Goal: Task Accomplishment & Management: Manage account settings

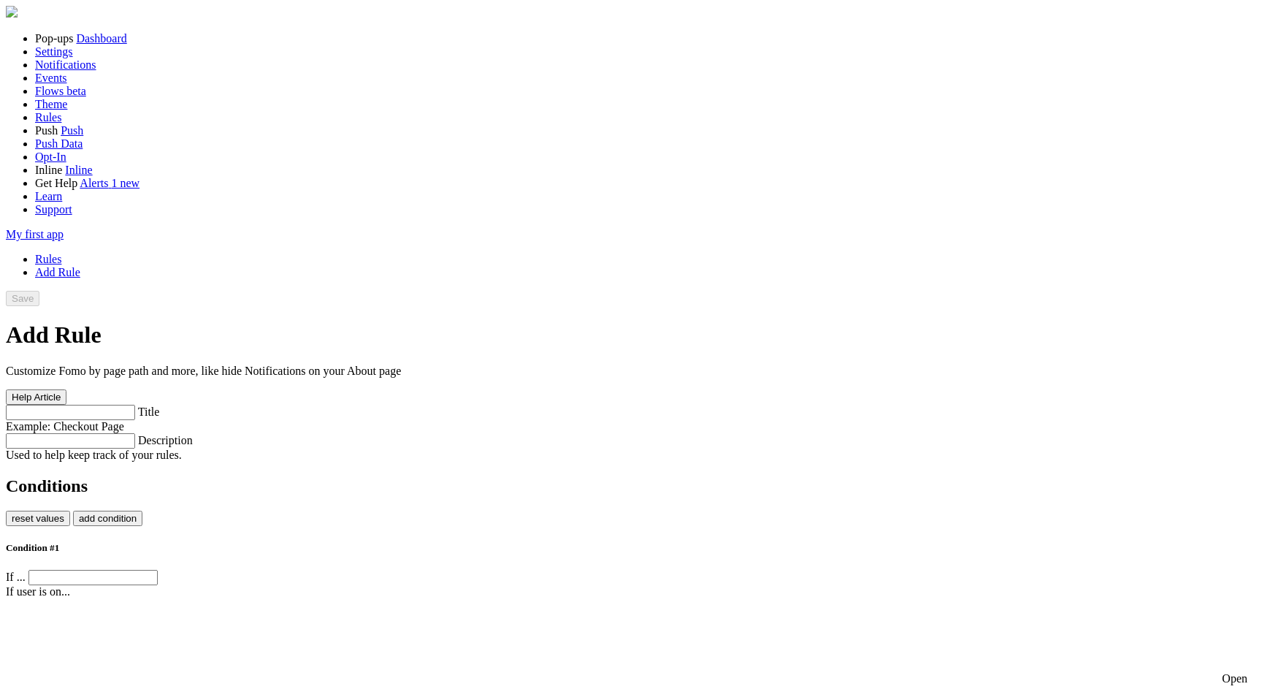
click at [18, 18] on img at bounding box center [12, 12] width 12 height 12
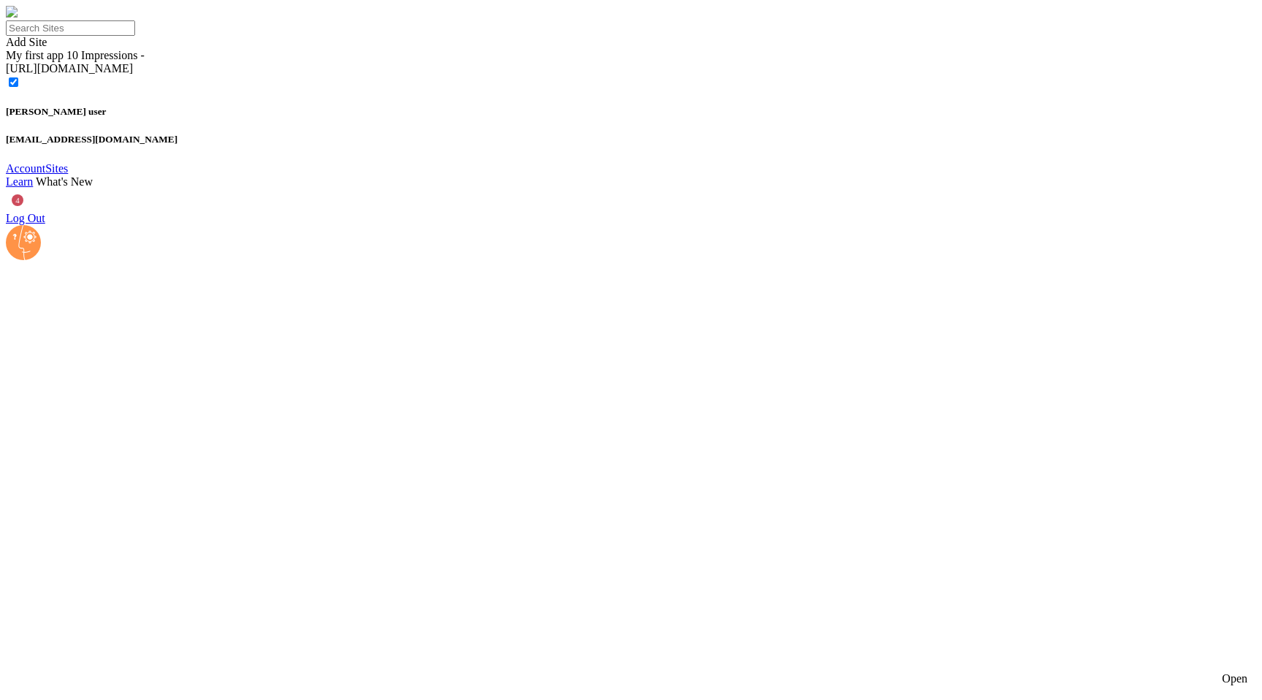
click at [23, 260] on circle at bounding box center [23, 242] width 35 height 35
click at [29, 212] on span "4" at bounding box center [17, 199] width 23 height 23
click at [45, 224] on link "Log Out" at bounding box center [25, 218] width 39 height 12
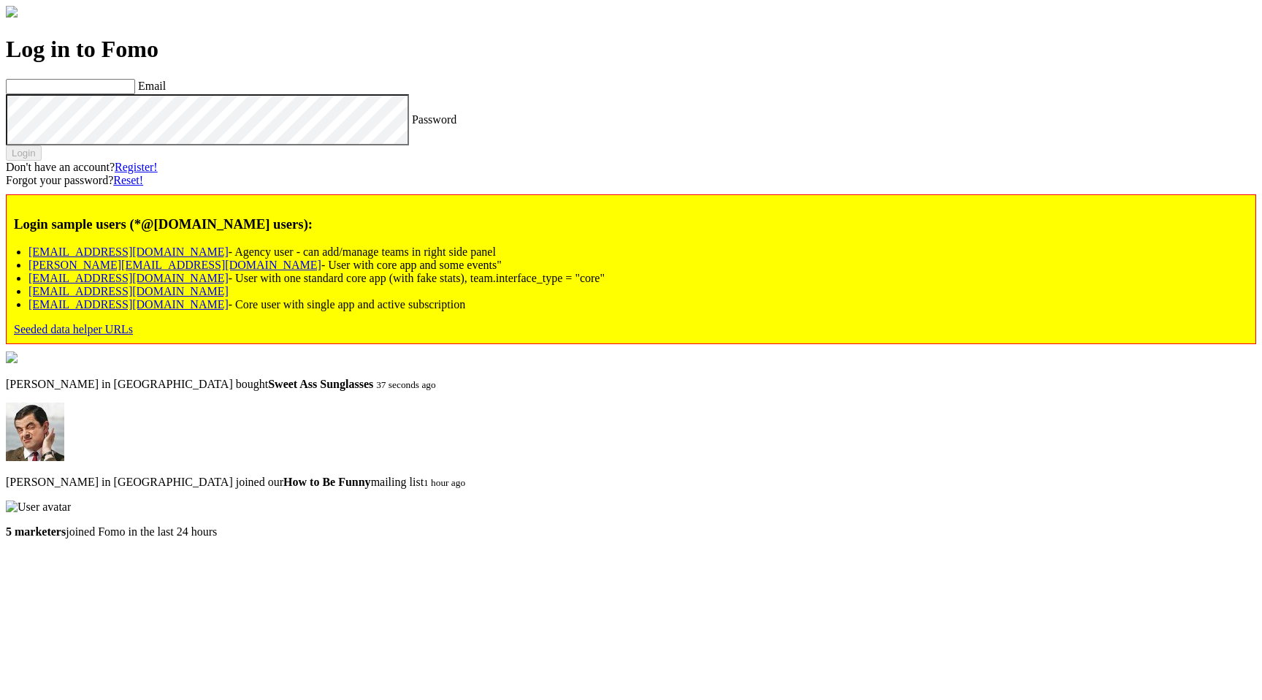
click at [167, 344] on div "Login sample users (*@[DOMAIN_NAME] users): [EMAIL_ADDRESS][DOMAIN_NAME] - Agen…" at bounding box center [631, 269] width 1250 height 150
click at [133, 335] on link "Seeded data helper URLs" at bounding box center [73, 329] width 119 height 12
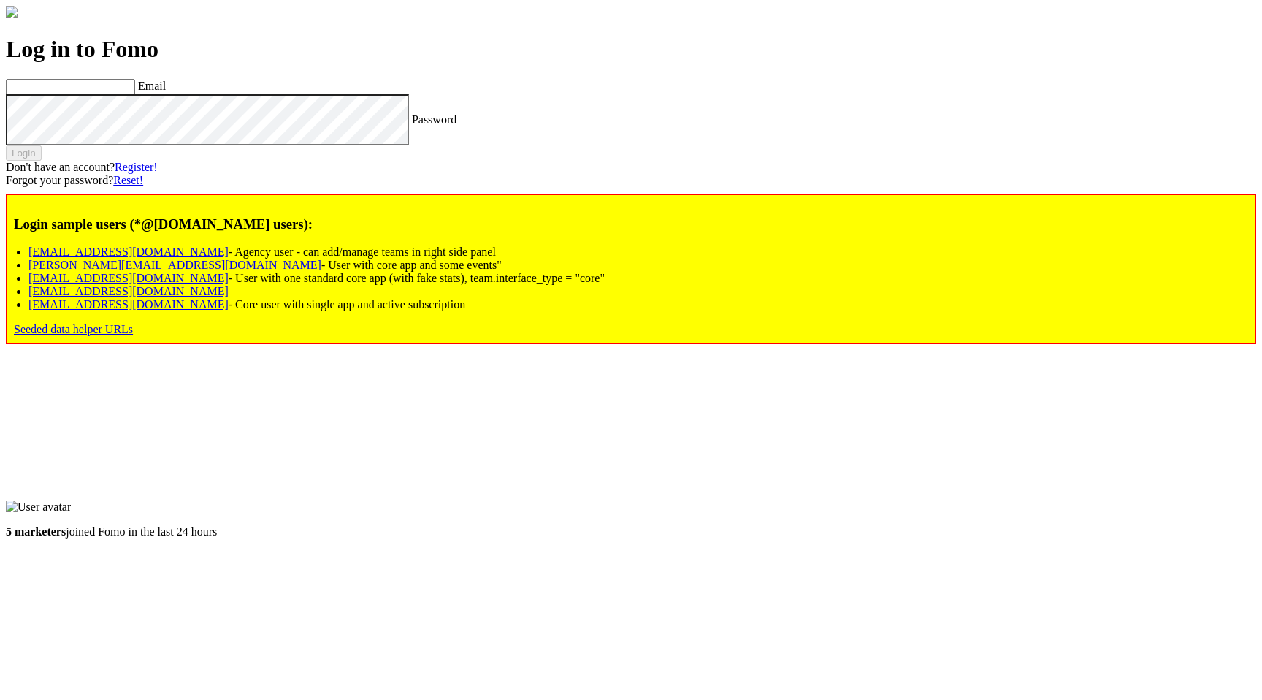
click at [223, 258] on link "agency@fomo.com" at bounding box center [128, 251] width 200 height 12
type input "agency@fomo.com"
click at [149, 161] on div "Login" at bounding box center [631, 152] width 1250 height 15
click at [131, 161] on div "Login" at bounding box center [631, 152] width 1250 height 15
click at [412, 125] on label "Password" at bounding box center [434, 118] width 45 height 12
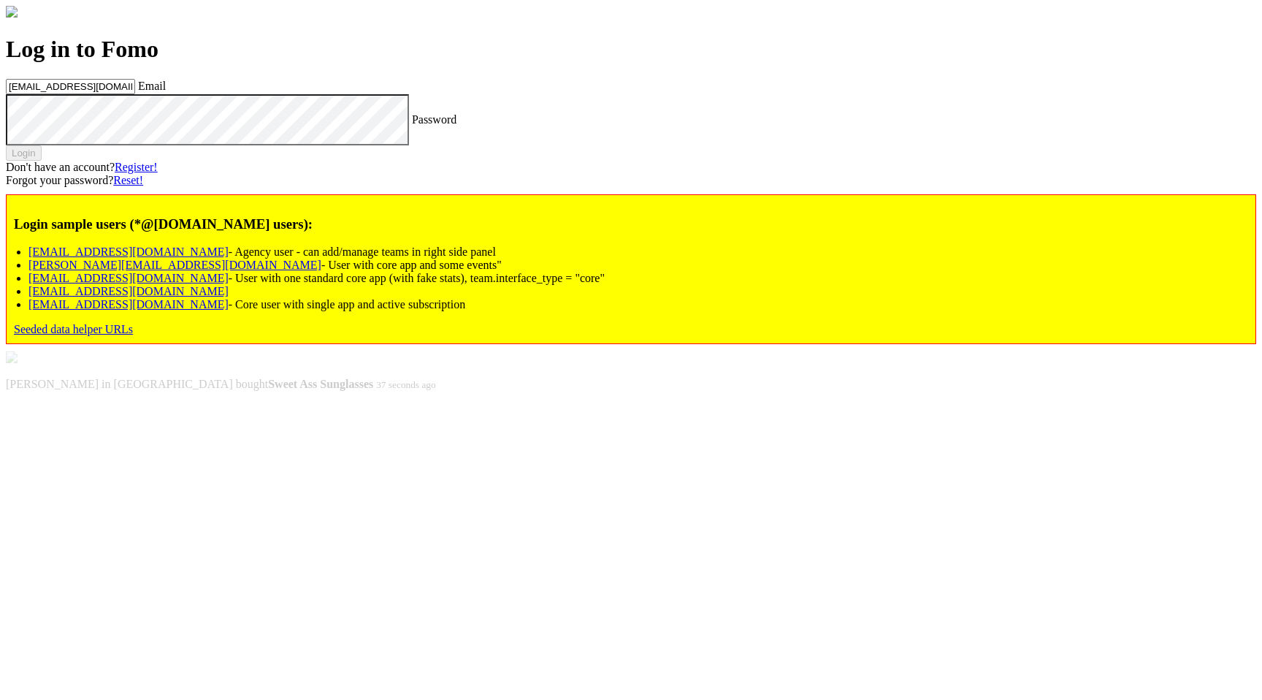
click at [166, 92] on label "Email" at bounding box center [152, 86] width 28 height 12
click at [135, 94] on input "agency@fomo.com" at bounding box center [70, 86] width 129 height 15
click at [166, 92] on label "Email" at bounding box center [152, 86] width 28 height 12
click at [135, 94] on input "[EMAIL_ADDRESS][DOMAIN_NAME]" at bounding box center [70, 86] width 129 height 15
click at [42, 161] on button "Login" at bounding box center [24, 152] width 36 height 15
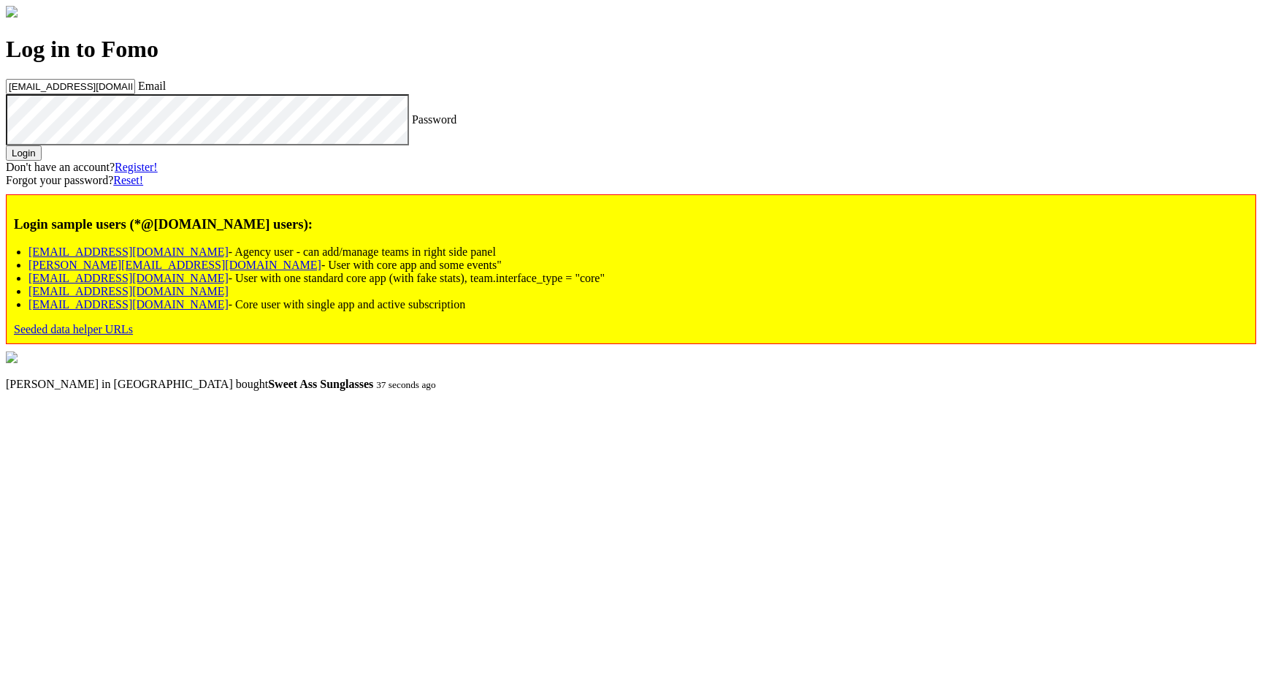
click at [42, 161] on button "Login" at bounding box center [24, 152] width 36 height 15
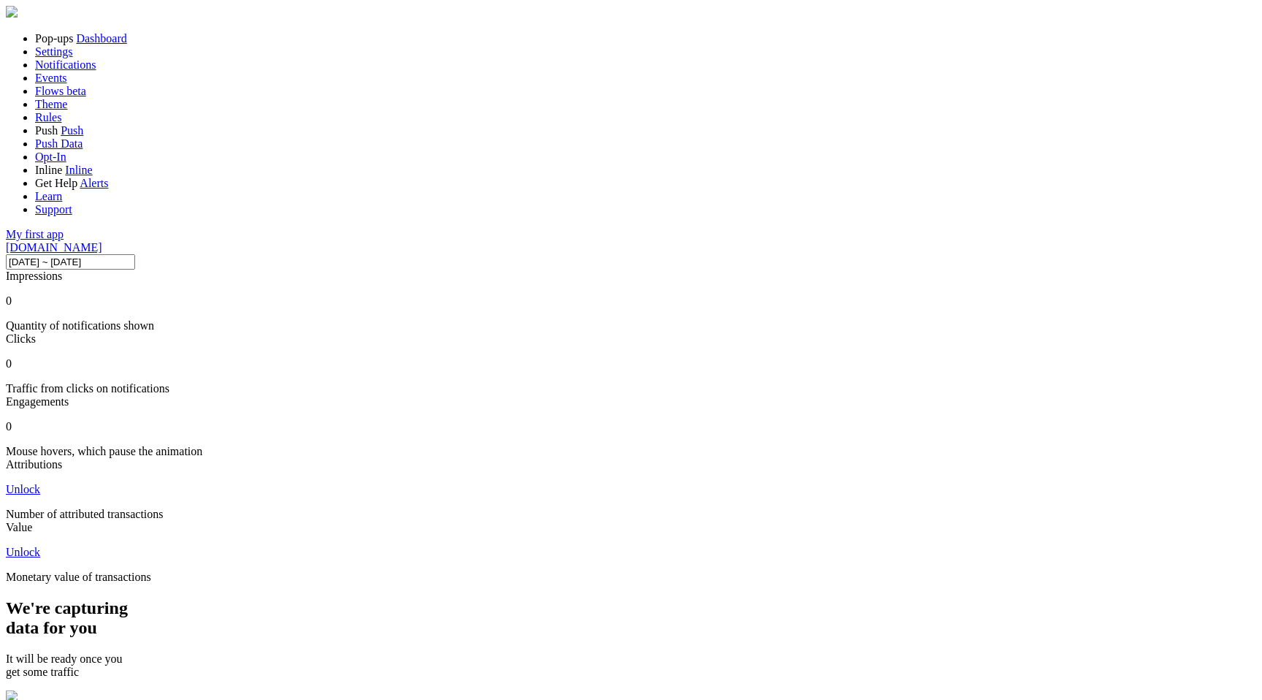
click at [102, 241] on span at bounding box center [102, 247] width 0 height 12
click at [135, 254] on input "2025-09-16 ~ 2025-09-22" at bounding box center [70, 261] width 129 height 15
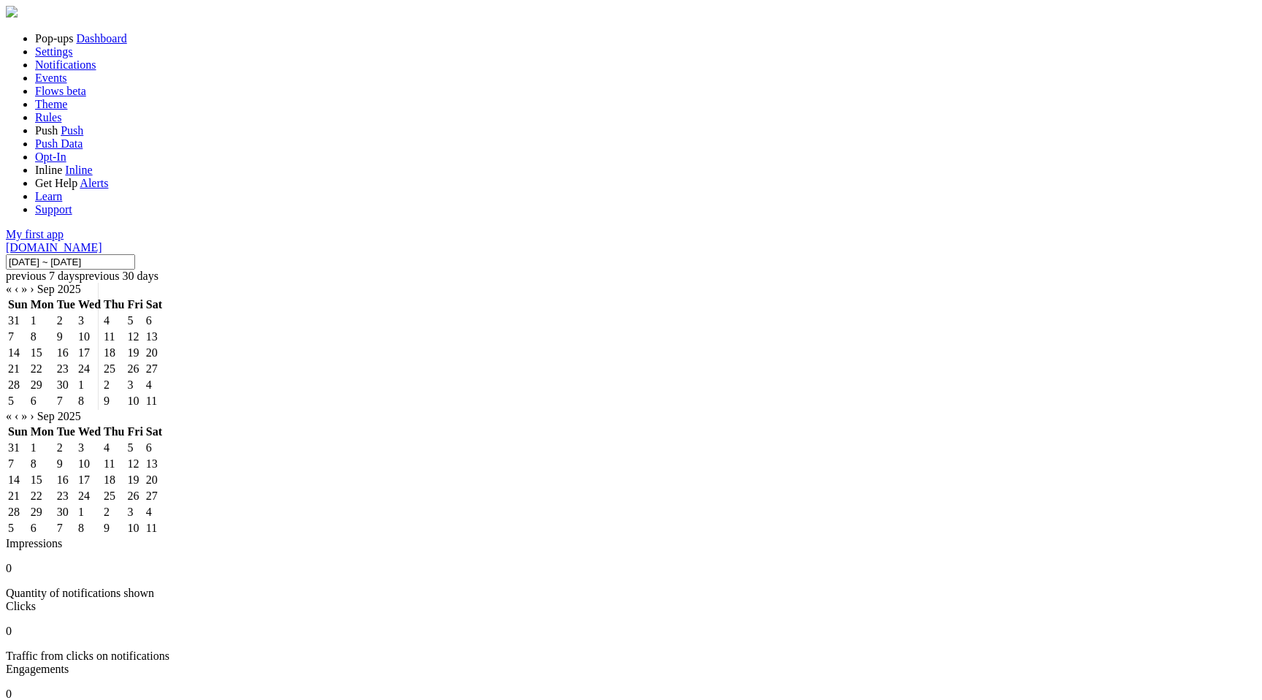
click at [231, 20] on div at bounding box center [631, 13] width 1250 height 15
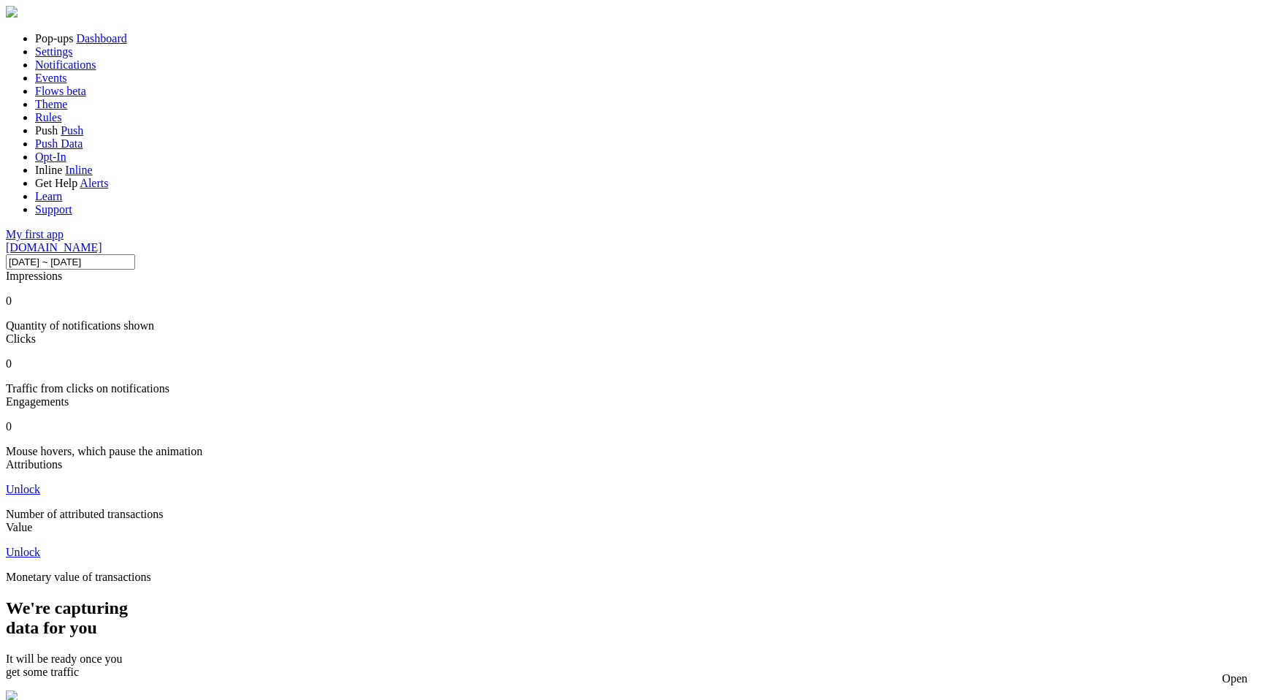
click at [73, 58] on span "Settings" at bounding box center [54, 51] width 38 height 12
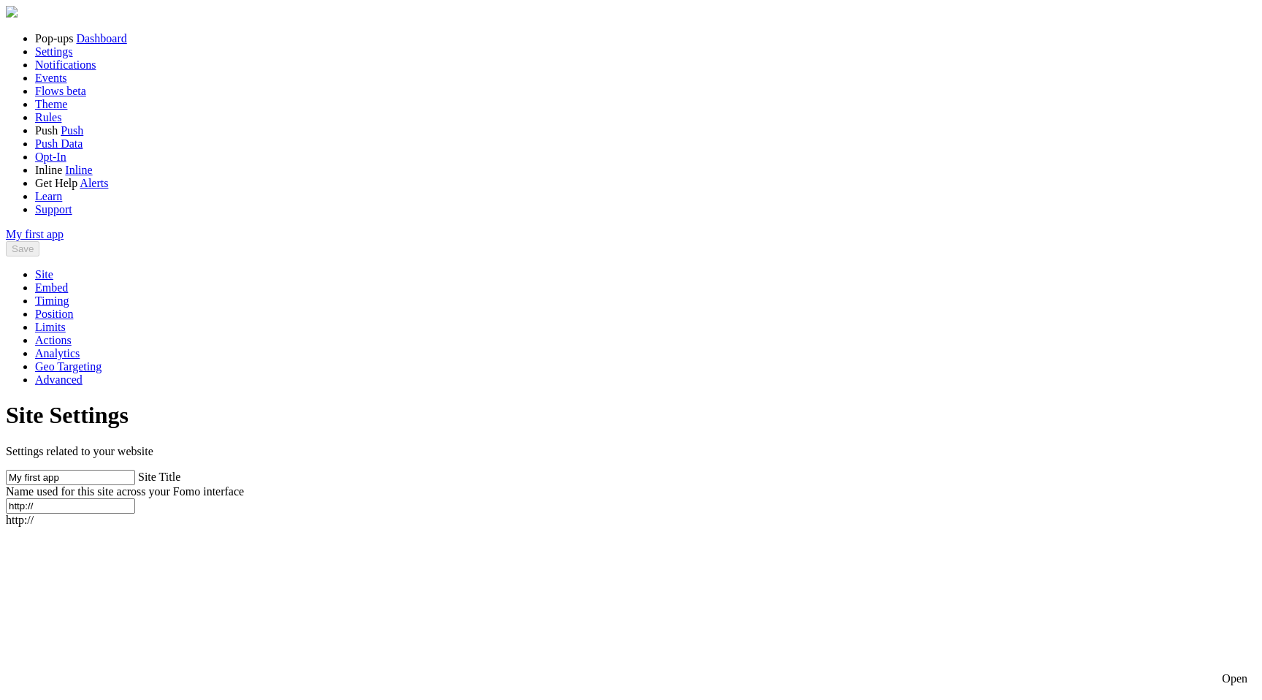
click at [91, 45] on li "Pop-ups Dashboard" at bounding box center [645, 38] width 1221 height 13
click at [91, 45] on span "Dashboard" at bounding box center [101, 38] width 50 height 12
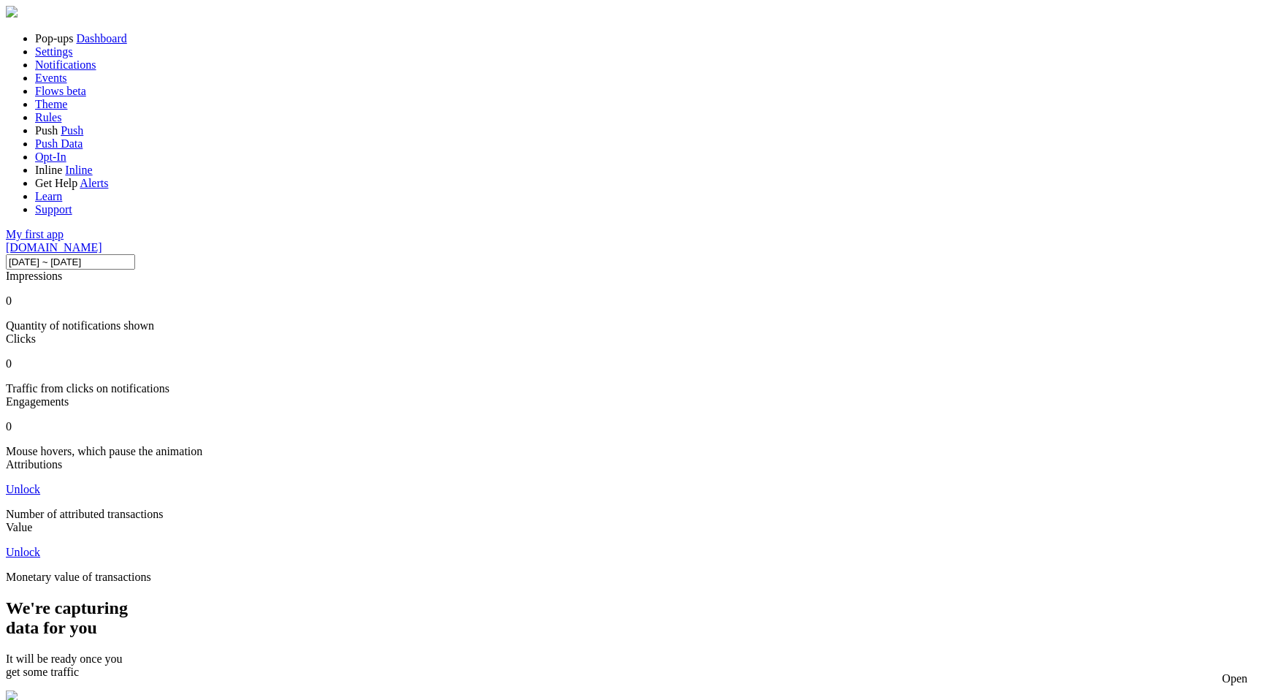
click at [1233, 672] on div "Open" at bounding box center [1235, 678] width 26 height 13
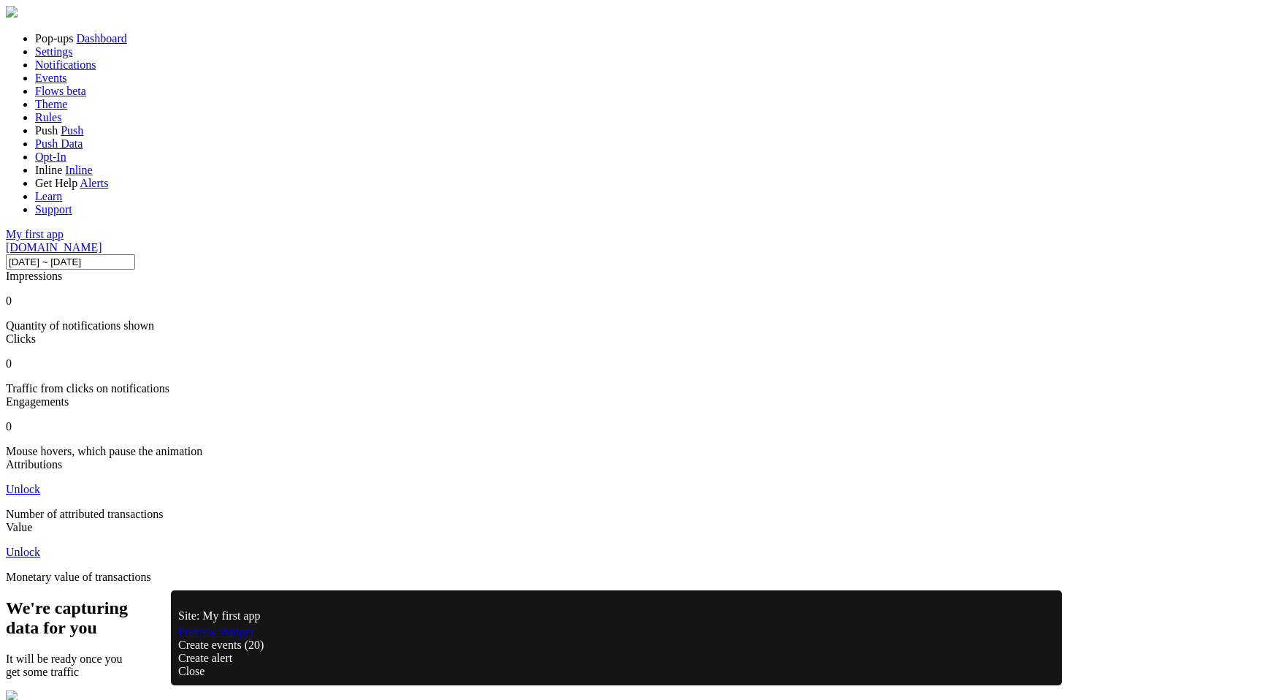
click at [1041, 665] on div "Close" at bounding box center [616, 671] width 876 height 13
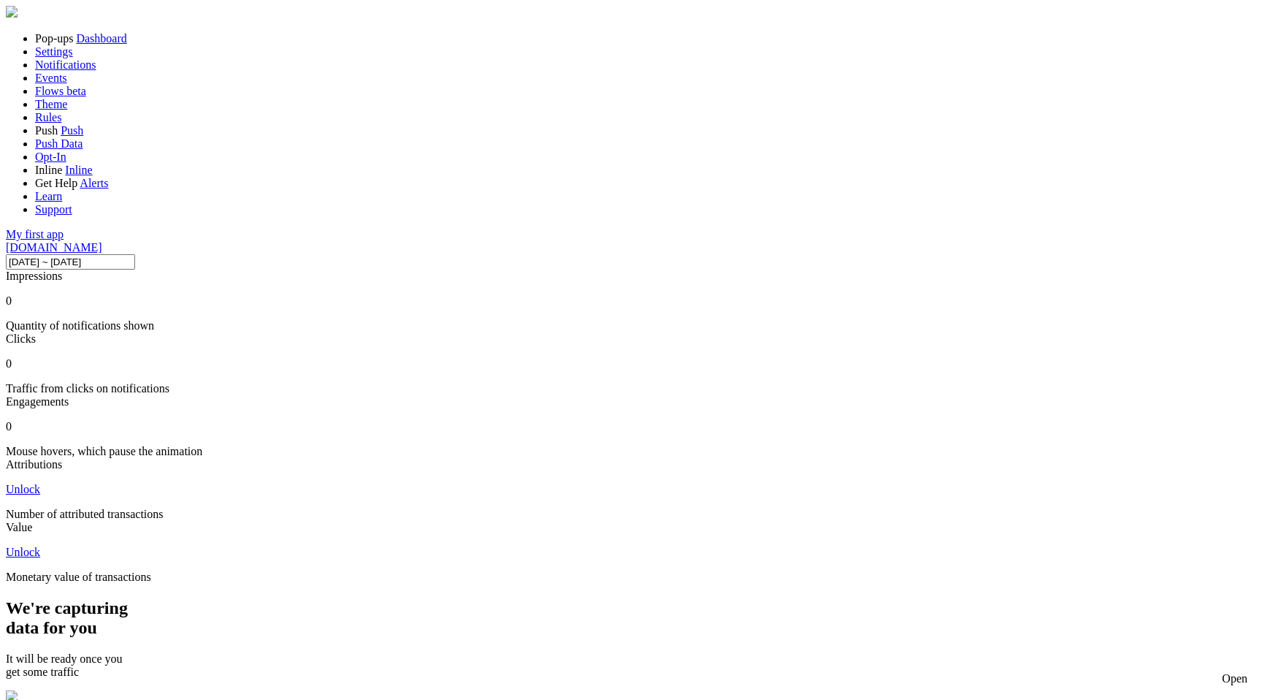
click at [64, 240] on link "My first app" at bounding box center [35, 234] width 58 height 12
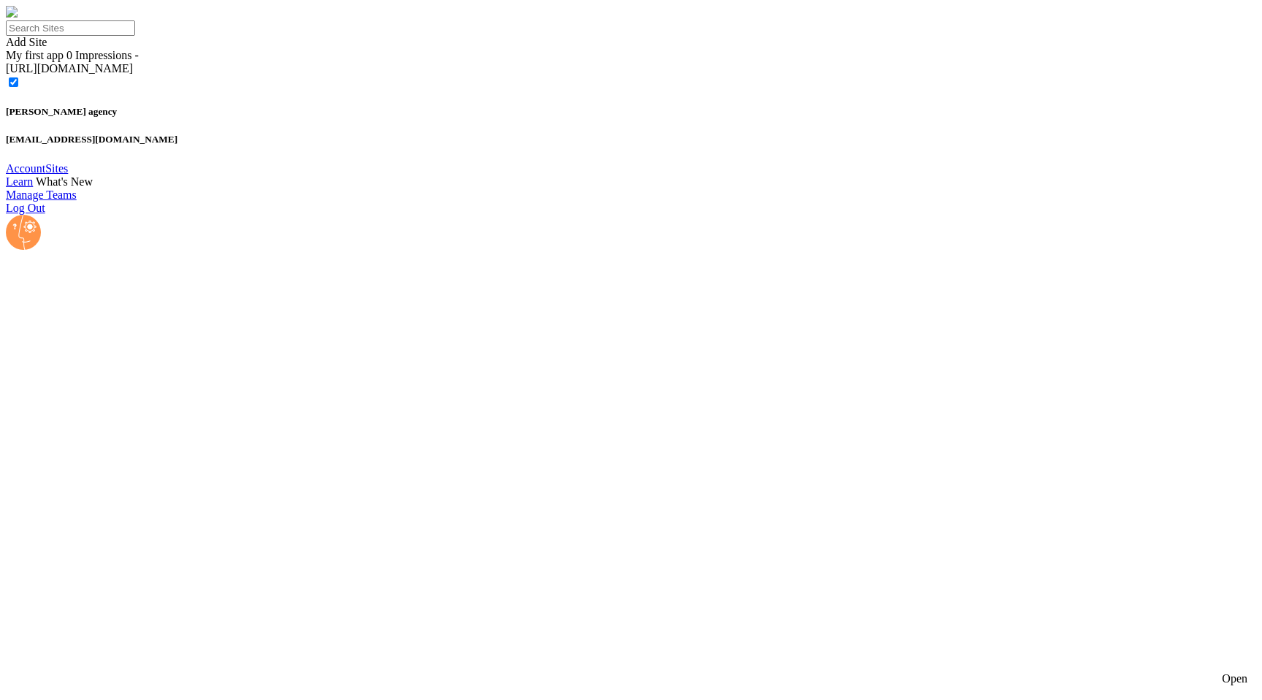
click at [15, 250] on circle at bounding box center [23, 232] width 35 height 35
click at [45, 175] on link "Account" at bounding box center [25, 168] width 39 height 12
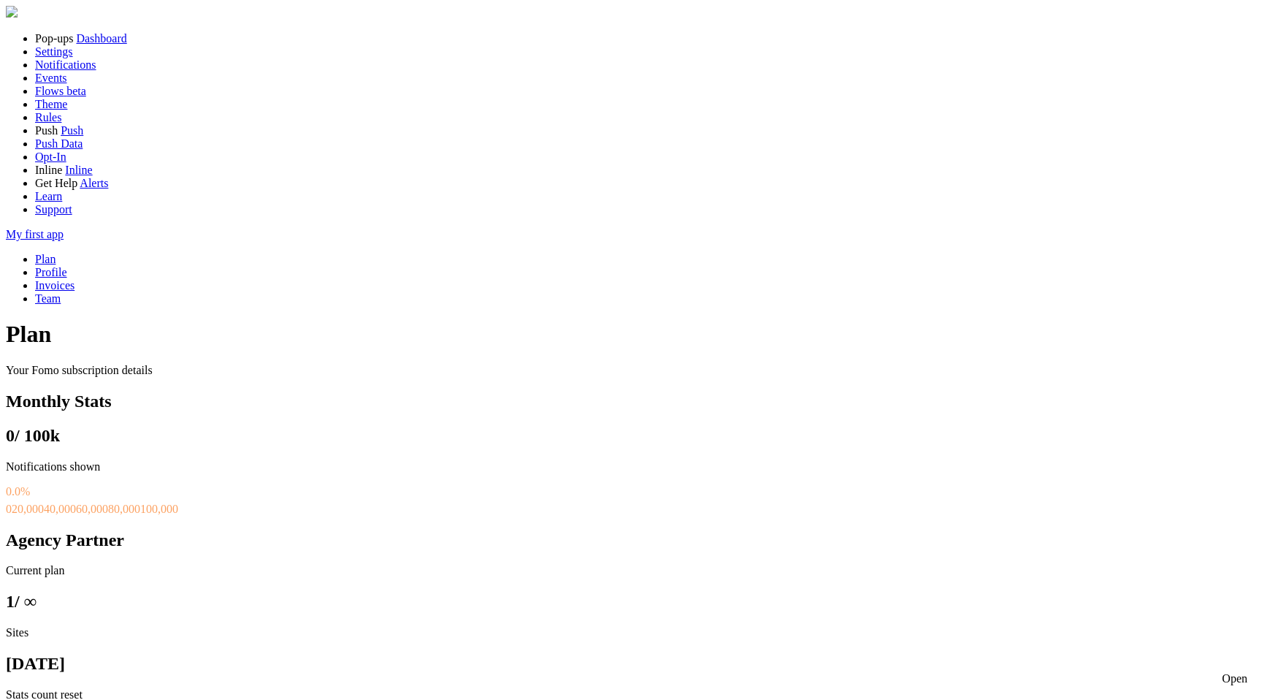
click at [67, 266] on span "Profile" at bounding box center [51, 272] width 32 height 12
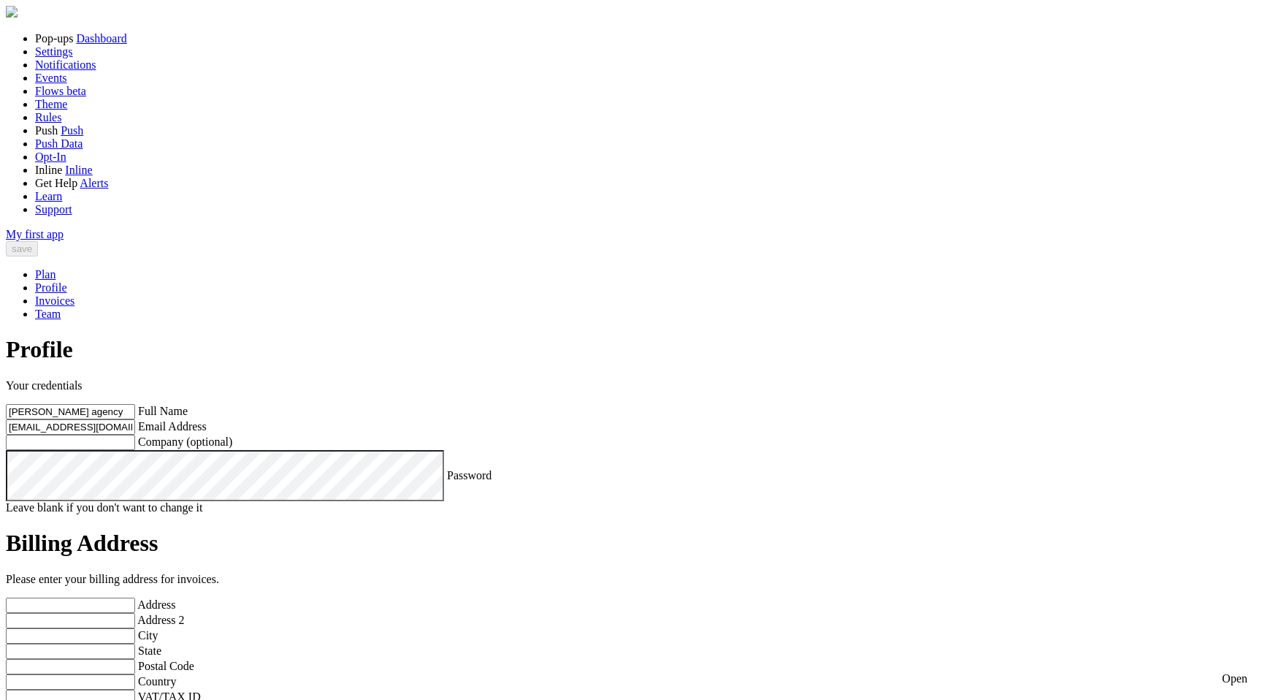
scroll to position [551, 0]
click at [74, 294] on link "Invoices" at bounding box center [54, 300] width 39 height 12
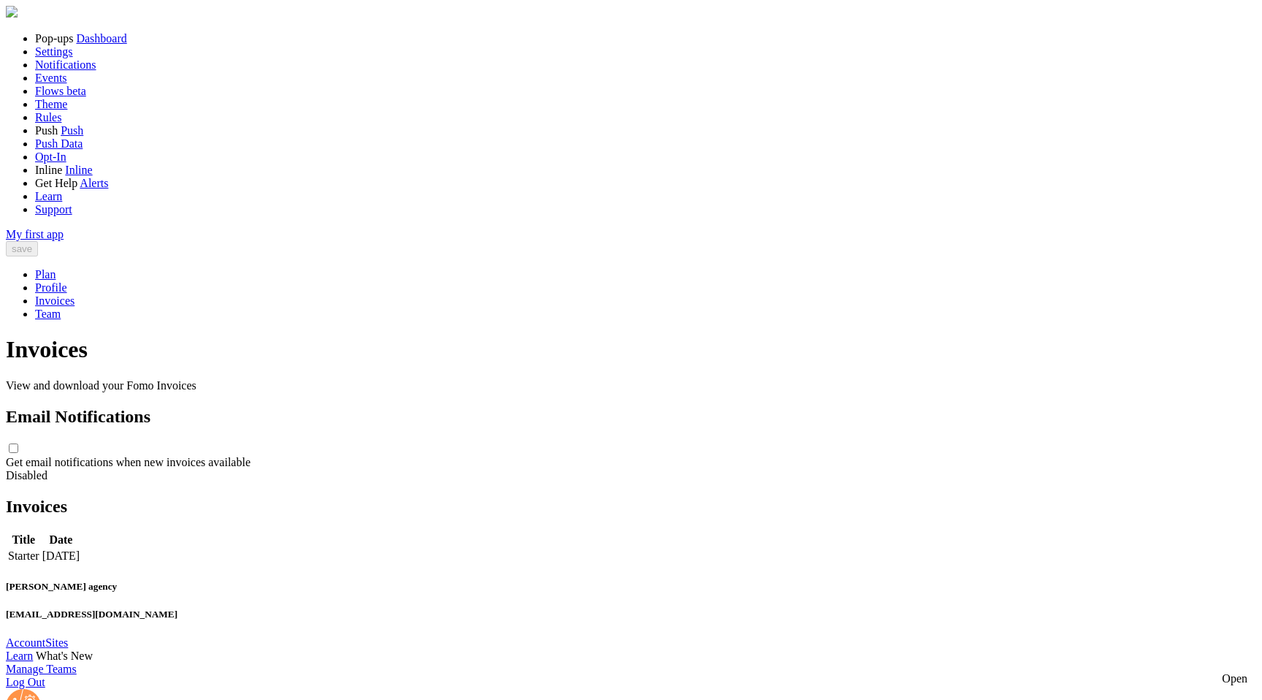
click at [74, 294] on link "Invoices" at bounding box center [54, 300] width 39 height 12
click at [61, 307] on span "Team" at bounding box center [48, 313] width 26 height 12
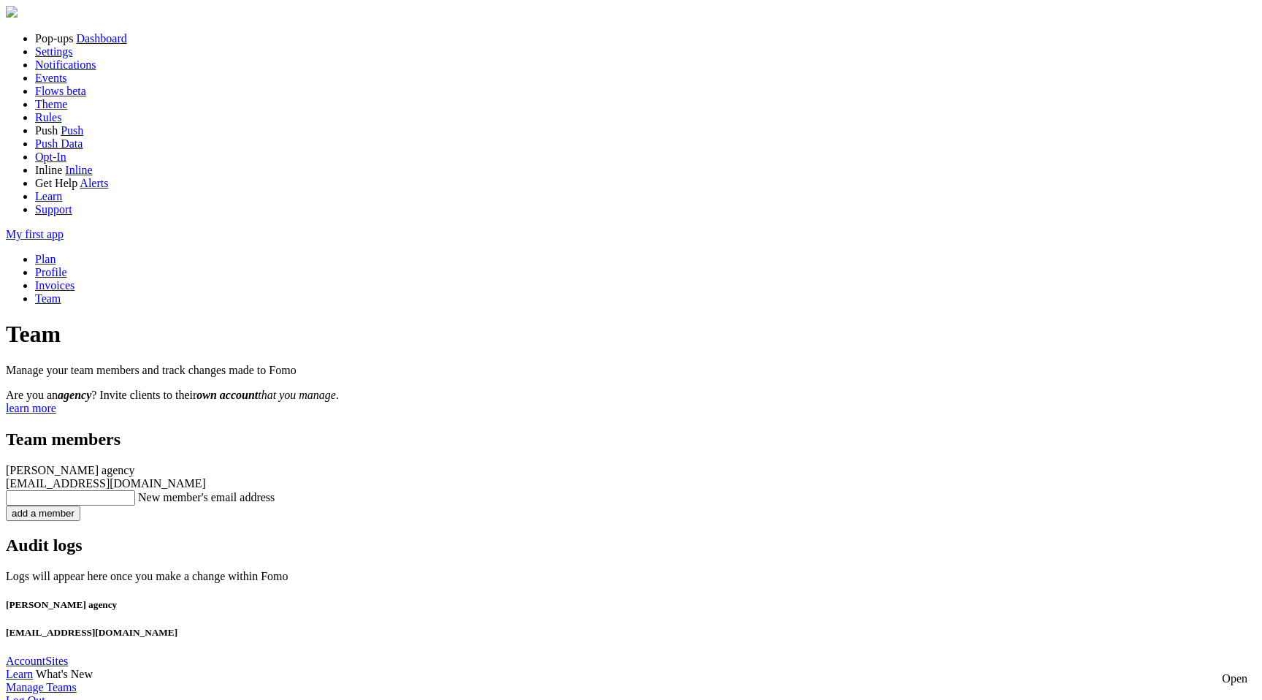
click at [72, 215] on link "Support" at bounding box center [53, 209] width 37 height 12
click at [59, 202] on span "Learn" at bounding box center [48, 196] width 27 height 12
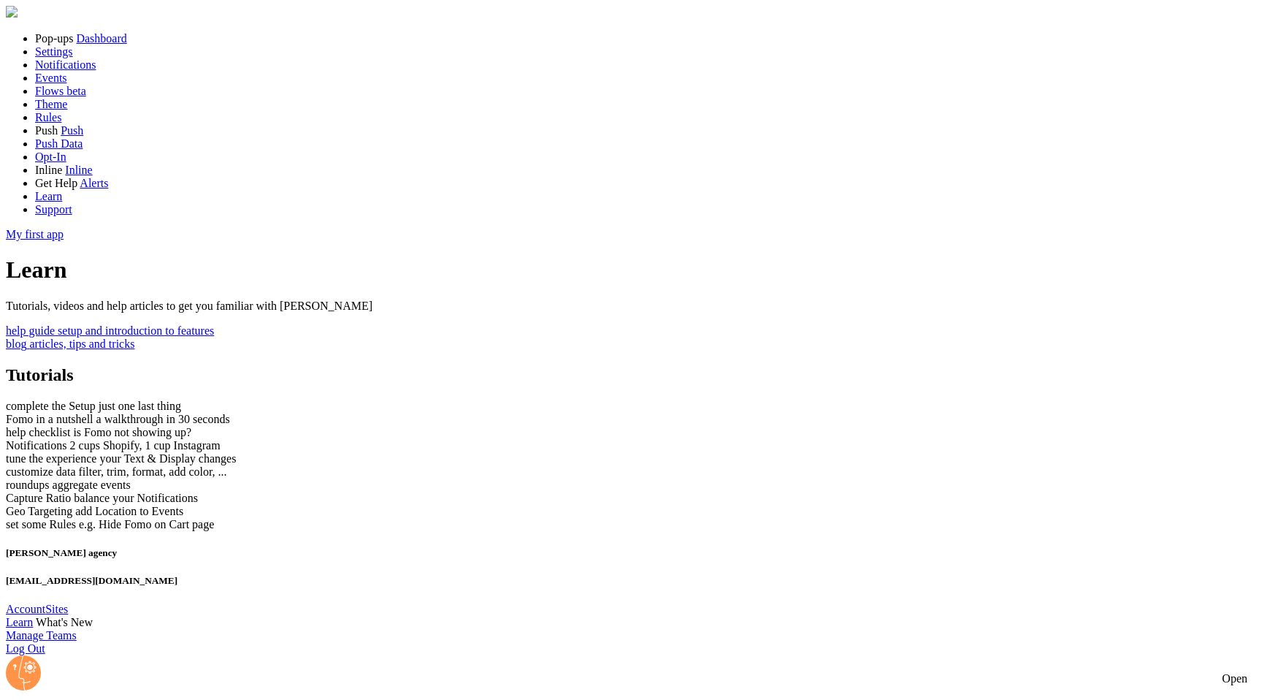
click at [72, 215] on span "Support" at bounding box center [53, 209] width 37 height 12
click at [80, 189] on span "Alerts" at bounding box center [94, 183] width 28 height 12
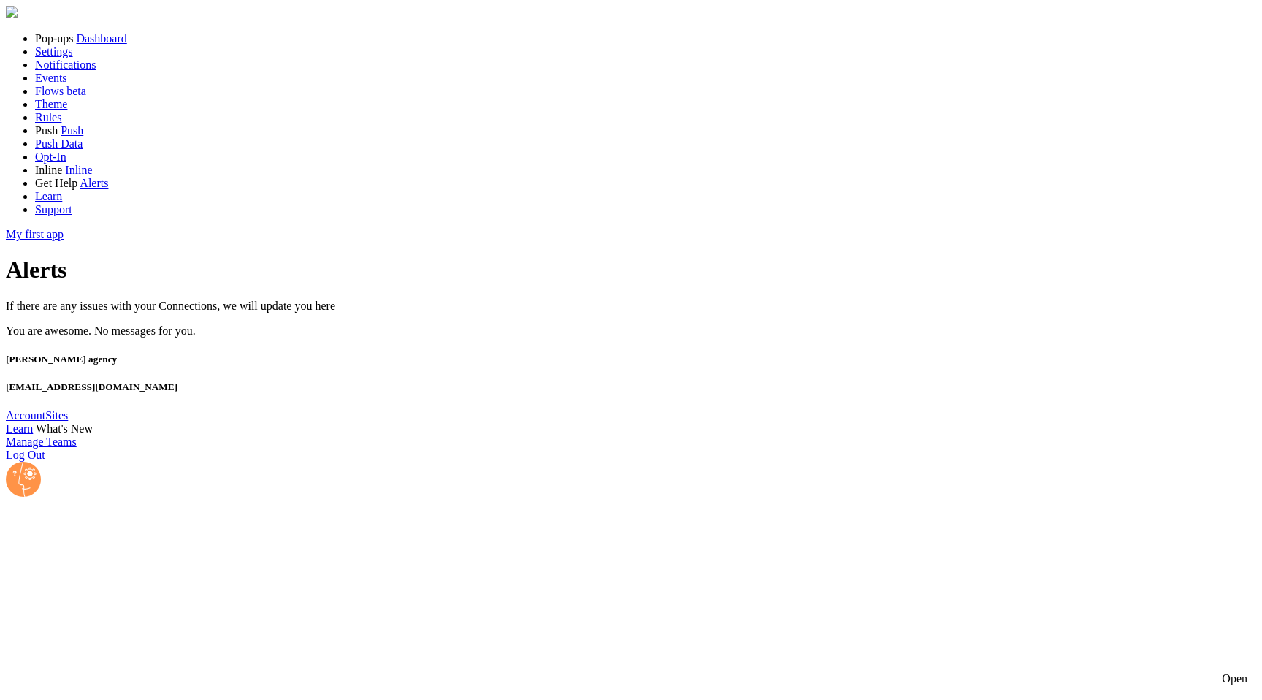
click at [65, 176] on span "Inline" at bounding box center [78, 170] width 27 height 12
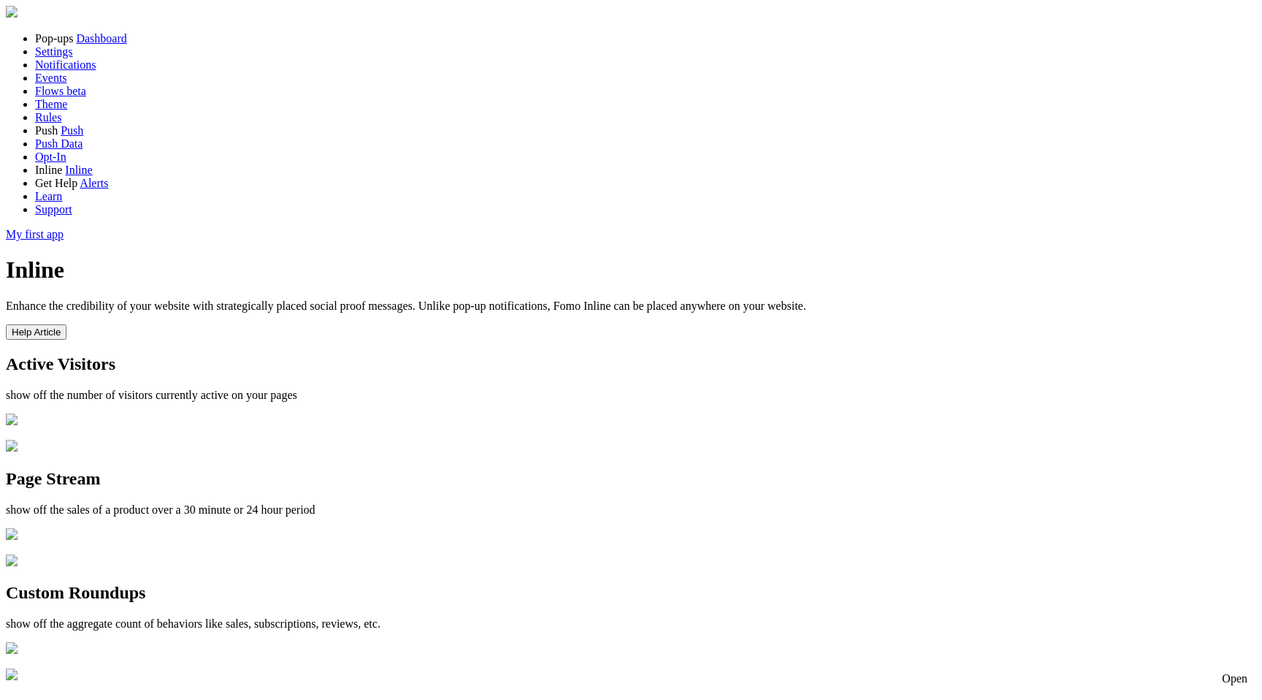
click at [66, 324] on button "Help Article" at bounding box center [36, 331] width 61 height 15
click at [65, 163] on span "Opt-In" at bounding box center [50, 156] width 31 height 12
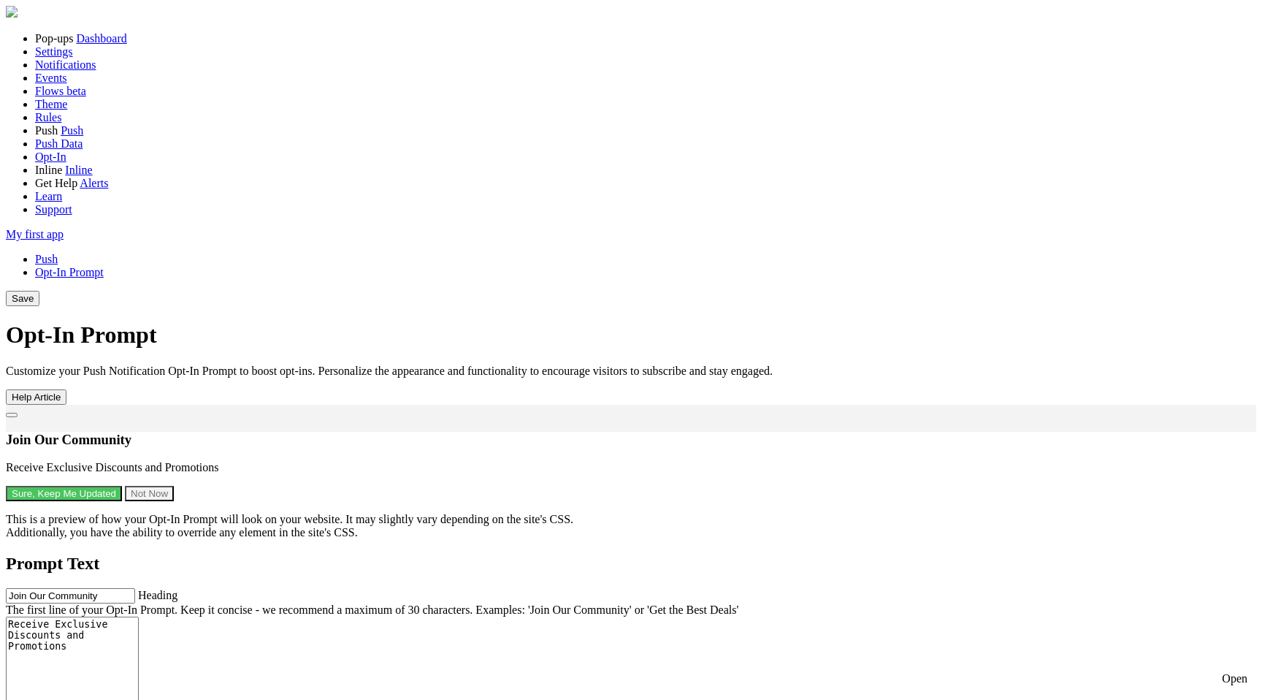
scroll to position [206, 0]
click at [68, 137] on link "Push" at bounding box center [72, 130] width 23 height 12
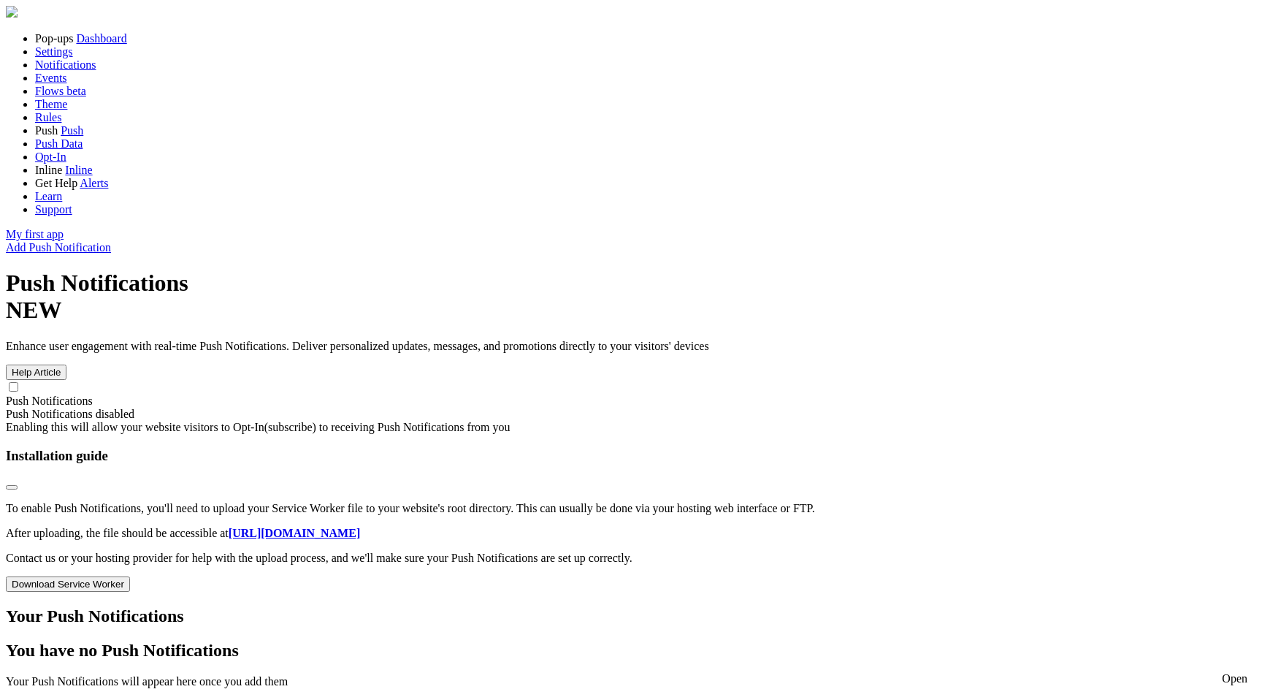
scroll to position [89, 0]
click at [367, 448] on div "Installation guide" at bounding box center [631, 469] width 1250 height 43
click at [61, 123] on link "Rules" at bounding box center [48, 117] width 26 height 12
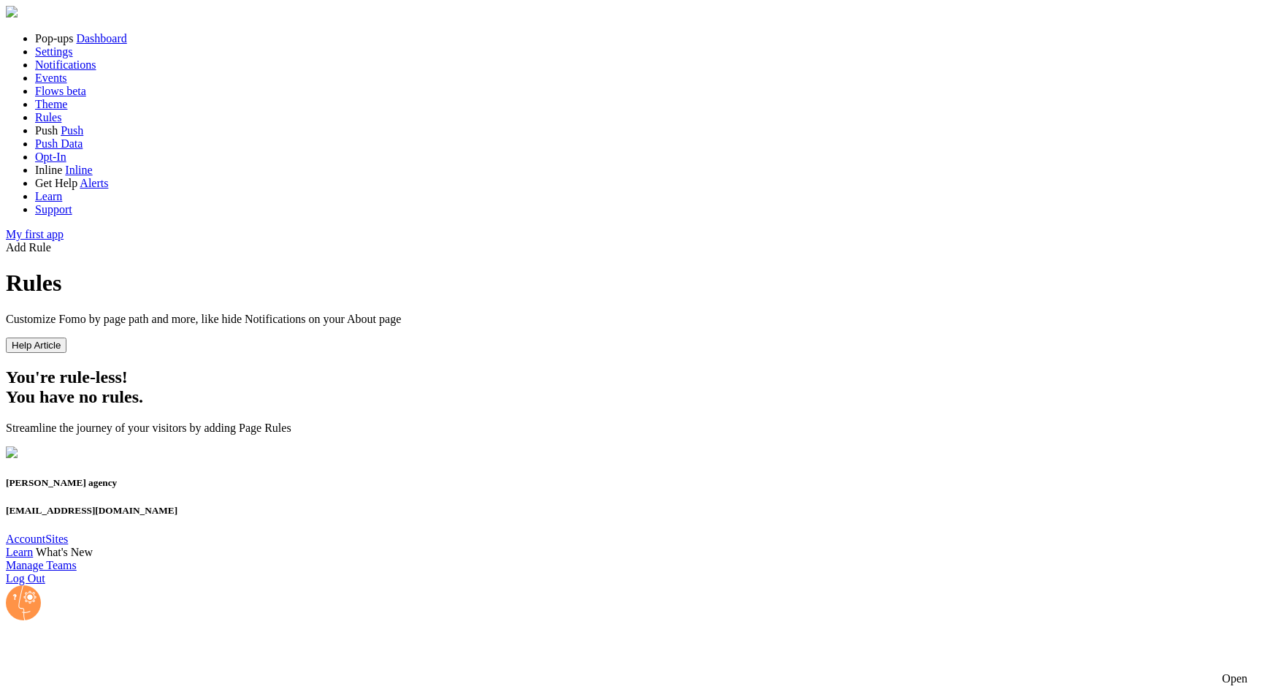
click at [67, 110] on link "Theme" at bounding box center [51, 104] width 32 height 12
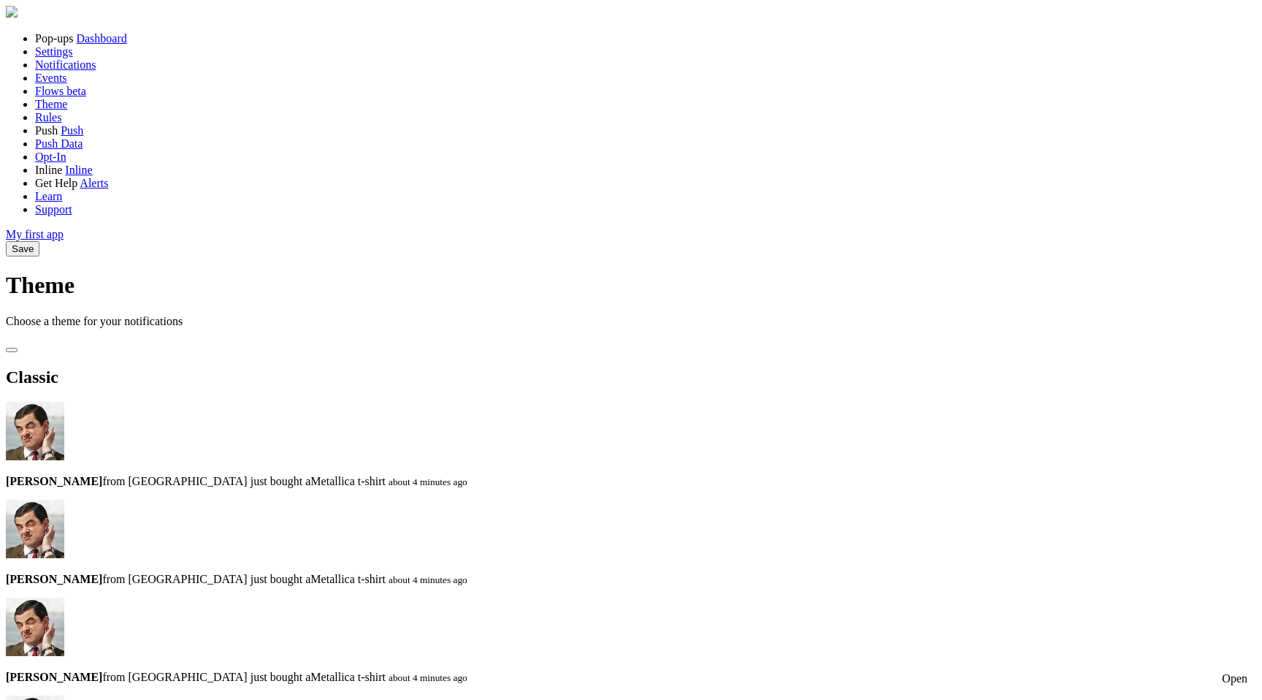
click at [35, 97] on span at bounding box center [35, 91] width 0 height 12
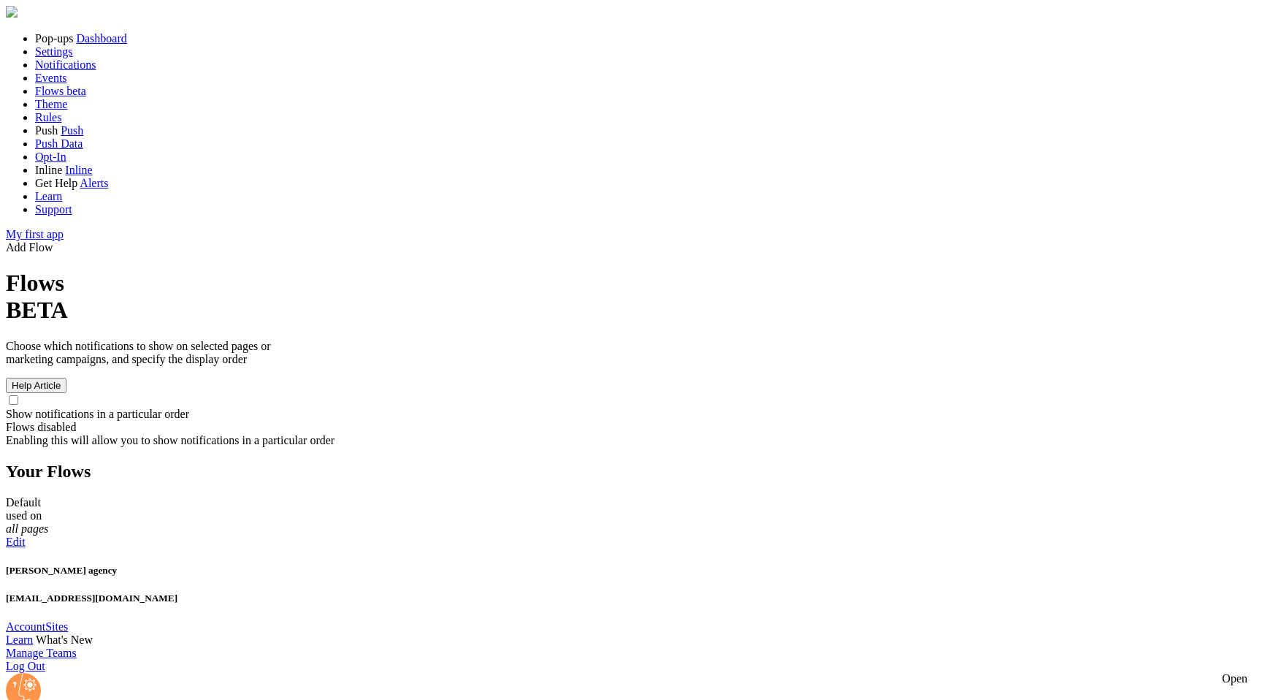
click at [58, 84] on span "Events" at bounding box center [51, 78] width 32 height 12
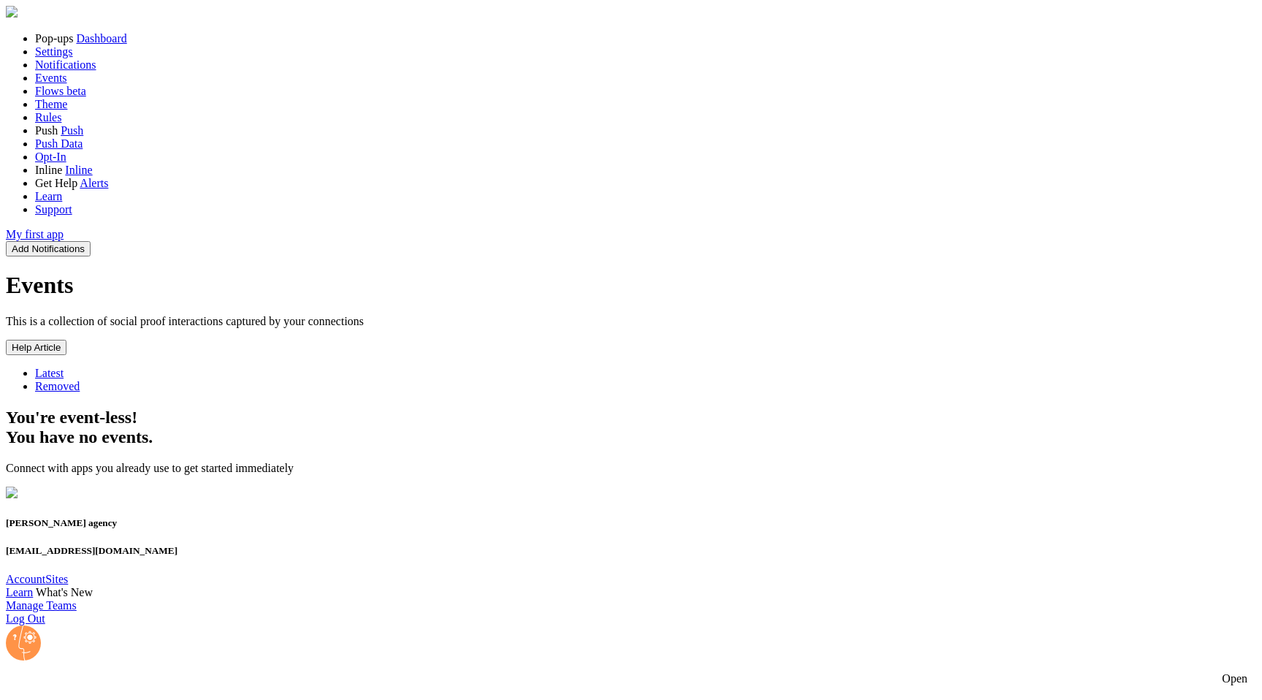
click at [68, 58] on span "Settings" at bounding box center [54, 51] width 38 height 12
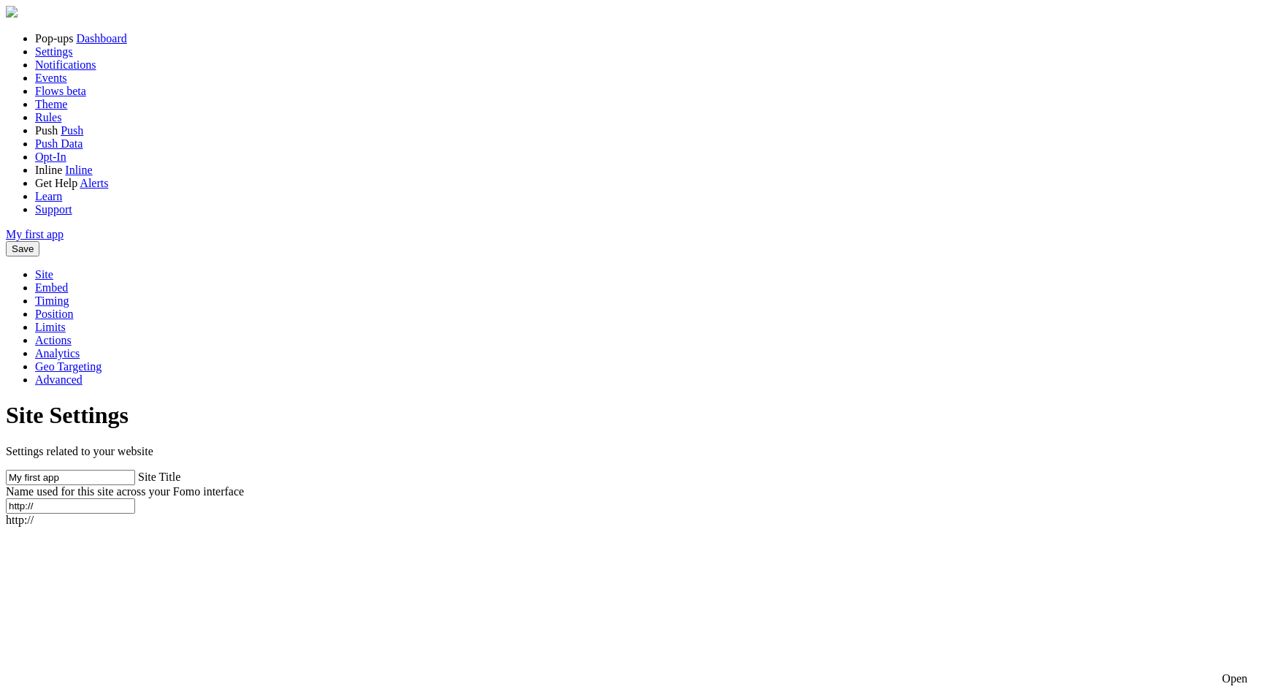
click at [83, 373] on link "Advanced" at bounding box center [58, 379] width 47 height 12
click at [53, 268] on span "Site" at bounding box center [44, 274] width 18 height 12
click at [85, 45] on link "Dashboard" at bounding box center [101, 38] width 50 height 12
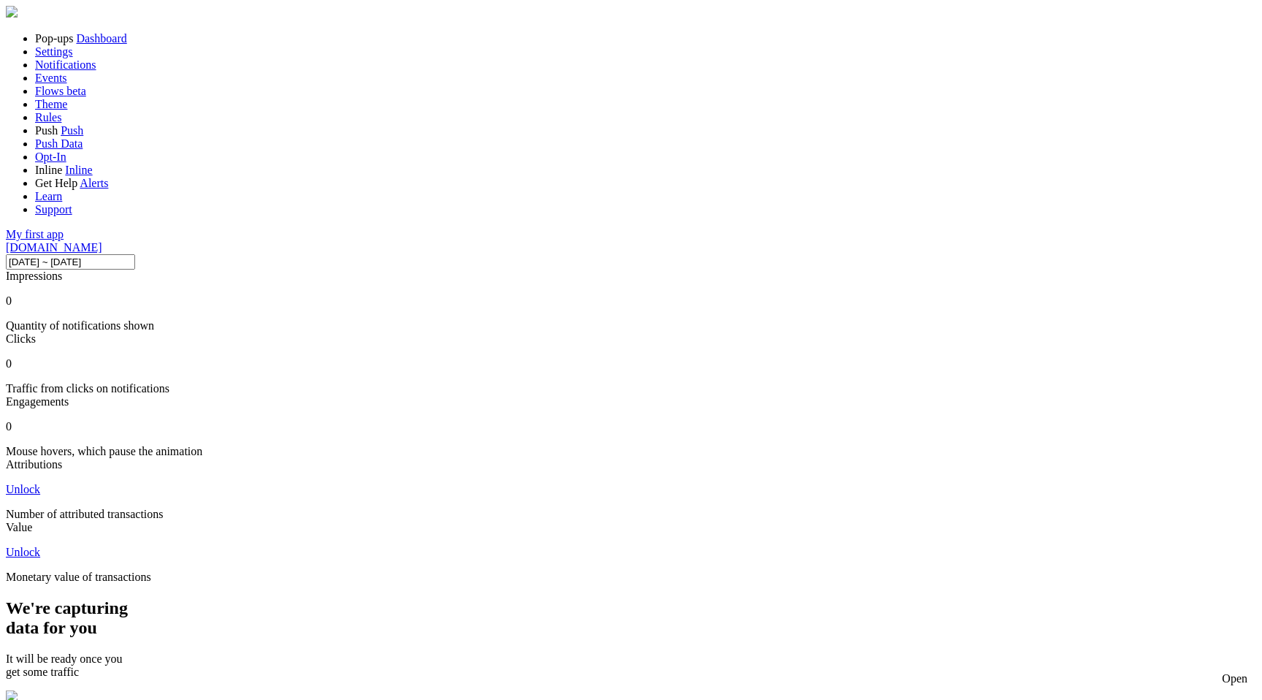
click at [61, 123] on link "Rules" at bounding box center [48, 117] width 26 height 12
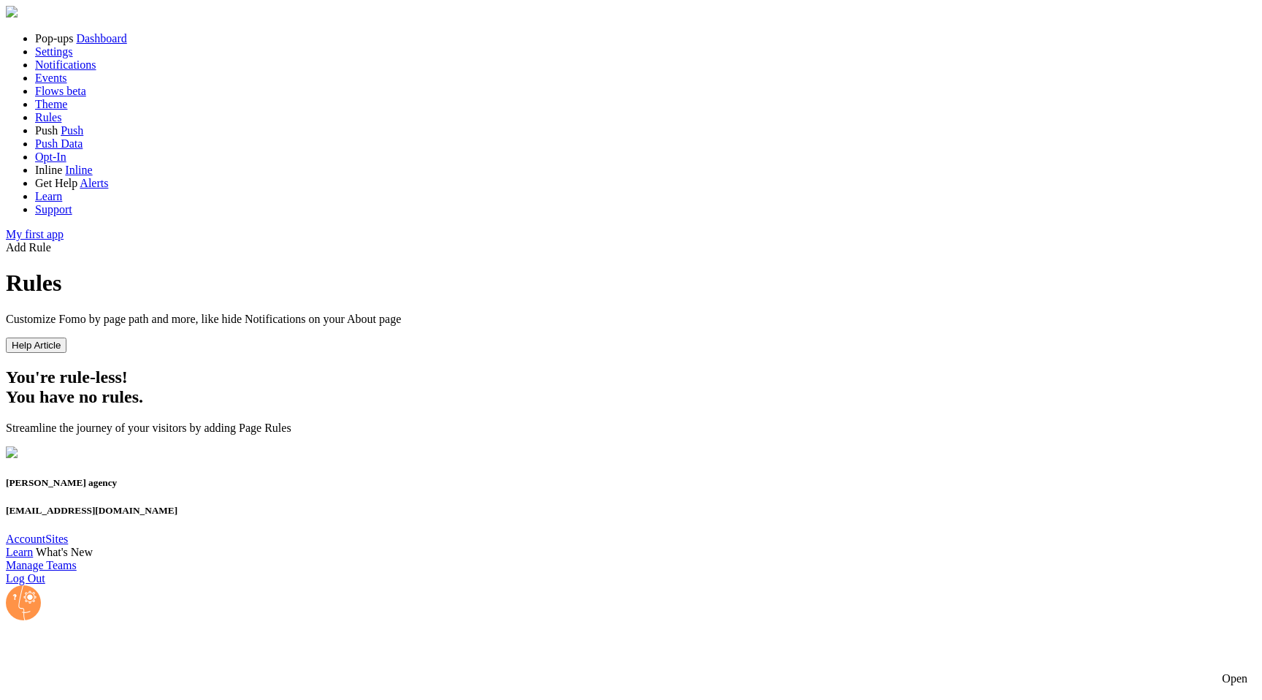
click at [66, 337] on button "Help Article" at bounding box center [36, 344] width 61 height 15
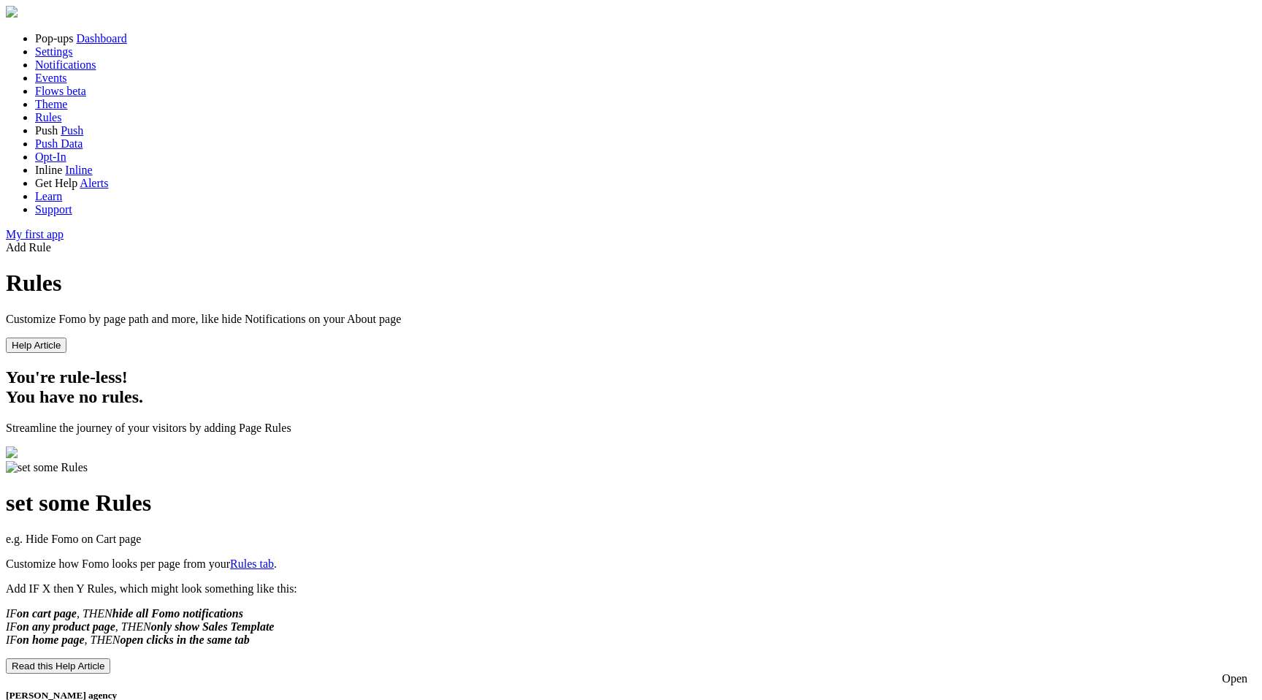
click at [110, 658] on button "Read this Help Article" at bounding box center [58, 665] width 104 height 15
click at [215, 461] on div "set some Rules e.g. Hide Fomo on Cart page Customize how Fomo looks per page fr…" at bounding box center [631, 567] width 1250 height 213
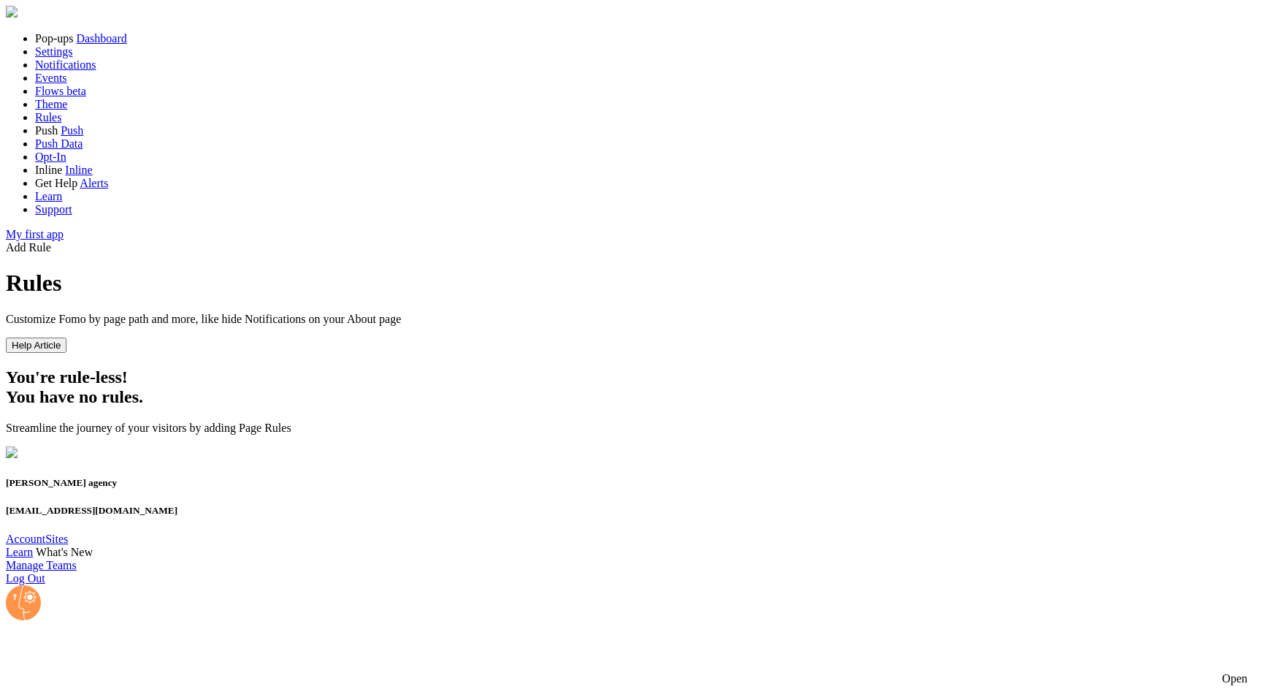
click at [64, 240] on link "My first app" at bounding box center [35, 234] width 58 height 12
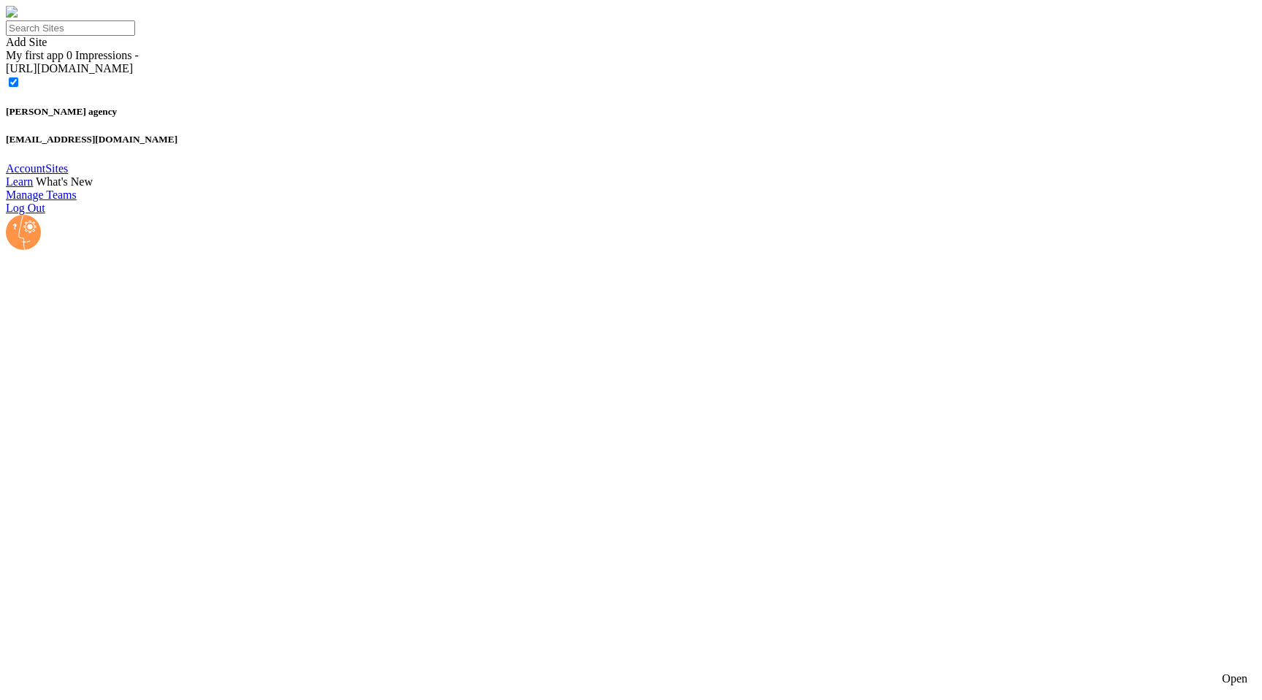
click at [64, 61] on span "My first app" at bounding box center [35, 55] width 58 height 12
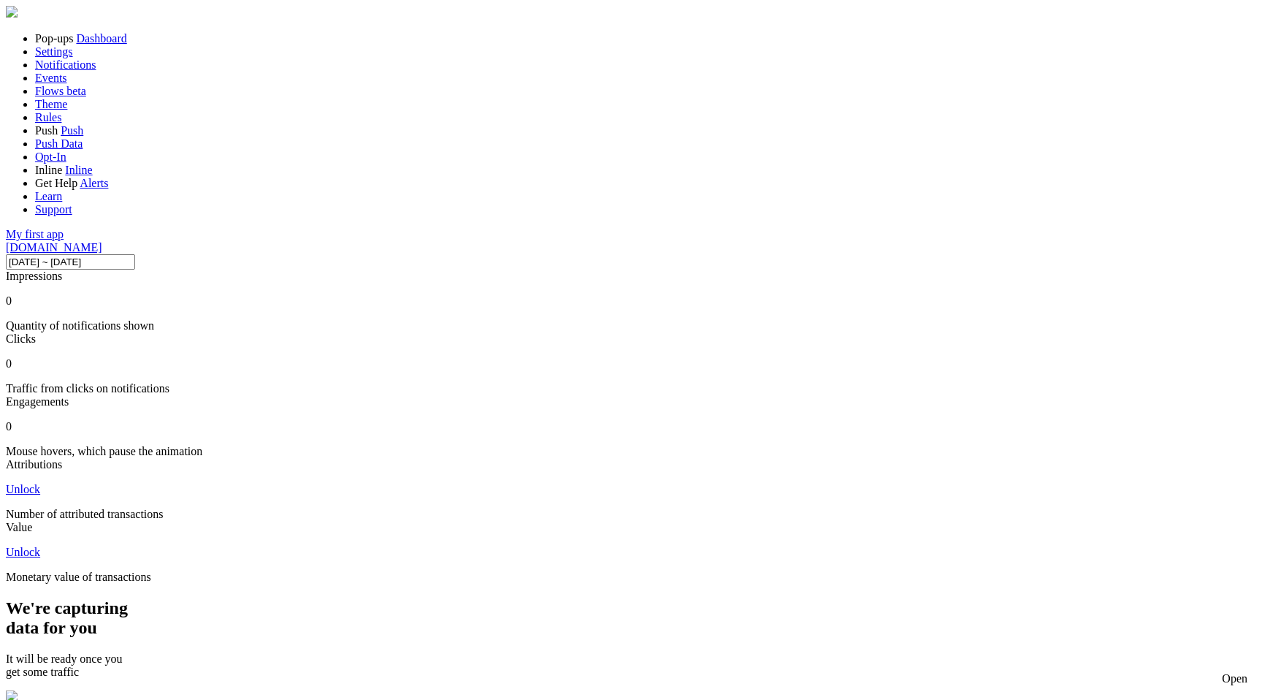
click at [1222, 672] on div "Open" at bounding box center [1235, 678] width 26 height 13
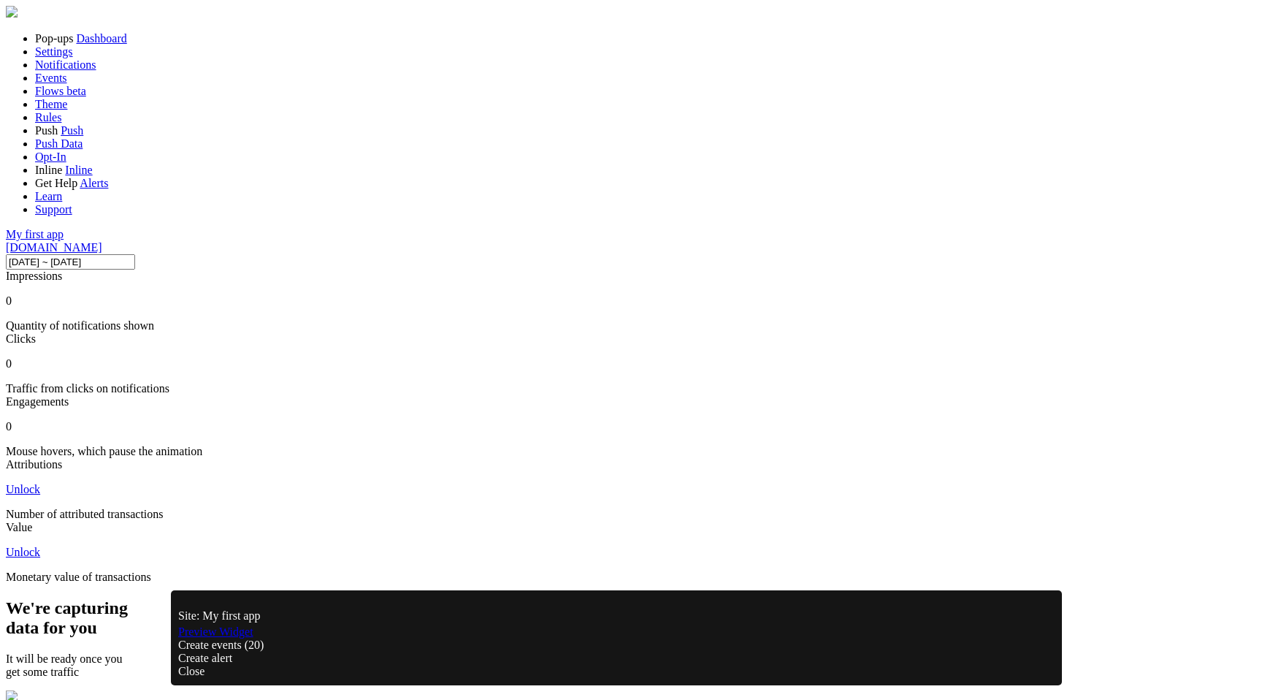
click at [359, 651] on div "Create events (20)" at bounding box center [616, 644] width 876 height 13
click at [249, 638] on link "Preview Widget" at bounding box center [215, 631] width 75 height 12
click at [1025, 675] on div "Close" at bounding box center [616, 671] width 876 height 13
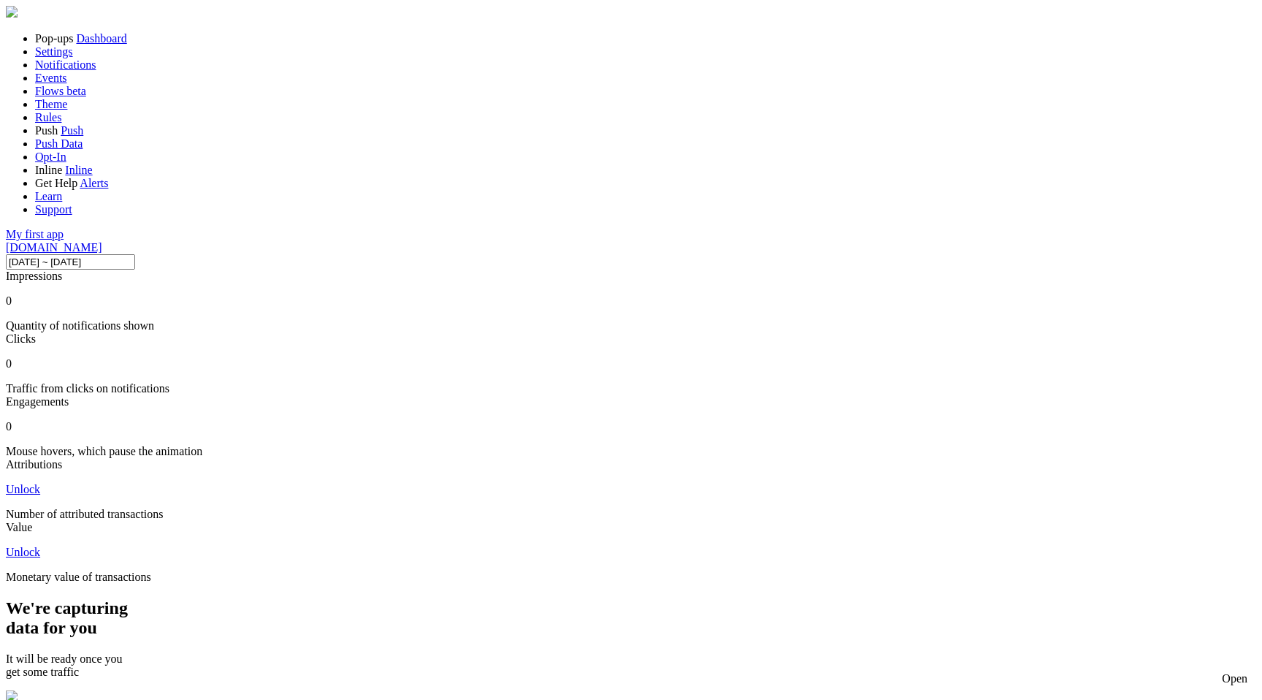
click at [67, 110] on link "Theme" at bounding box center [51, 104] width 32 height 12
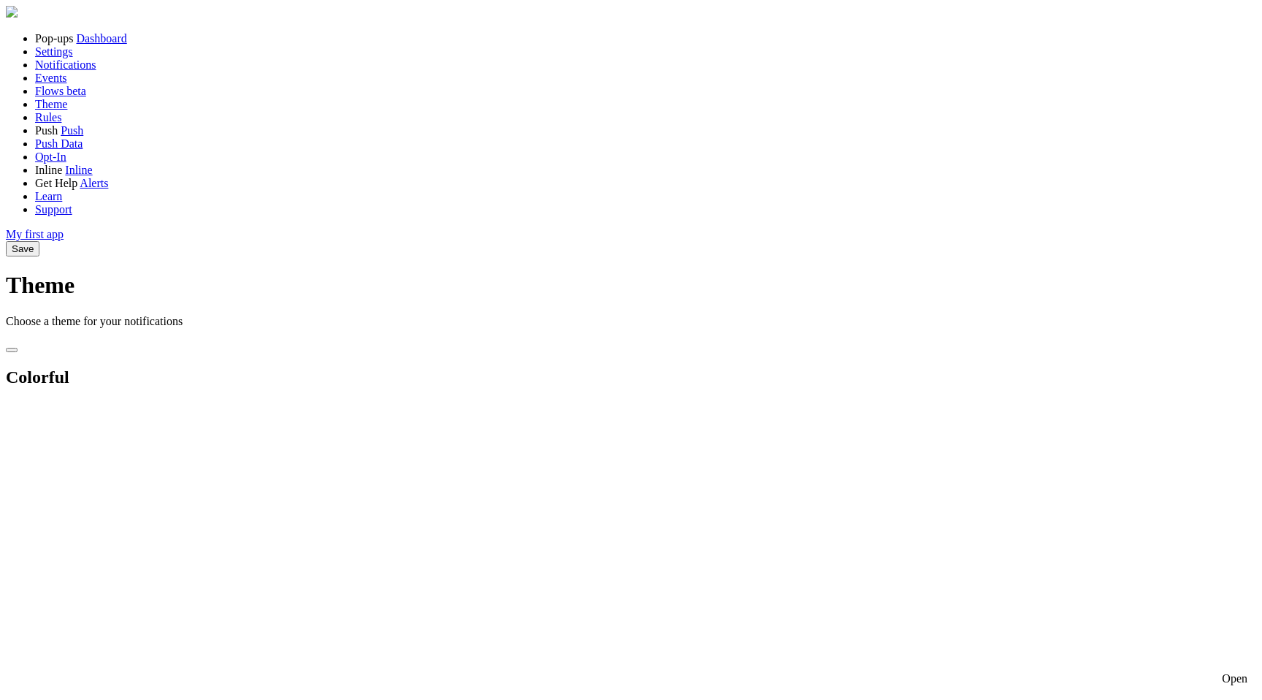
click at [34, 243] on icon at bounding box center [34, 248] width 0 height 11
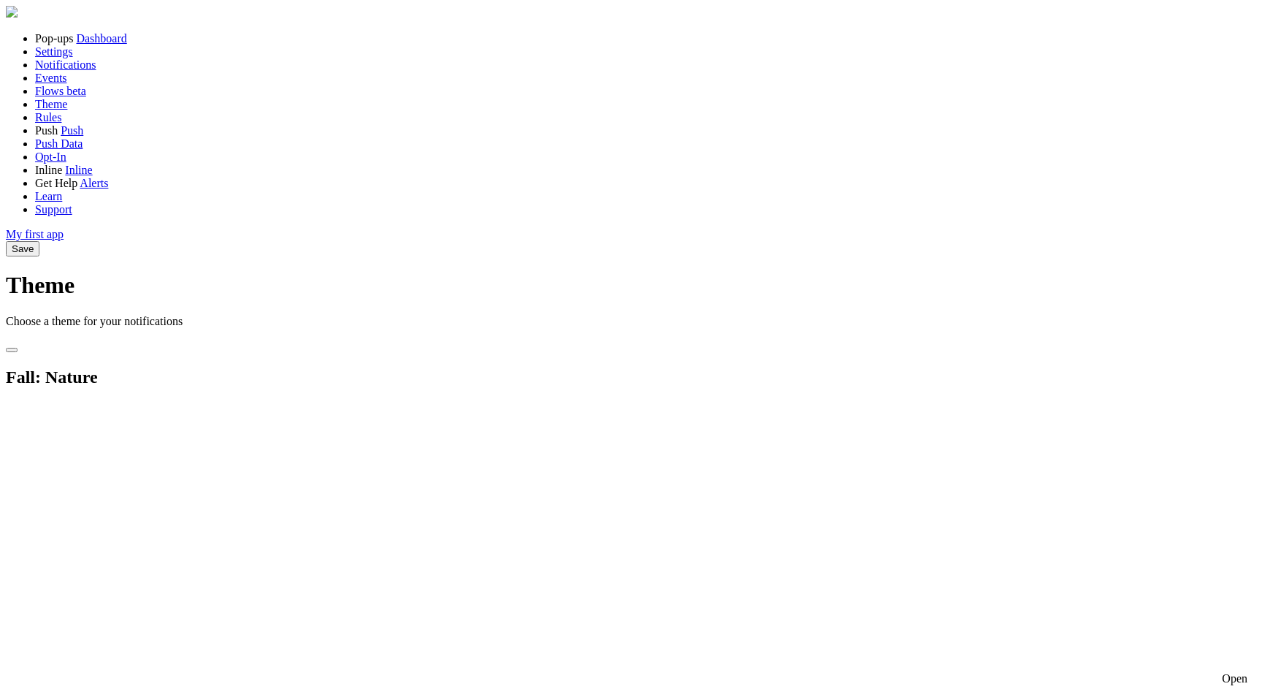
type input "5"
drag, startPoint x: 221, startPoint y: 402, endPoint x: 268, endPoint y: 398, distance: 46.9
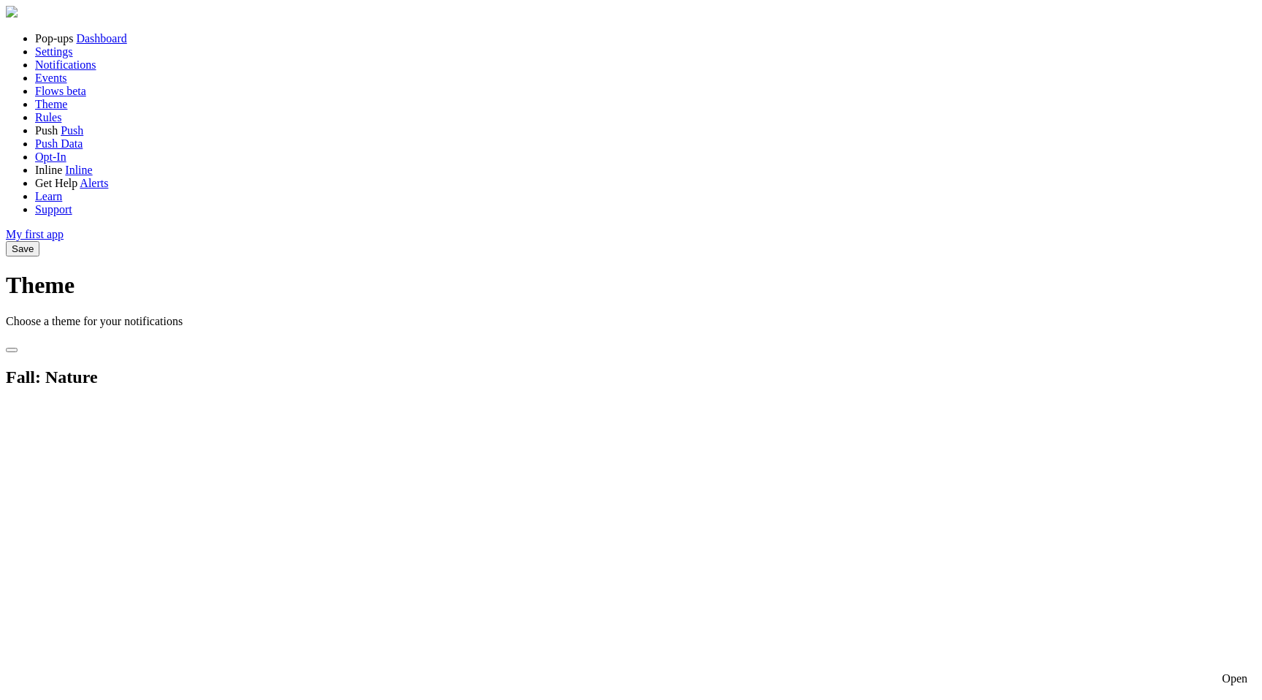
checkbox input "true"
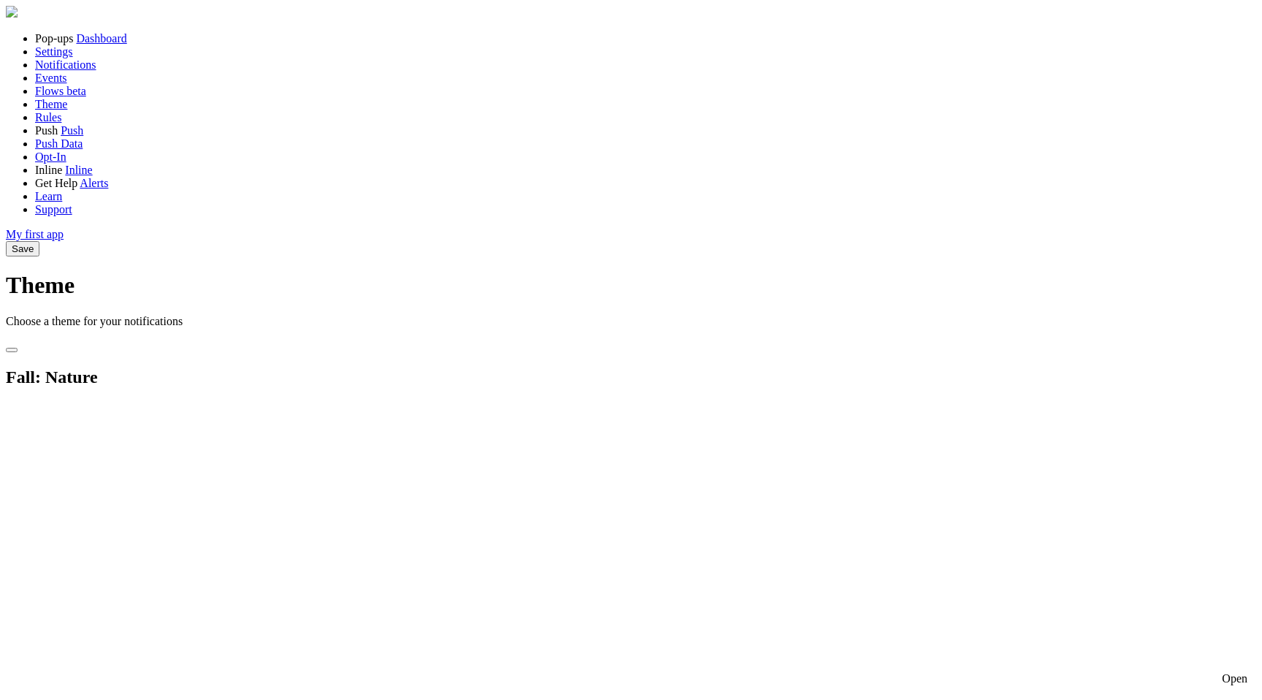
scroll to position [85, 0]
click at [39, 241] on button "Save" at bounding box center [23, 248] width 34 height 15
click at [60, 123] on link "Rules" at bounding box center [48, 117] width 26 height 12
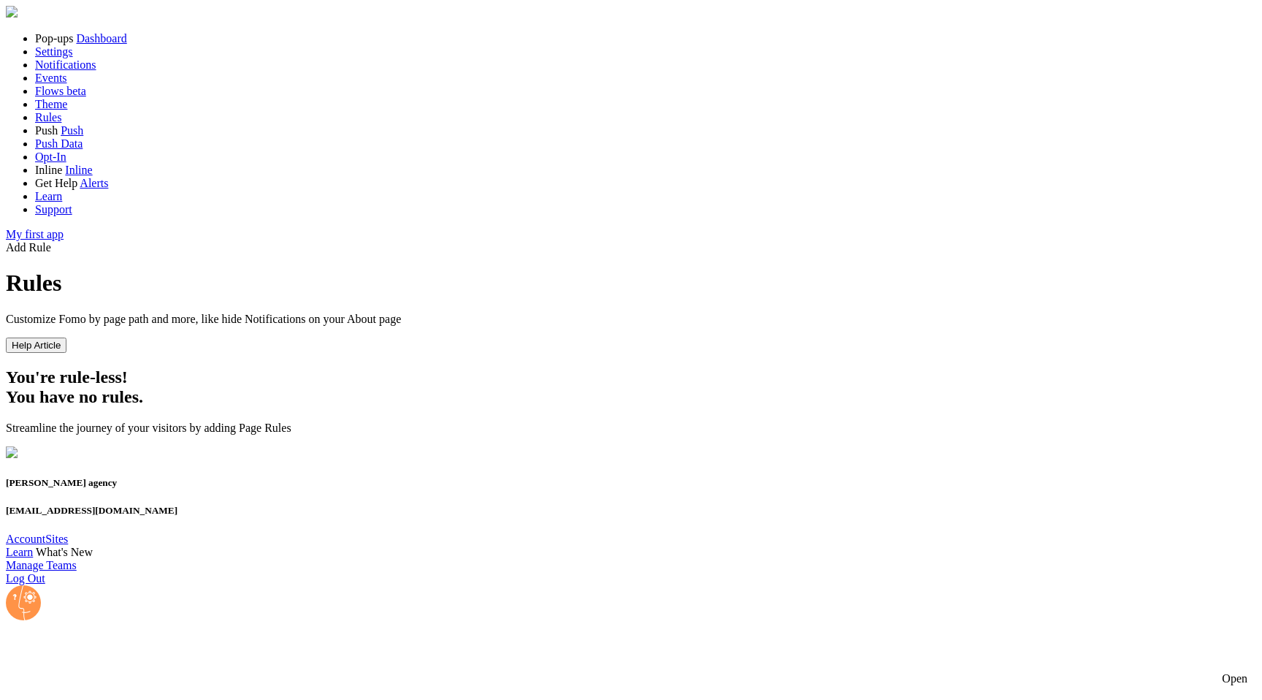
click at [1176, 241] on div "Add Rule" at bounding box center [631, 247] width 1250 height 13
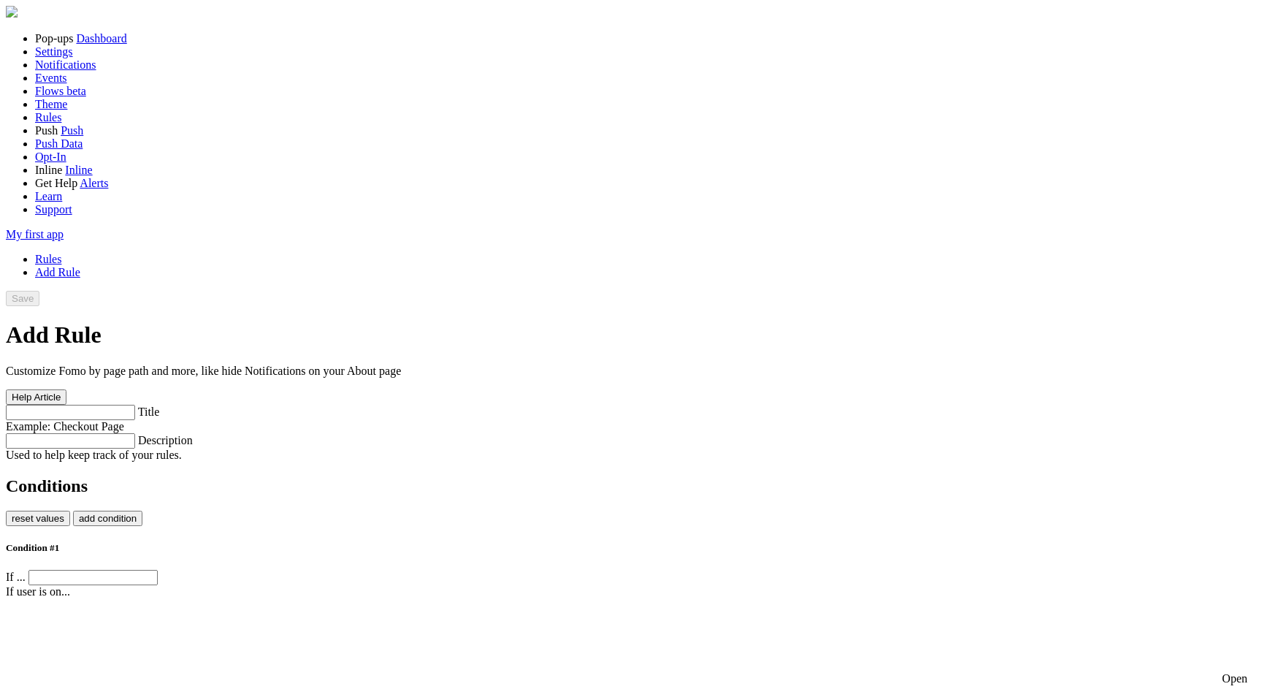
click at [160, 405] on label "Title" at bounding box center [149, 411] width 22 height 12
click at [135, 405] on input "Title" at bounding box center [70, 412] width 129 height 15
type input "TEST"
click at [193, 434] on label "Description" at bounding box center [165, 440] width 55 height 12
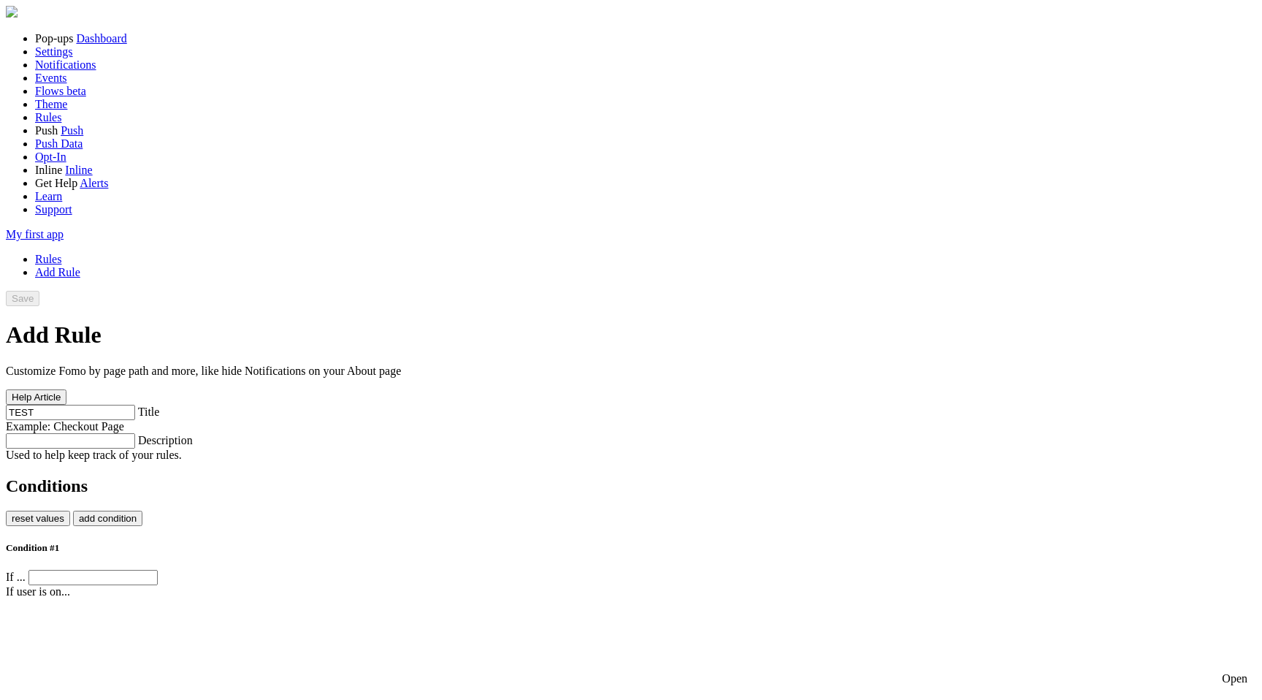
click at [135, 433] on input "Description" at bounding box center [70, 440] width 129 height 15
type input "T"
type input "Im just testing!!"
click at [526, 476] on div "Conditions reset values add condition" at bounding box center [631, 501] width 1250 height 50
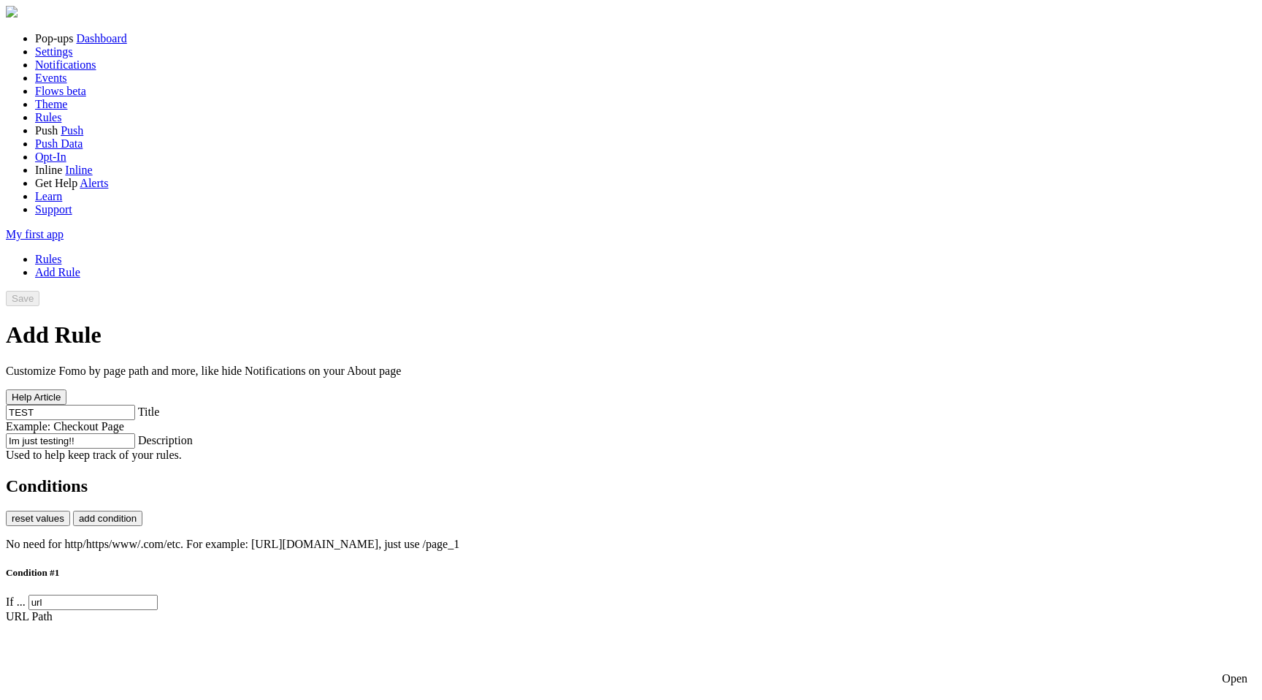
type input "t"
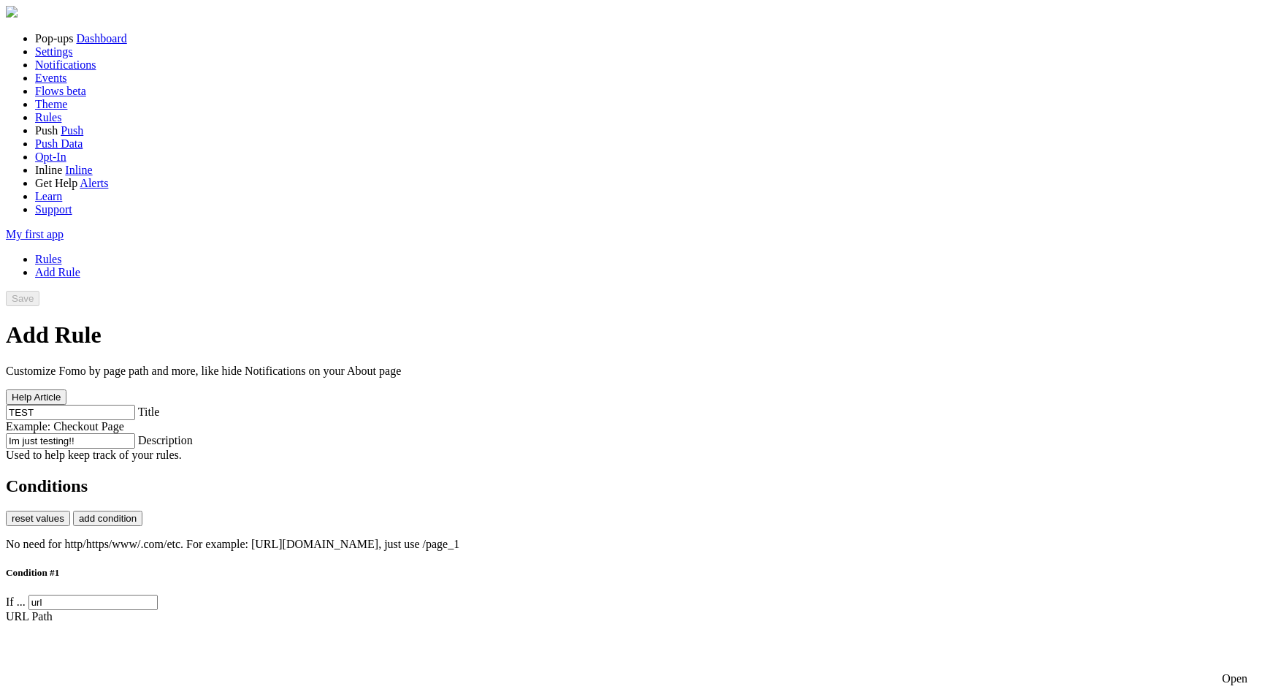
type input "fomo"
click at [142, 510] on button "add condition" at bounding box center [107, 517] width 69 height 15
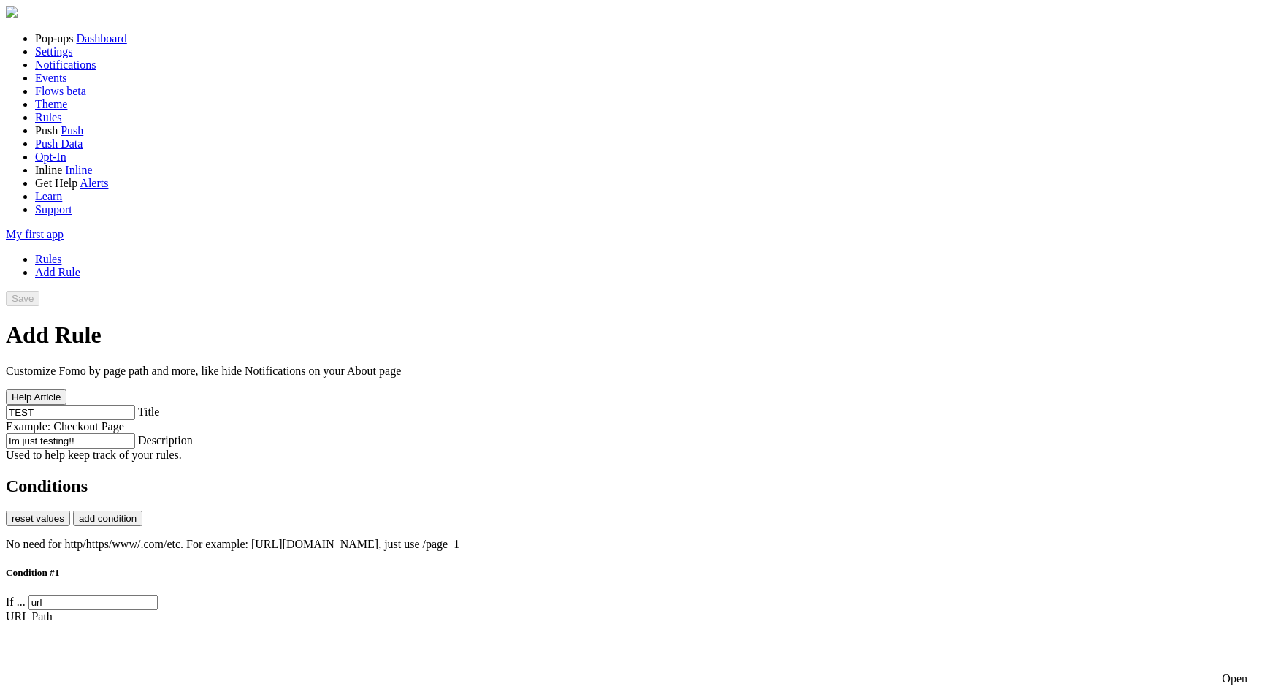
click at [61, 253] on link "Rules" at bounding box center [48, 259] width 26 height 12
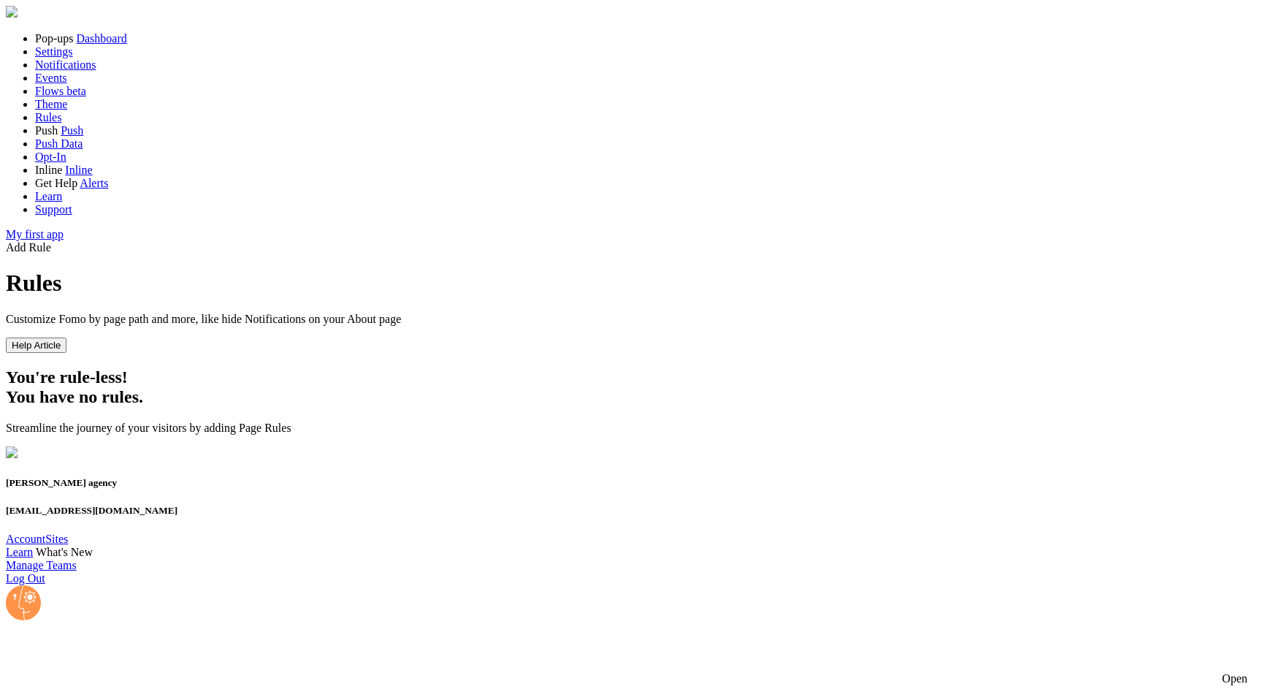
click at [1237, 241] on div "Add Rule" at bounding box center [631, 247] width 1250 height 13
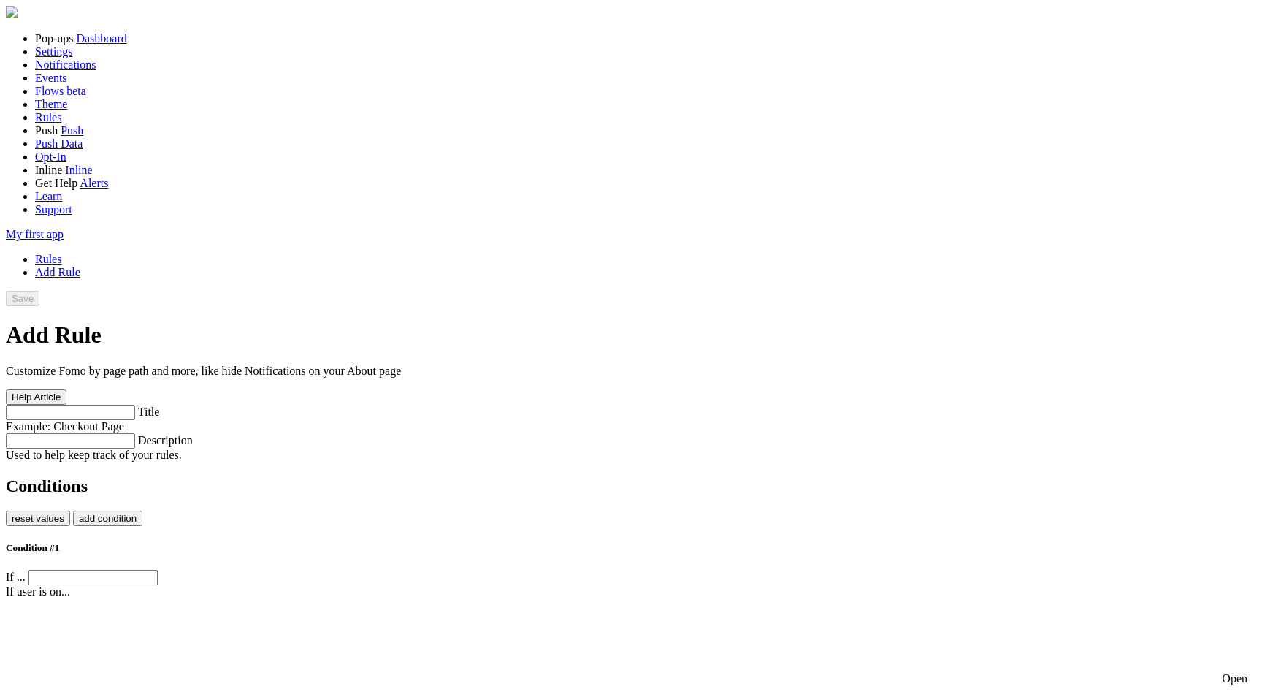
scroll to position [3, 0]
click at [1238, 291] on div "Save" at bounding box center [631, 298] width 1250 height 15
click at [1237, 291] on div "Save" at bounding box center [631, 298] width 1250 height 15
click at [160, 405] on label "Title" at bounding box center [149, 411] width 22 height 12
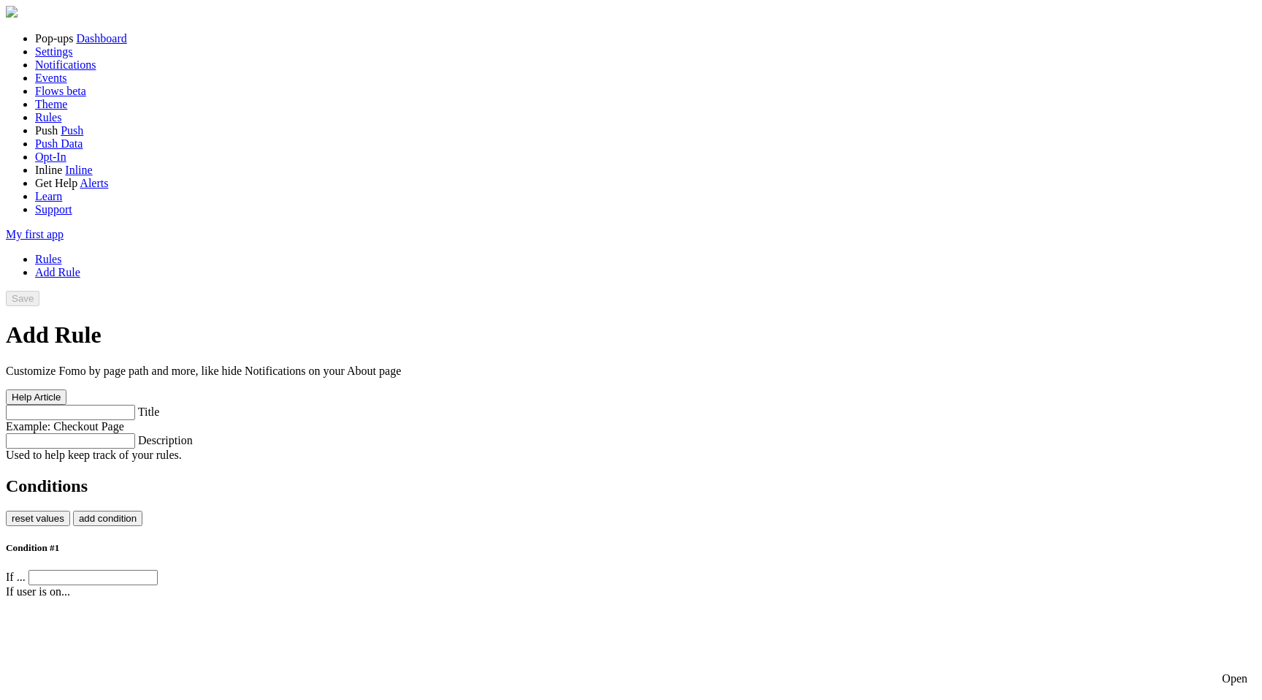
click at [135, 405] on input "Title" at bounding box center [70, 412] width 129 height 15
type input "TEST"
click at [193, 434] on label "Description" at bounding box center [165, 440] width 55 height 12
click at [135, 433] on input "Description" at bounding box center [70, 440] width 129 height 15
type input "this is just a test"
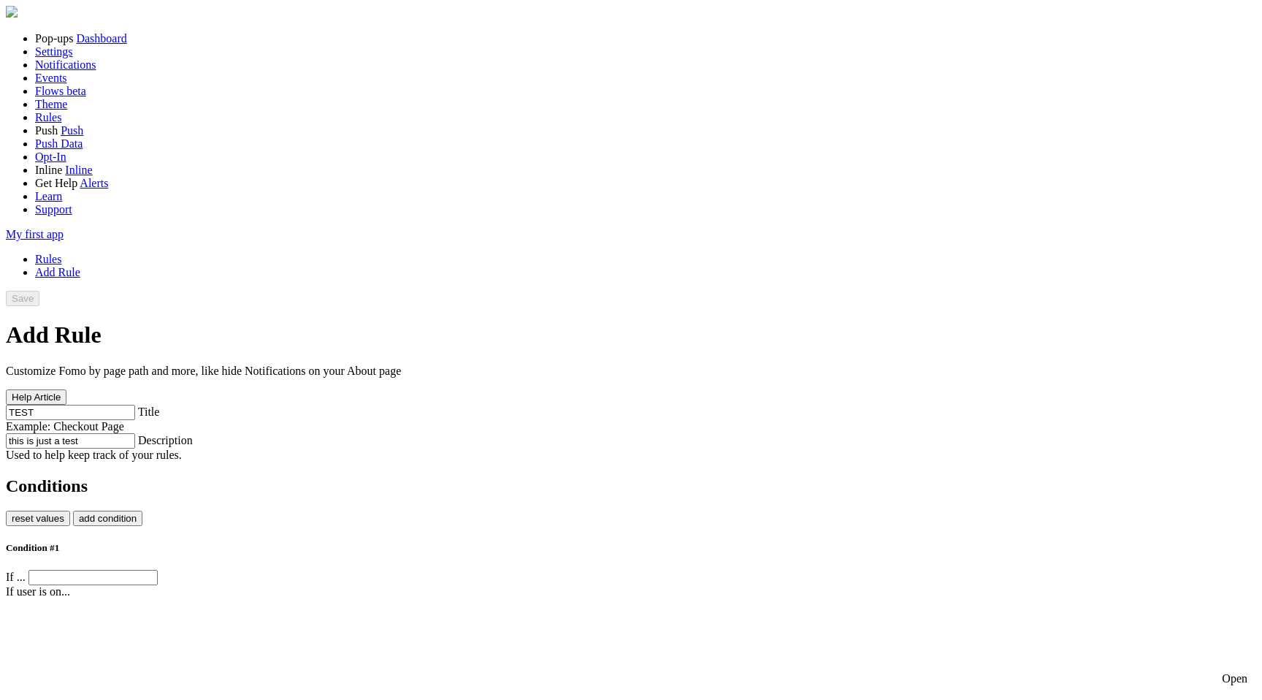
click at [26, 570] on label "If ..." at bounding box center [16, 576] width 20 height 12
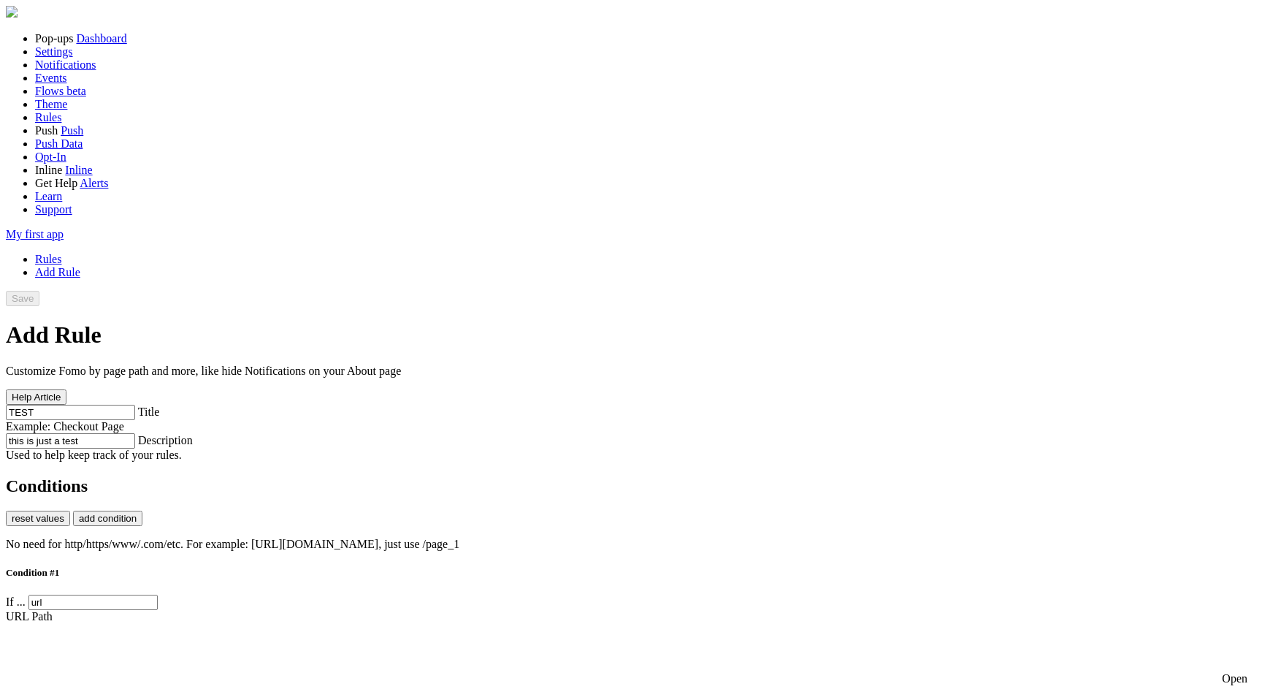
type input "fomo"
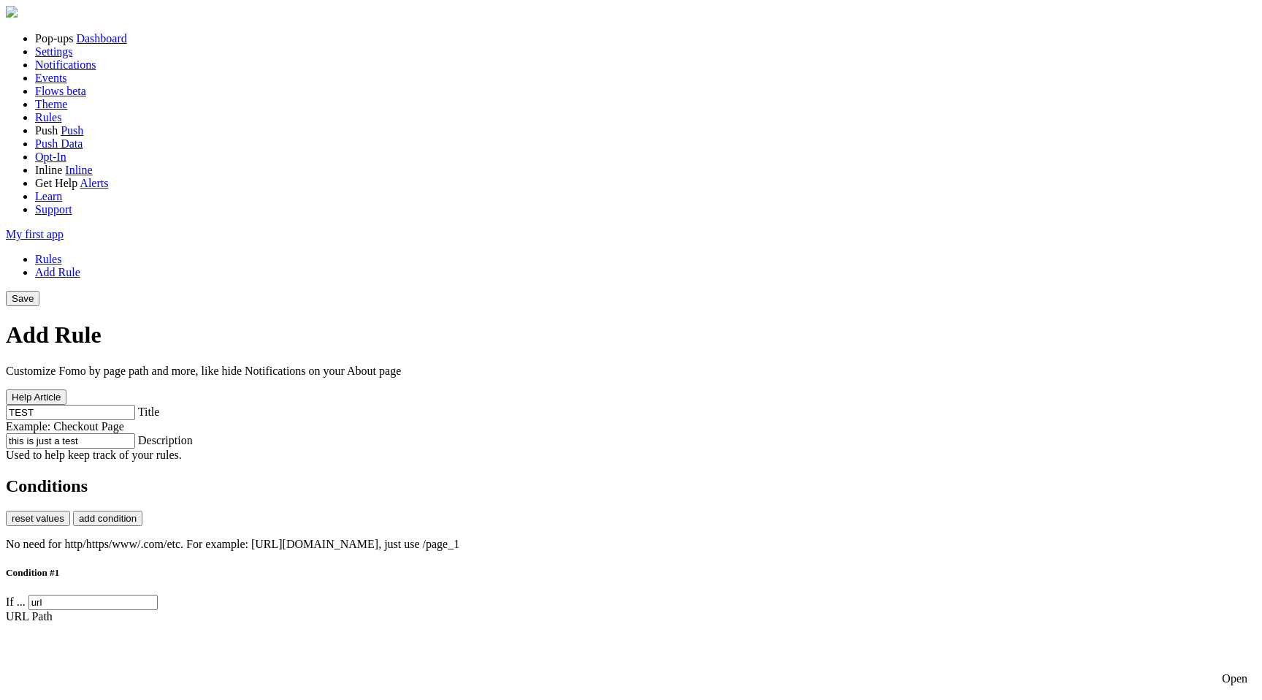
click at [39, 291] on button "Save" at bounding box center [23, 298] width 34 height 15
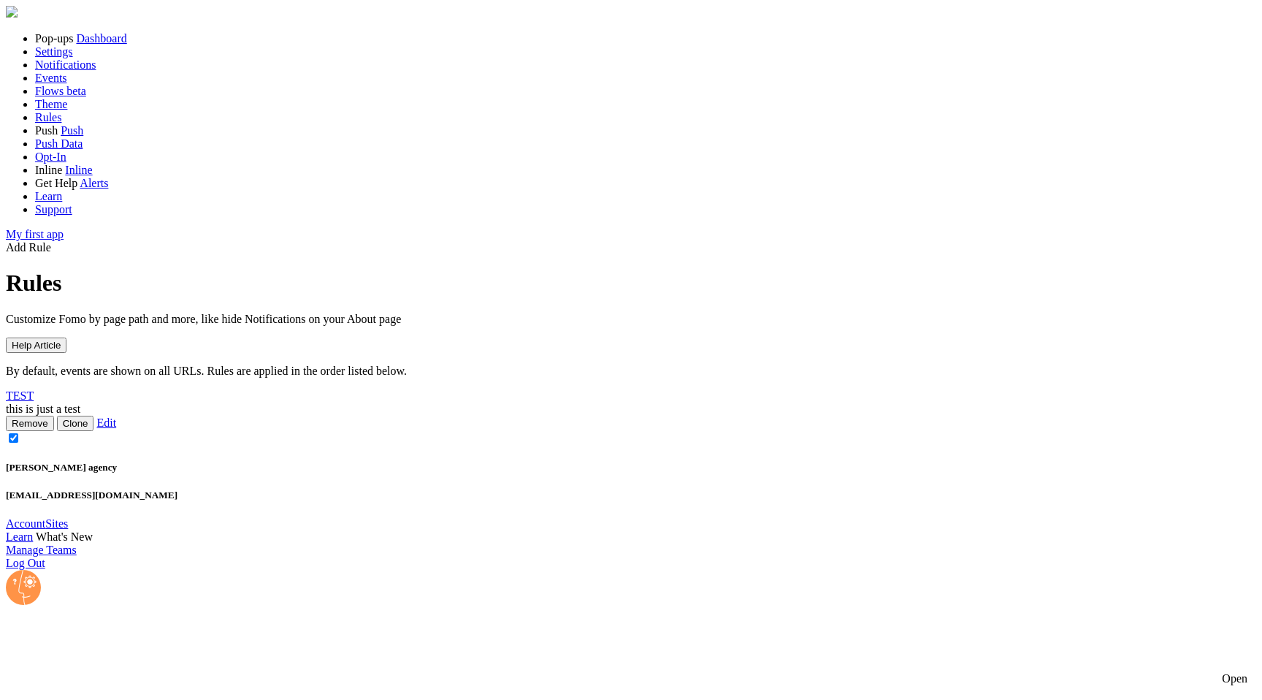
click at [58, 97] on span "Flows" at bounding box center [49, 91] width 28 height 12
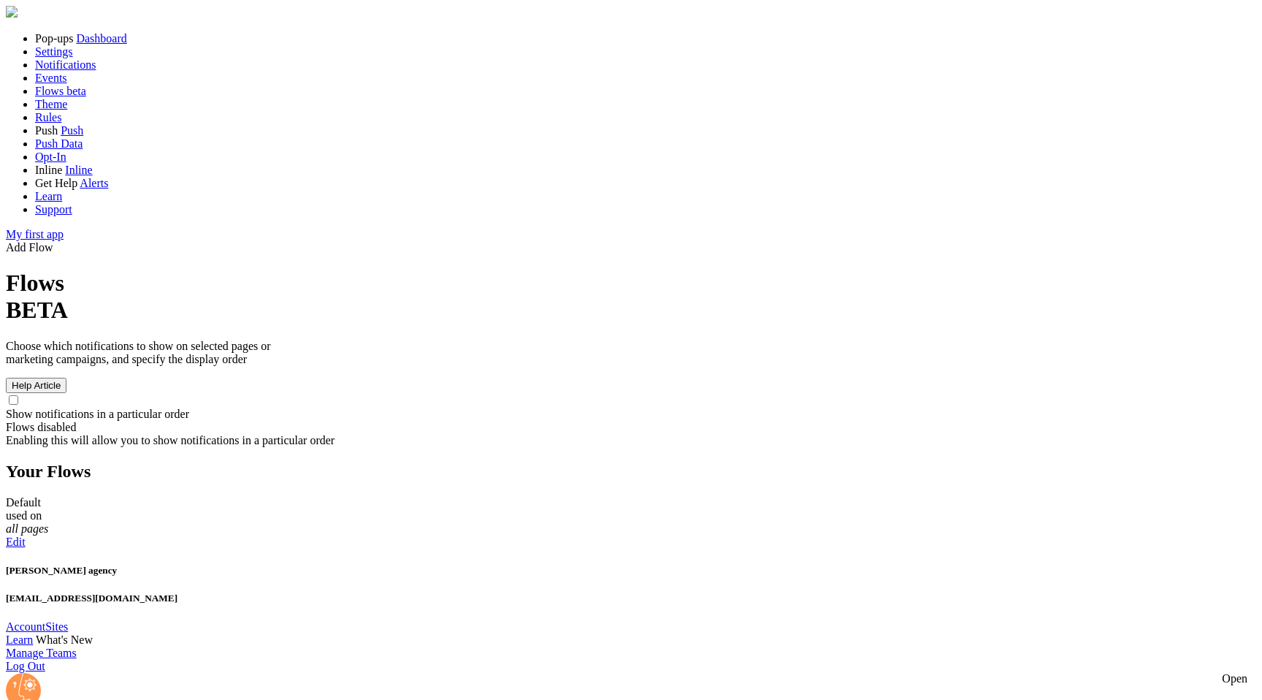
click at [1222, 672] on div "Open" at bounding box center [1235, 678] width 26 height 13
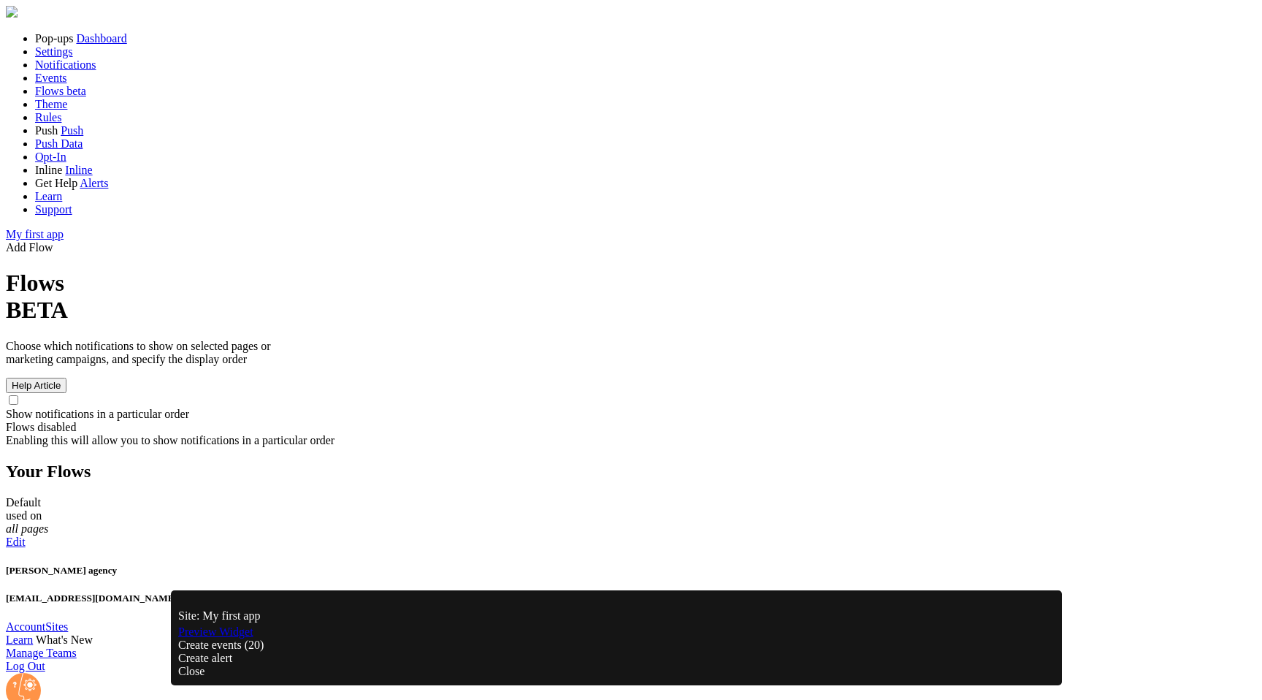
click at [240, 638] on link "Preview Widget" at bounding box center [215, 631] width 75 height 12
click at [61, 123] on link "Rules" at bounding box center [48, 117] width 26 height 12
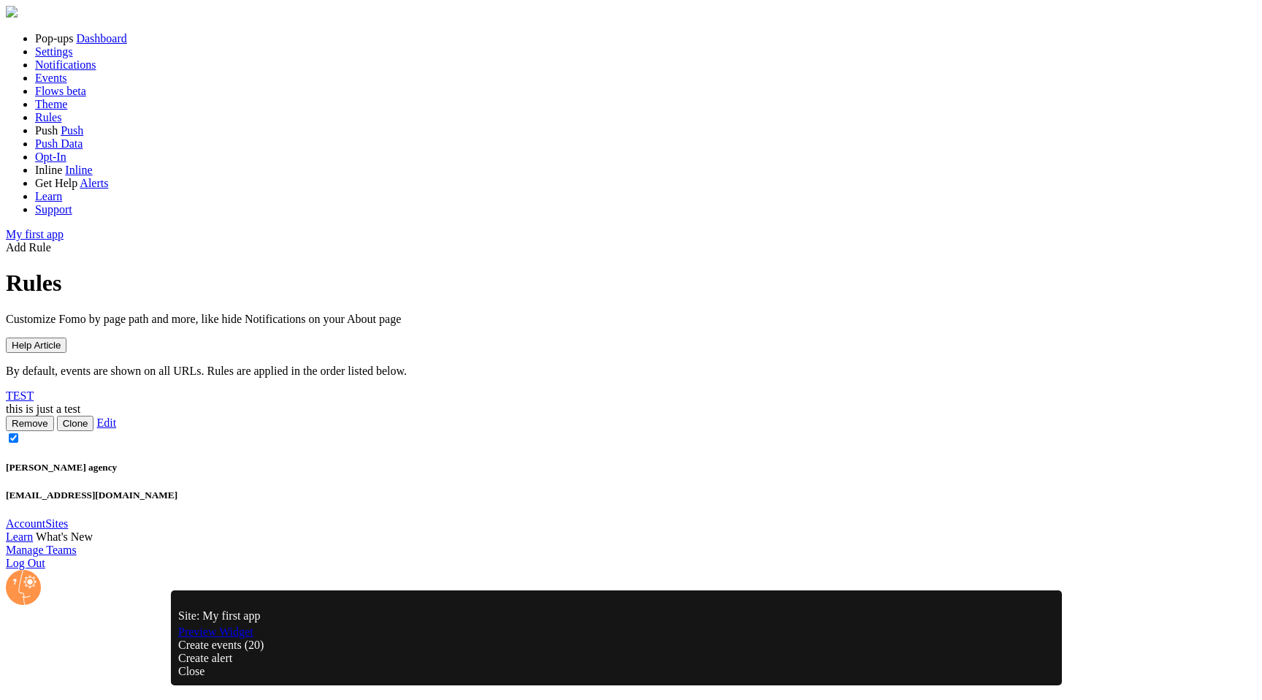
click at [116, 416] on span at bounding box center [116, 422] width 0 height 12
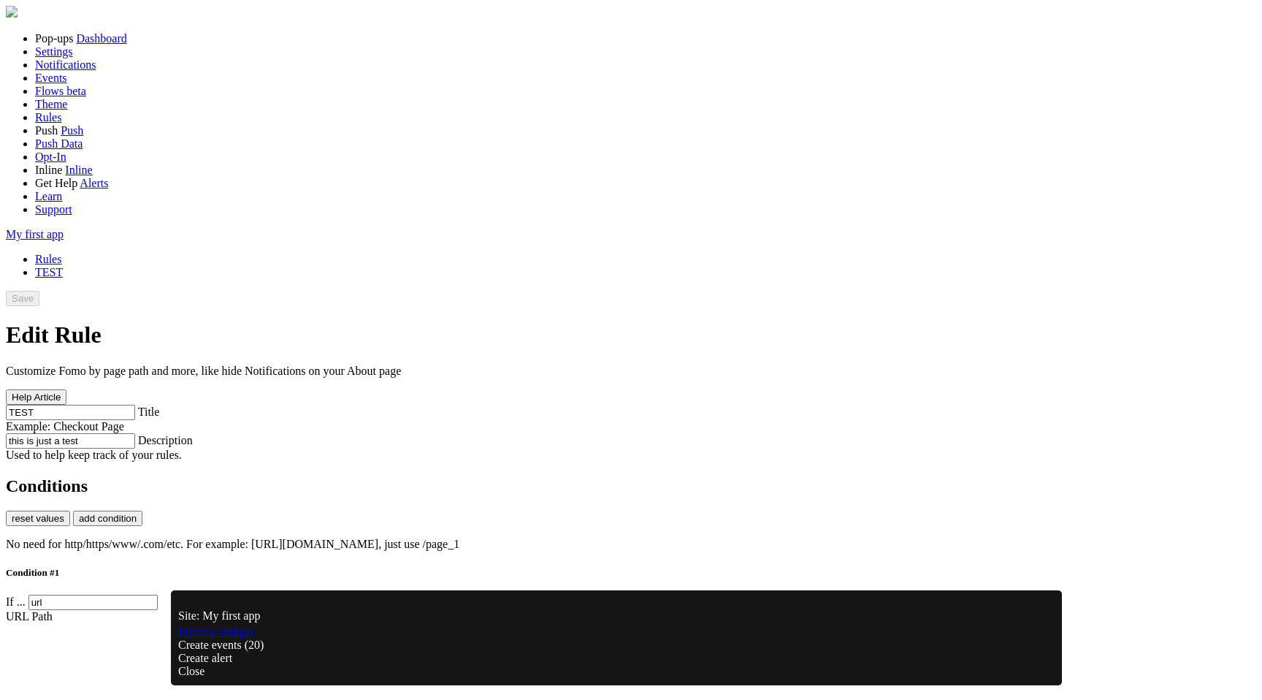
scroll to position [268, 0]
type input "fomo1"
click at [39, 291] on button "Save" at bounding box center [23, 298] width 34 height 15
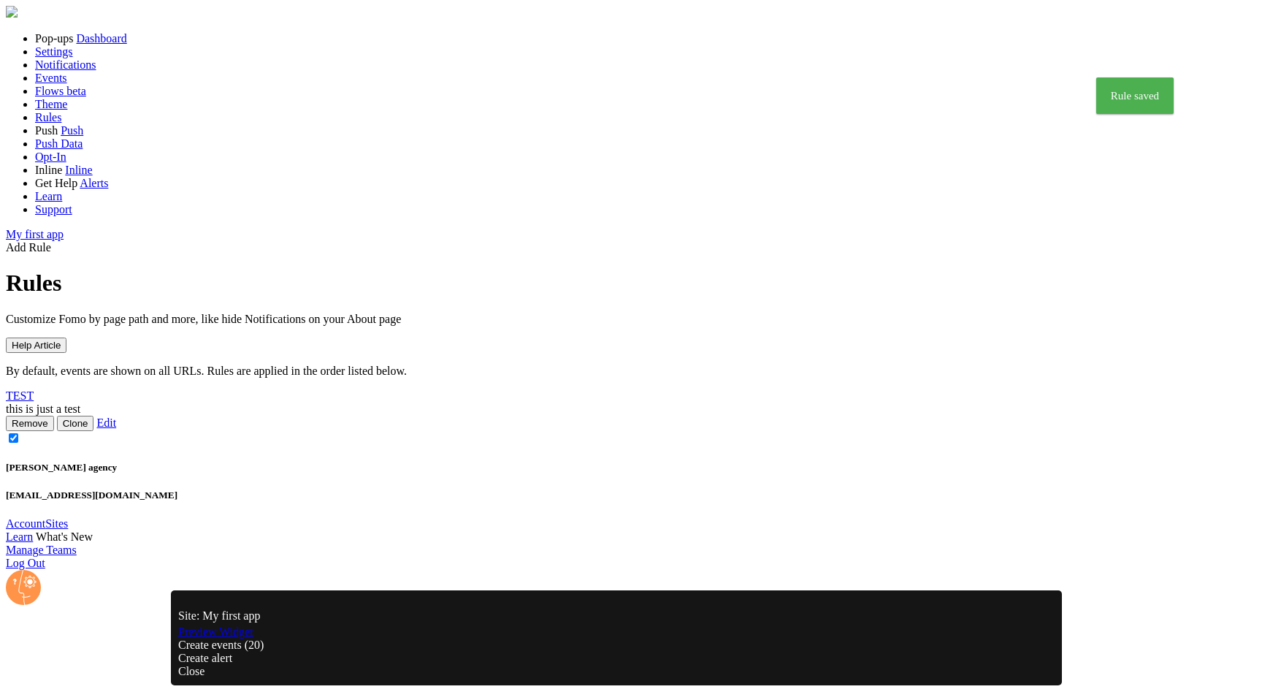
click at [253, 638] on link "Preview Widget" at bounding box center [215, 631] width 75 height 12
click at [116, 416] on link "Edit" at bounding box center [106, 422] width 20 height 12
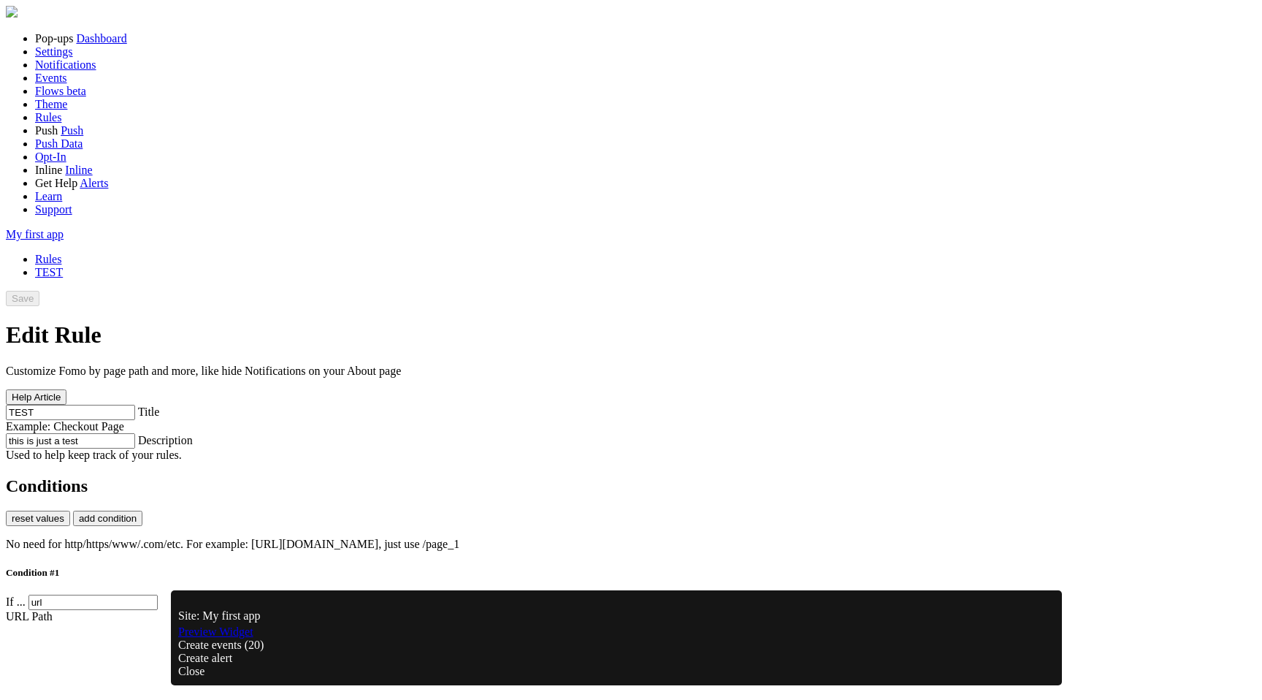
scroll to position [268, 0]
click at [1030, 668] on div "Close" at bounding box center [616, 671] width 876 height 13
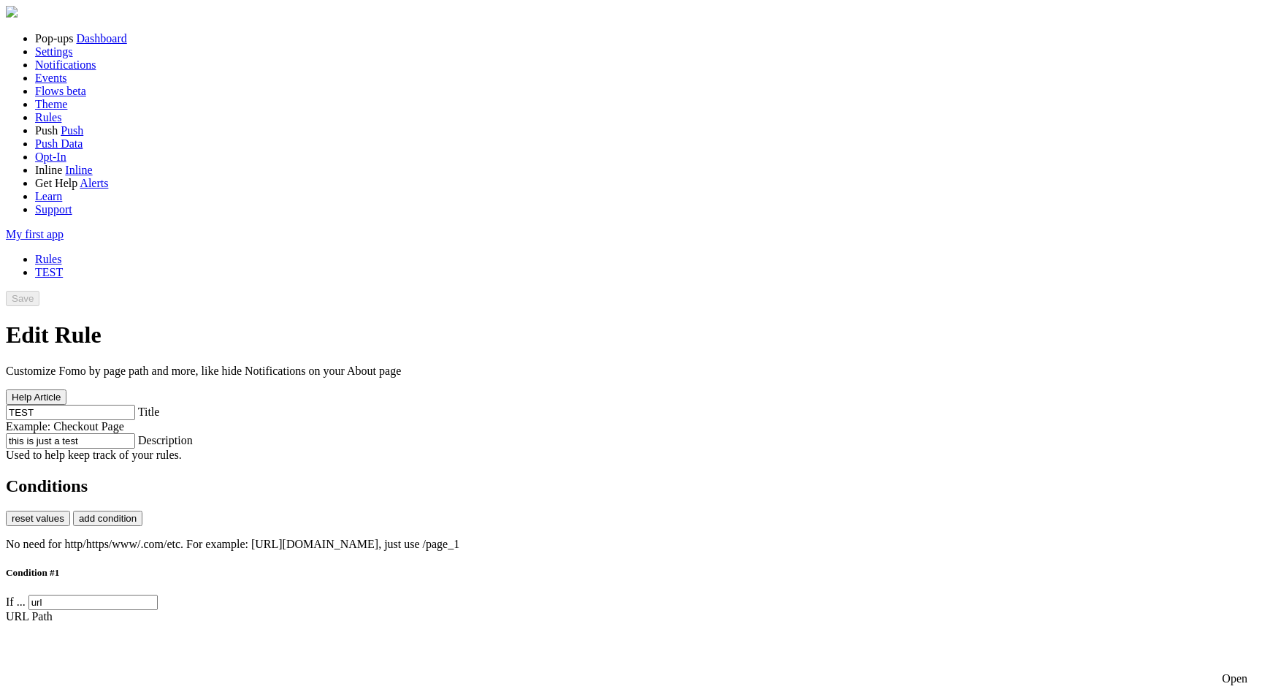
scroll to position [253, 0]
click at [342, 610] on div "URL Path" at bounding box center [631, 616] width 1250 height 13
click at [321, 610] on div "URL Path" at bounding box center [631, 616] width 1250 height 13
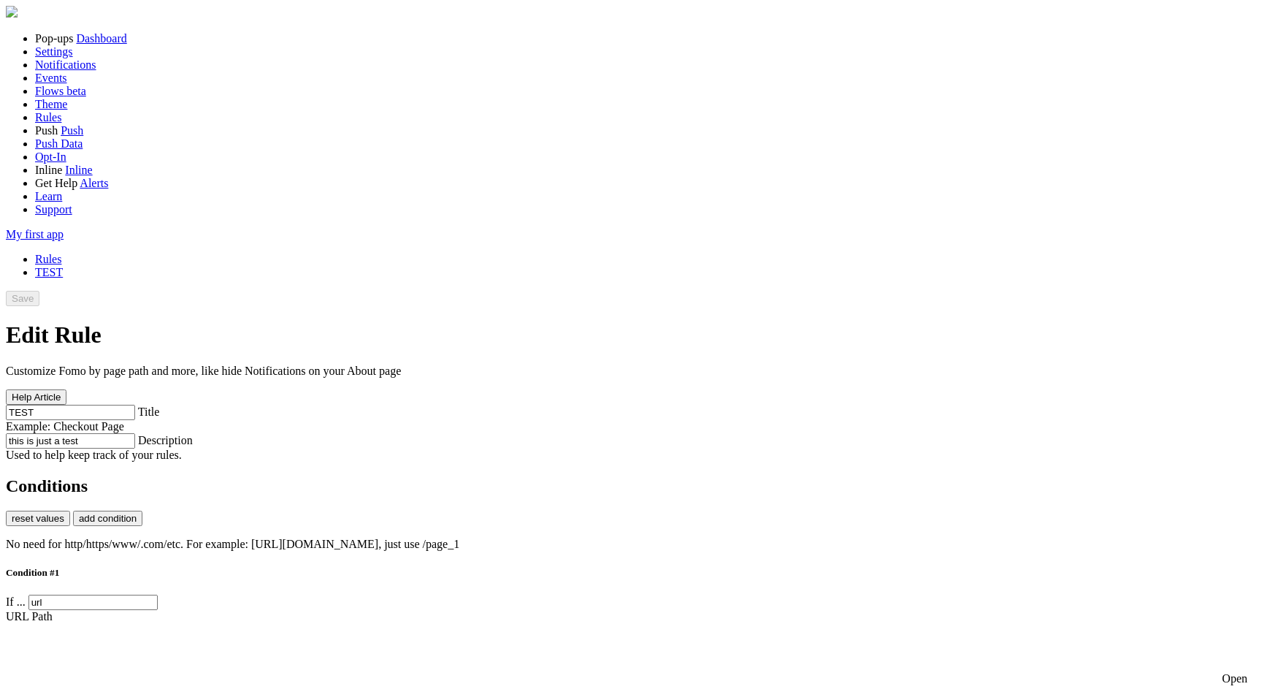
scroll to position [148, 0]
click at [39, 291] on button "Save" at bounding box center [23, 298] width 34 height 15
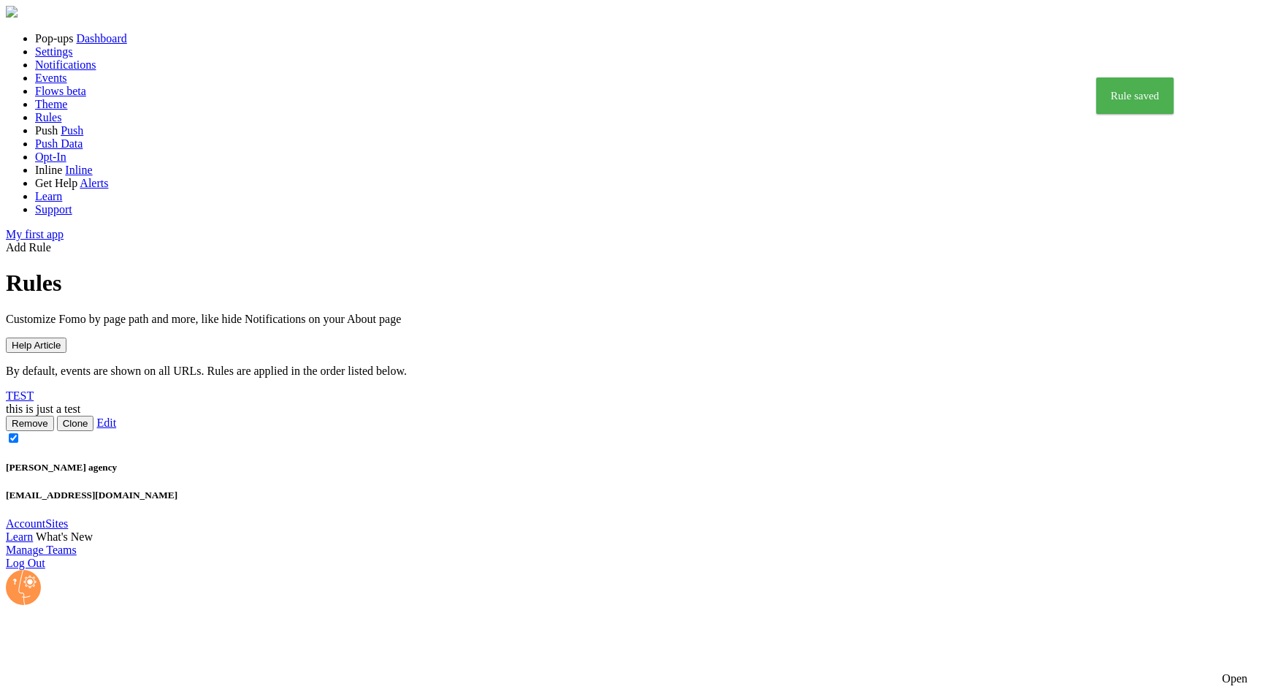
click at [1222, 675] on div "Open" at bounding box center [1235, 678] width 26 height 13
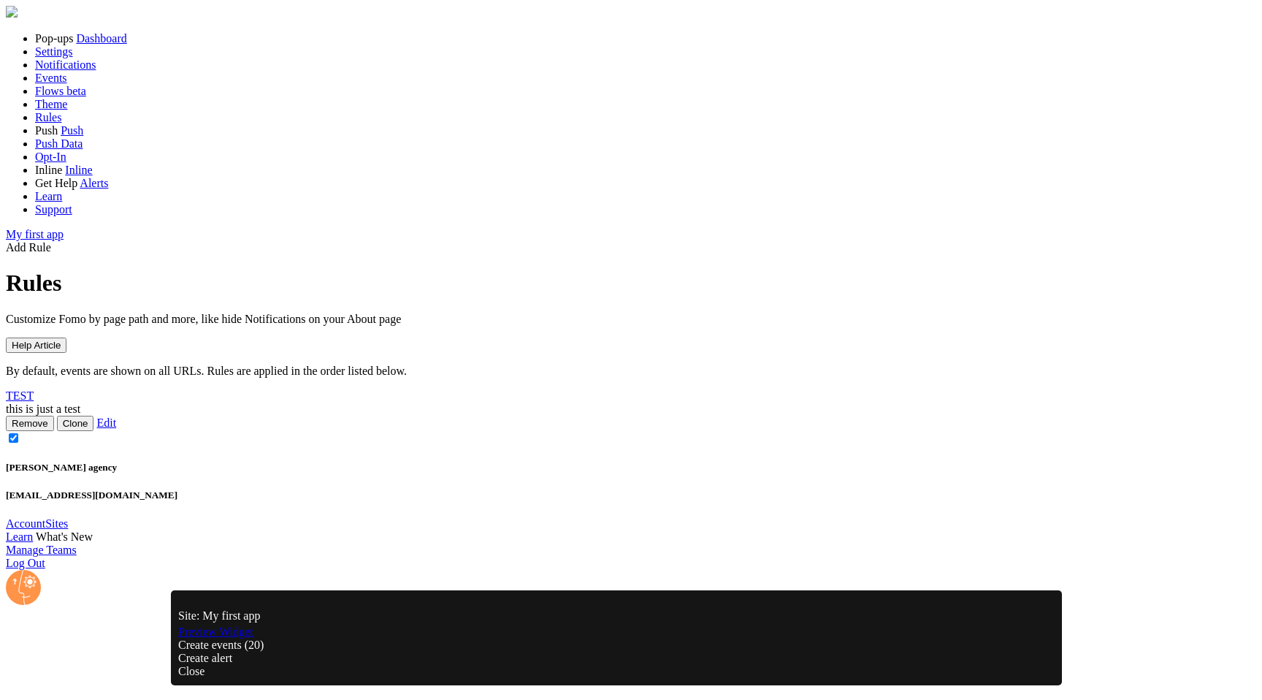
click at [253, 638] on link "Preview Widget" at bounding box center [215, 631] width 75 height 12
click at [116, 416] on link "Edit" at bounding box center [106, 422] width 20 height 12
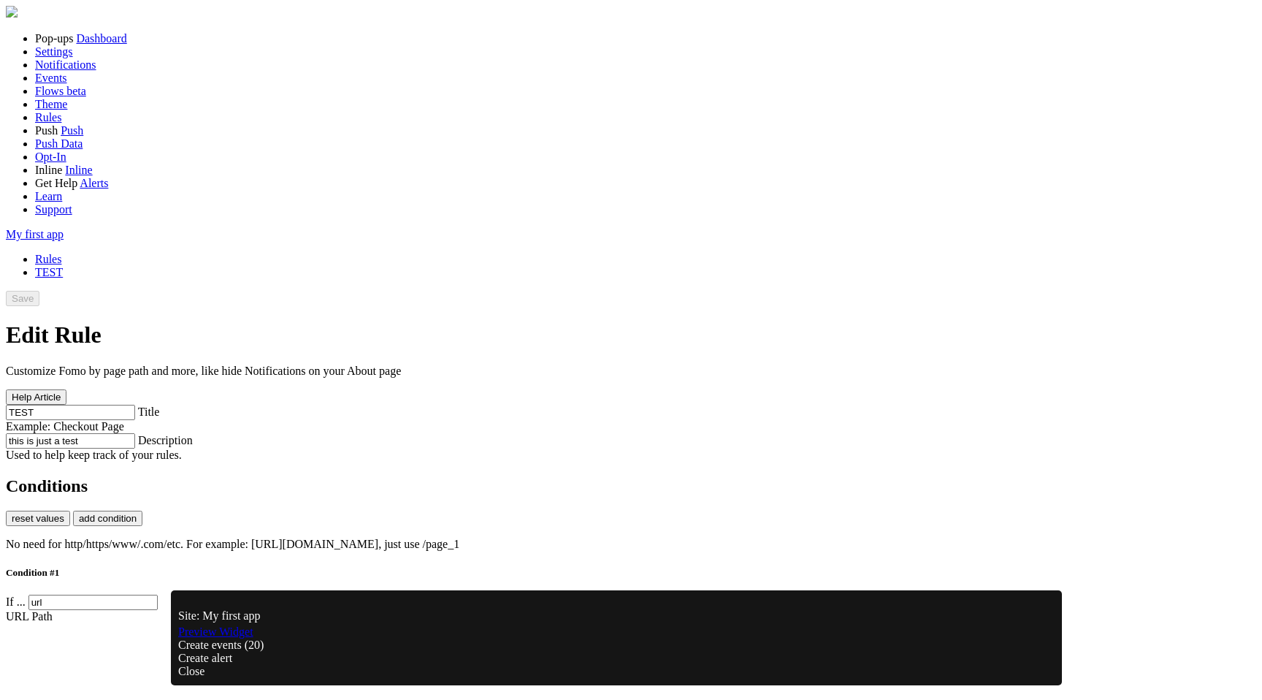
scroll to position [245, 0]
type input "fomo"
click at [34, 293] on span at bounding box center [34, 298] width 0 height 11
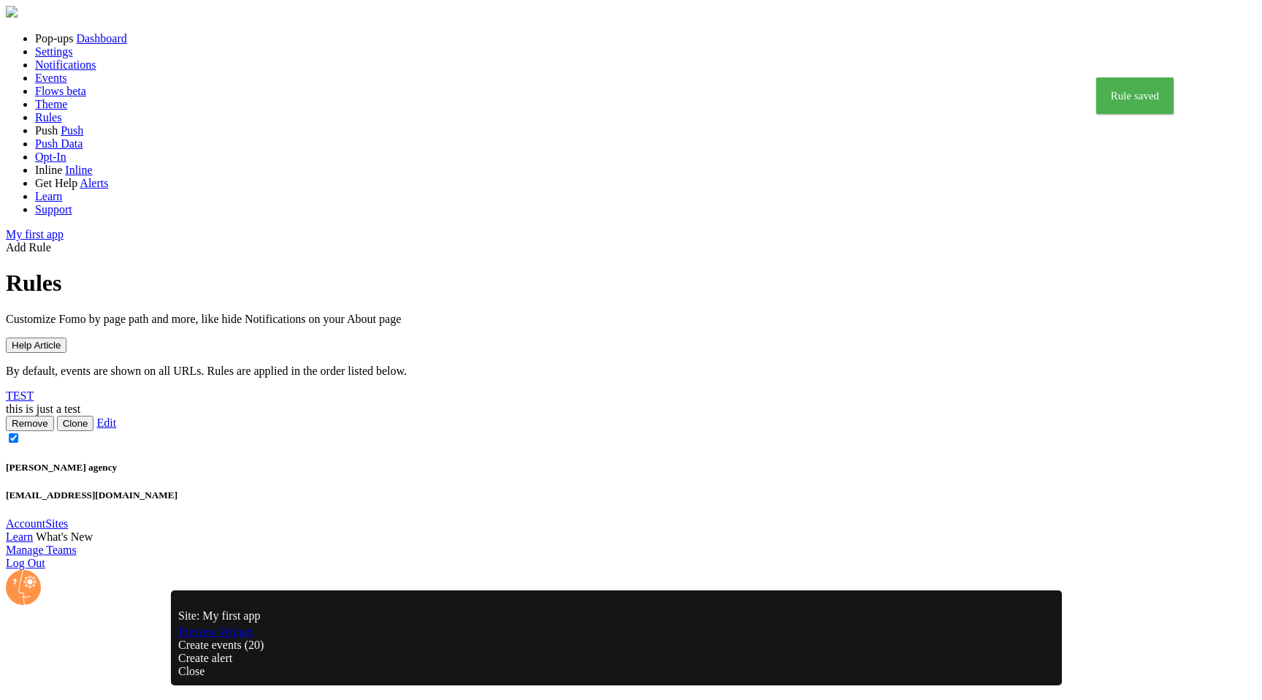
click at [238, 678] on div "Site: My first app Preview Widget Create events (20) Create alert Close" at bounding box center [616, 637] width 891 height 95
click at [242, 638] on link "Preview Widget" at bounding box center [215, 631] width 75 height 12
click at [253, 638] on link "Preview Widget" at bounding box center [215, 631] width 75 height 12
click at [67, 110] on link "Theme" at bounding box center [51, 104] width 32 height 12
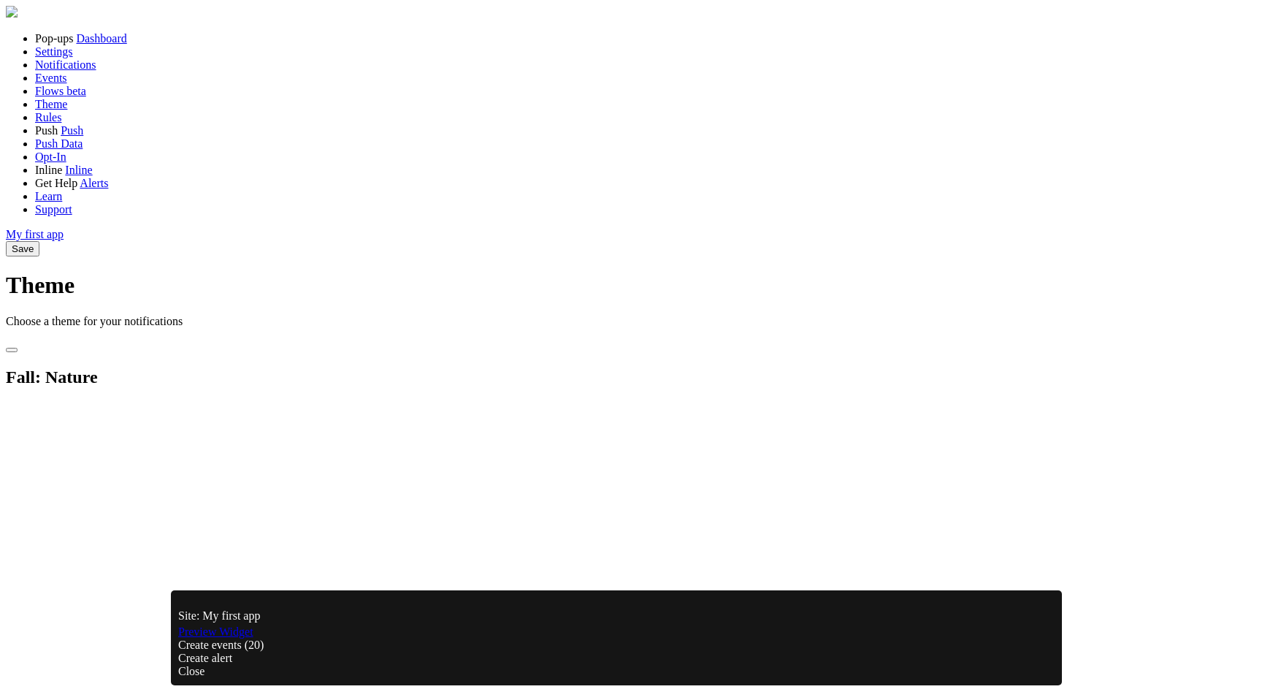
scroll to position [94, 0]
click at [61, 123] on link "Rules" at bounding box center [48, 117] width 26 height 12
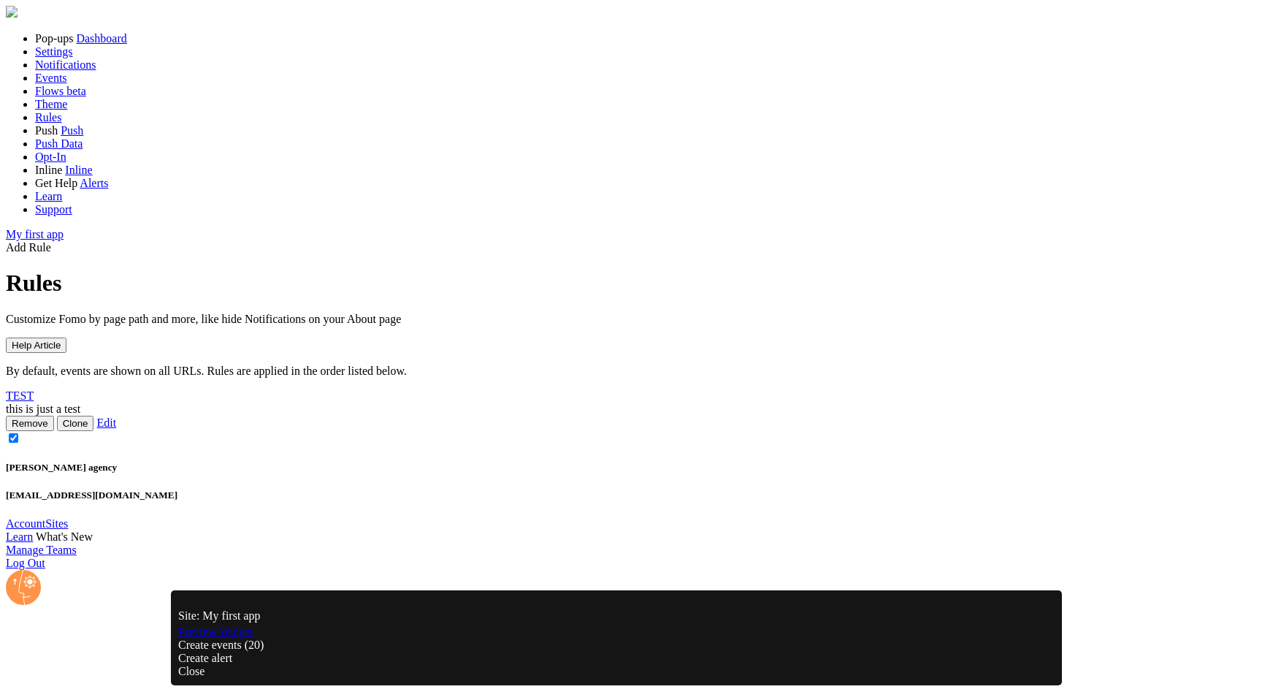
click at [472, 389] on div "TEST this is just a test Remove Clone Edit" at bounding box center [631, 417] width 1250 height 56
click at [34, 389] on link "TEST" at bounding box center [20, 395] width 28 height 12
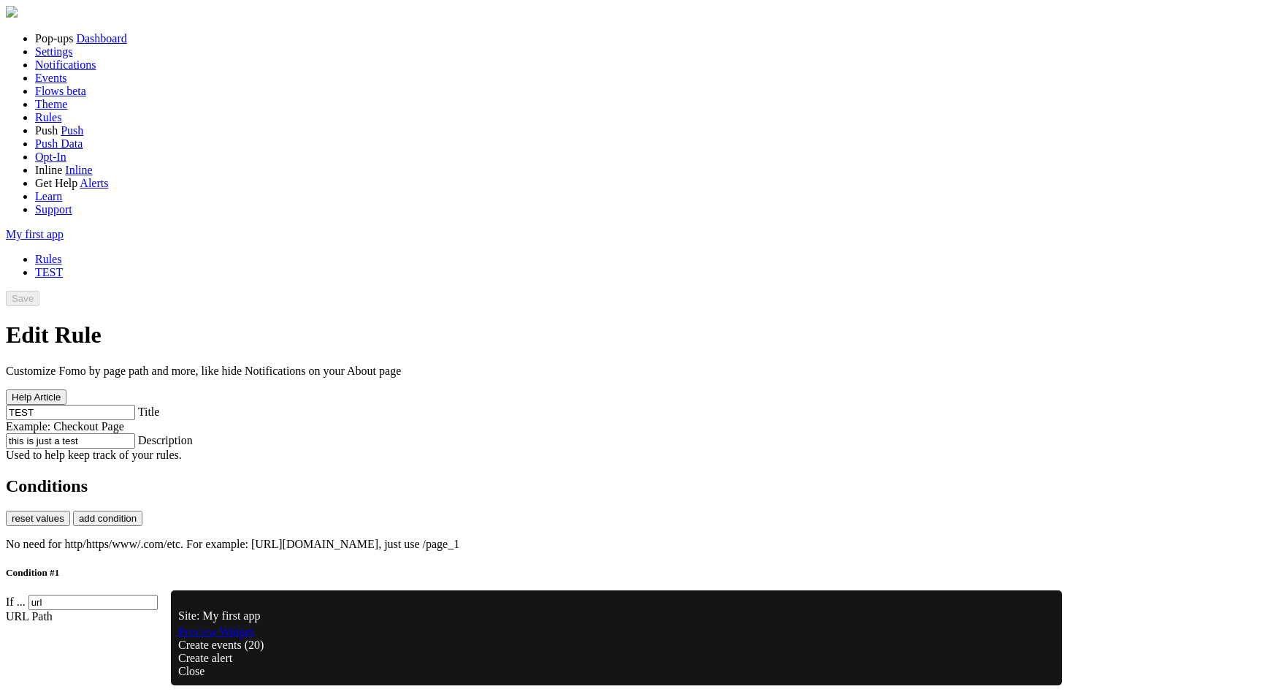
scroll to position [47, 0]
click at [253, 638] on link "Preview Widget" at bounding box center [215, 631] width 75 height 12
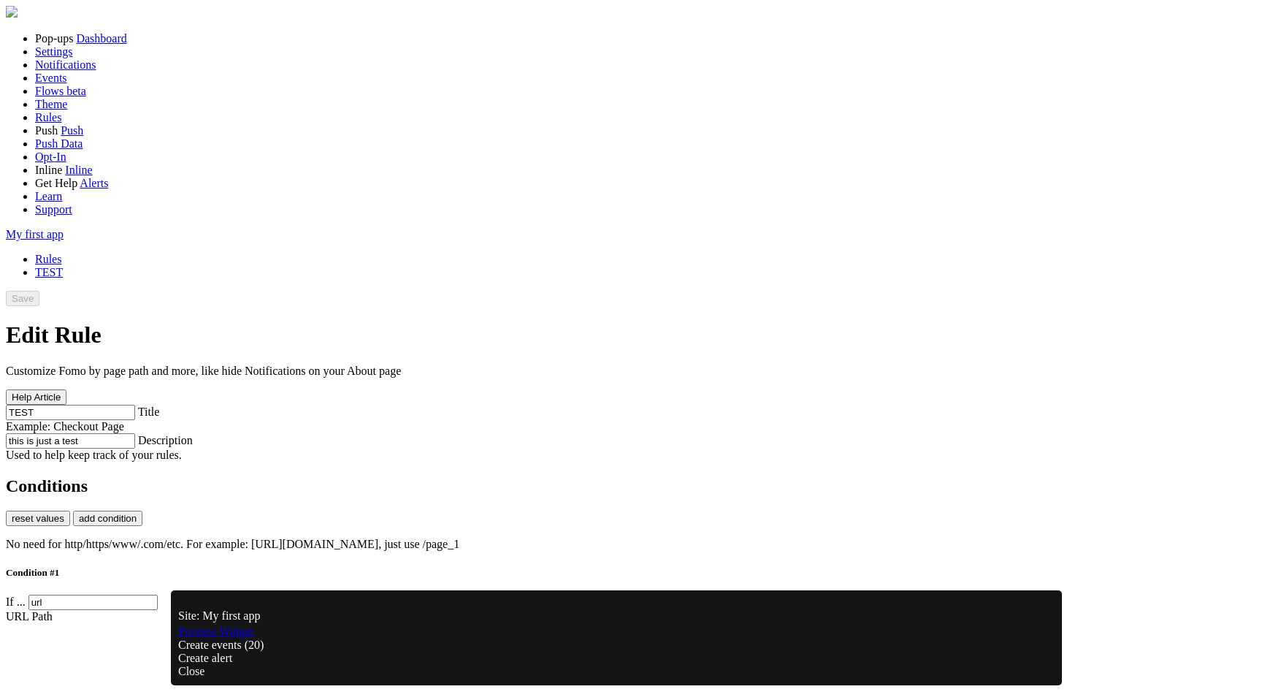
paste input "test"
type input "test"
click at [34, 293] on span at bounding box center [34, 298] width 0 height 11
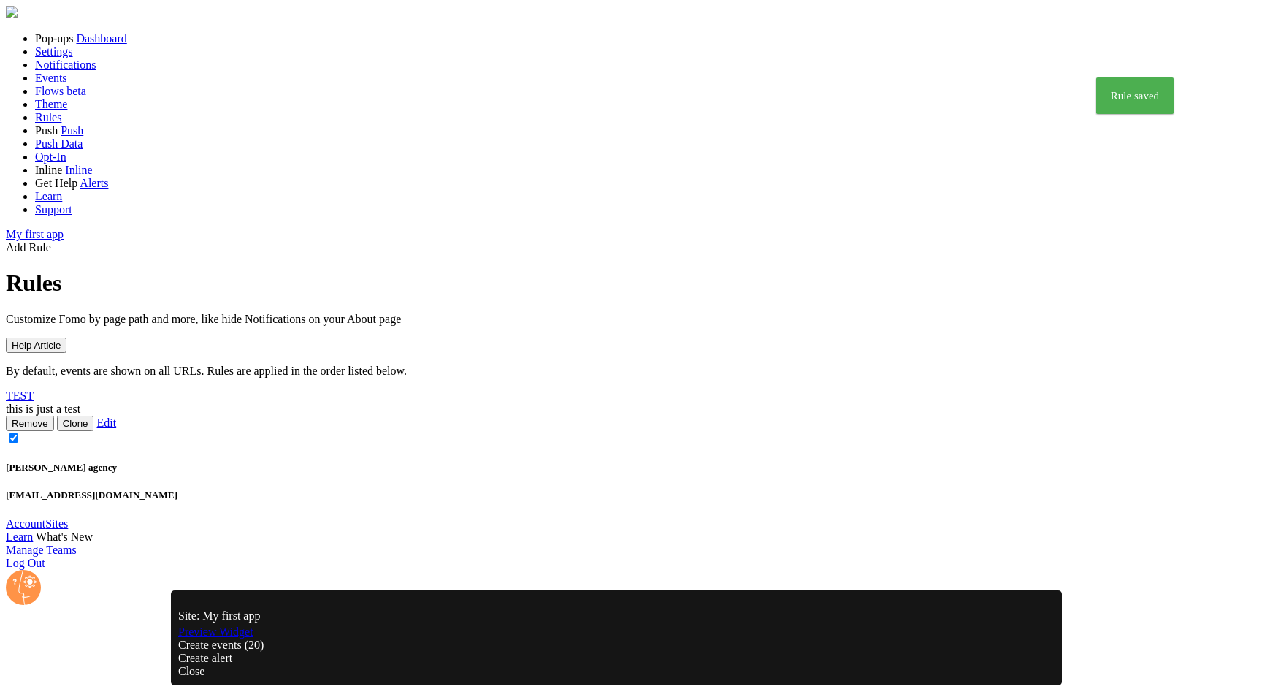
click at [253, 638] on link "Preview Widget" at bounding box center [215, 631] width 75 height 12
click at [67, 84] on link "Events" at bounding box center [51, 78] width 32 height 12
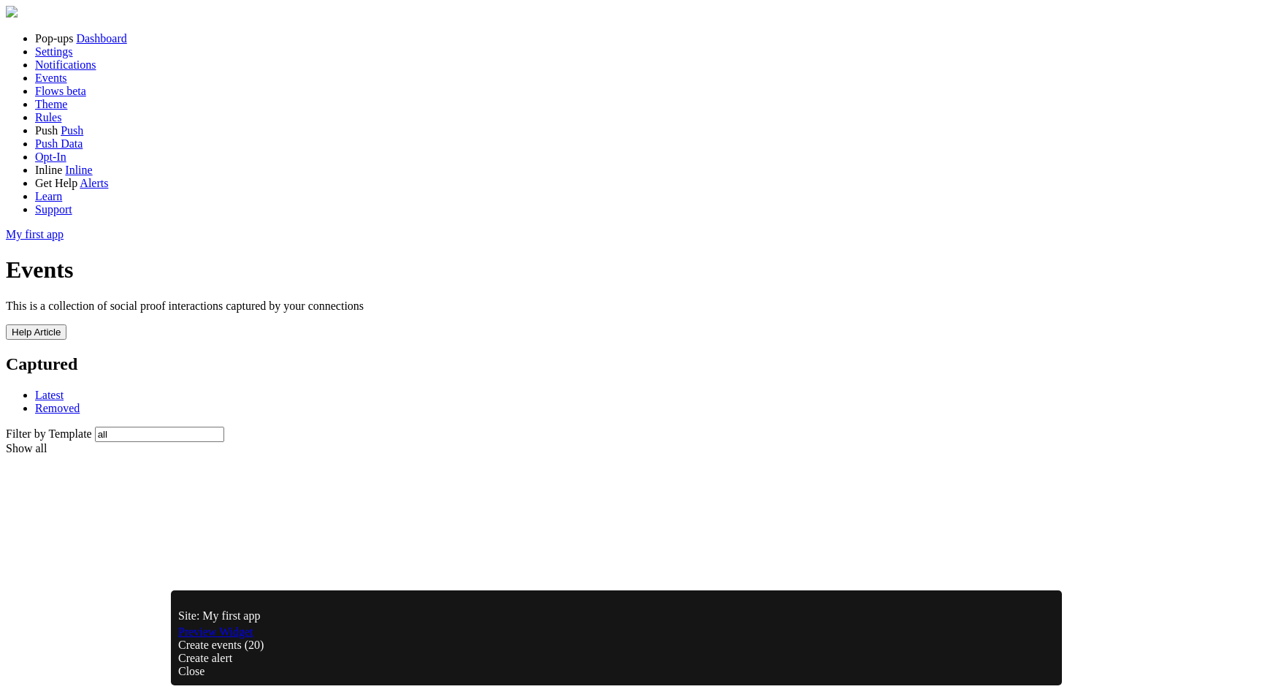
click at [67, 71] on link "Notifications" at bounding box center [65, 64] width 61 height 12
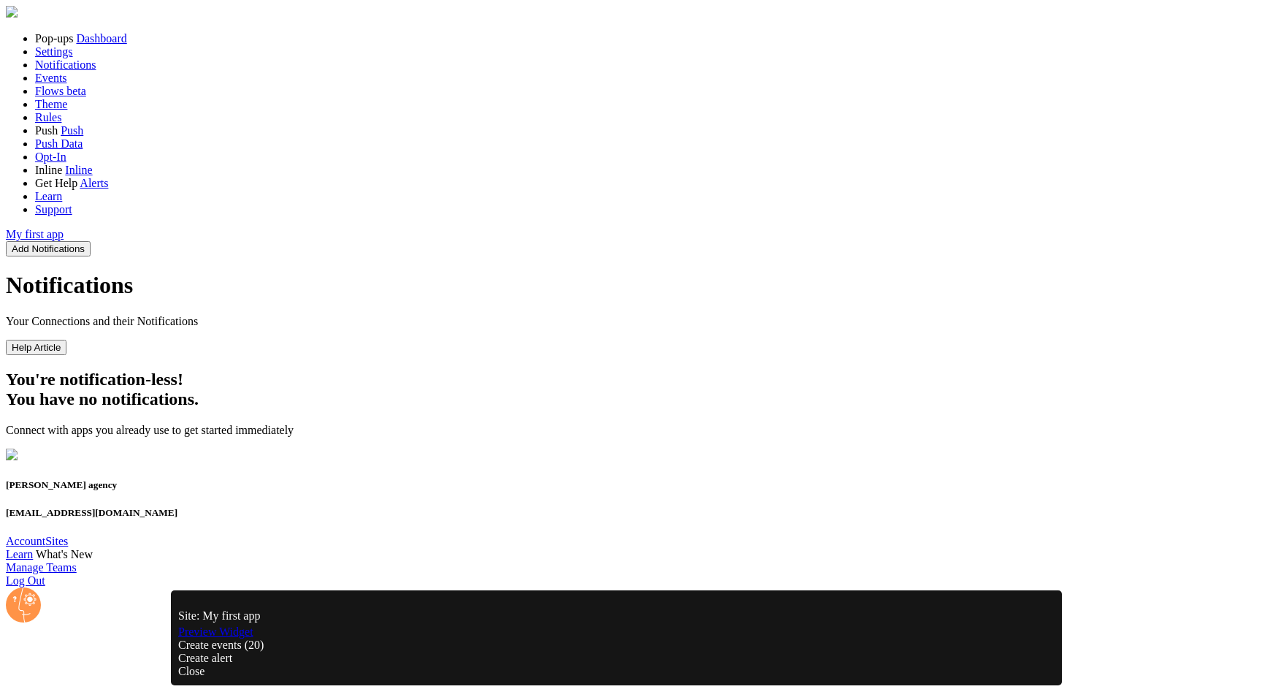
click at [73, 58] on link "Settings" at bounding box center [54, 51] width 38 height 12
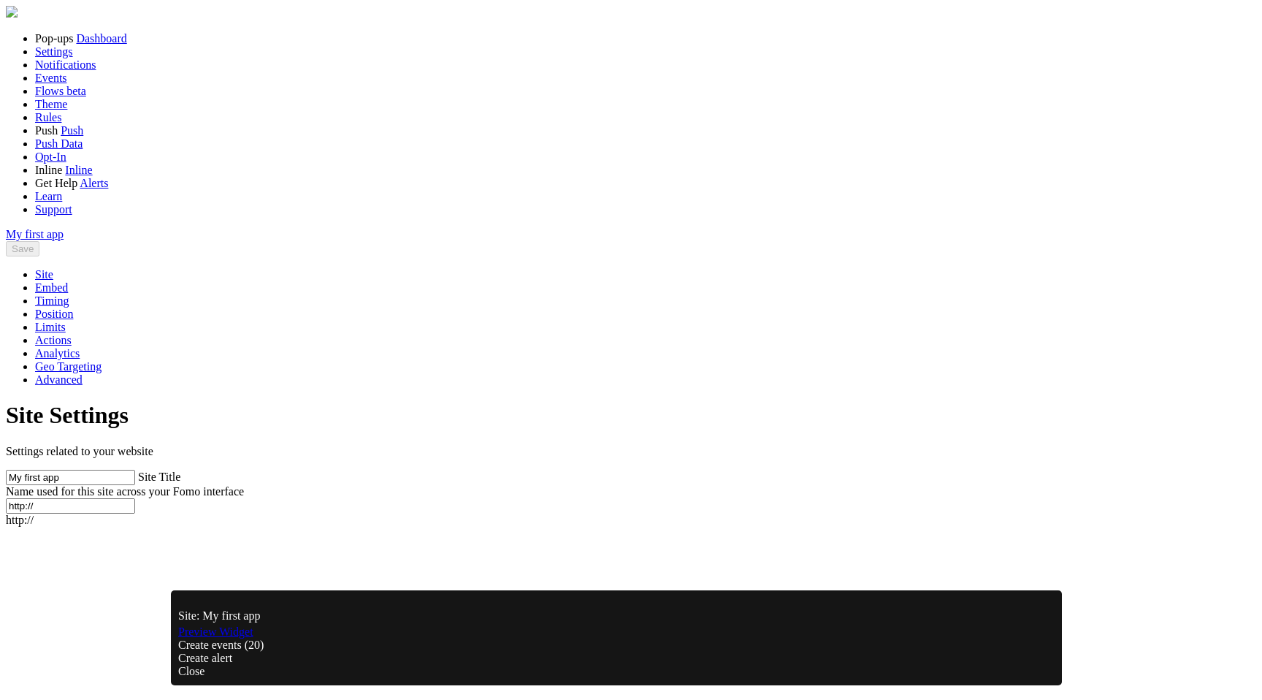
click at [87, 45] on span "Dashboard" at bounding box center [101, 38] width 50 height 12
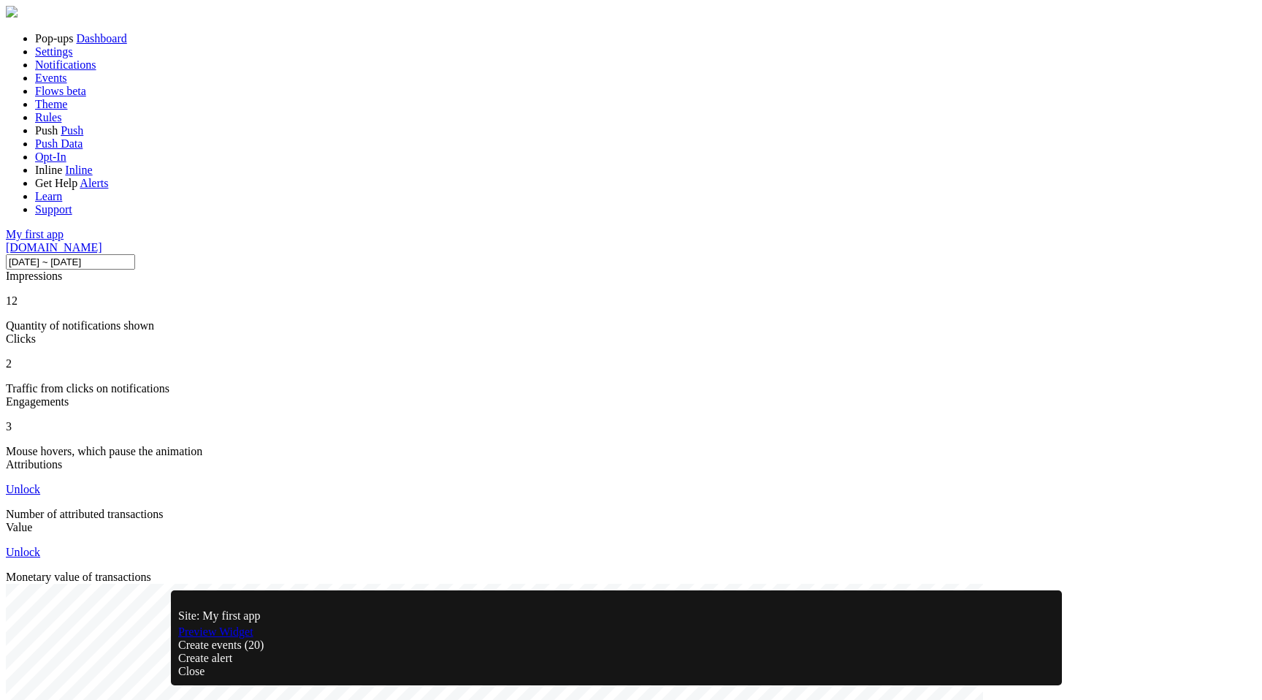
scroll to position [329, 0]
click at [61, 137] on span "Push" at bounding box center [72, 130] width 23 height 12
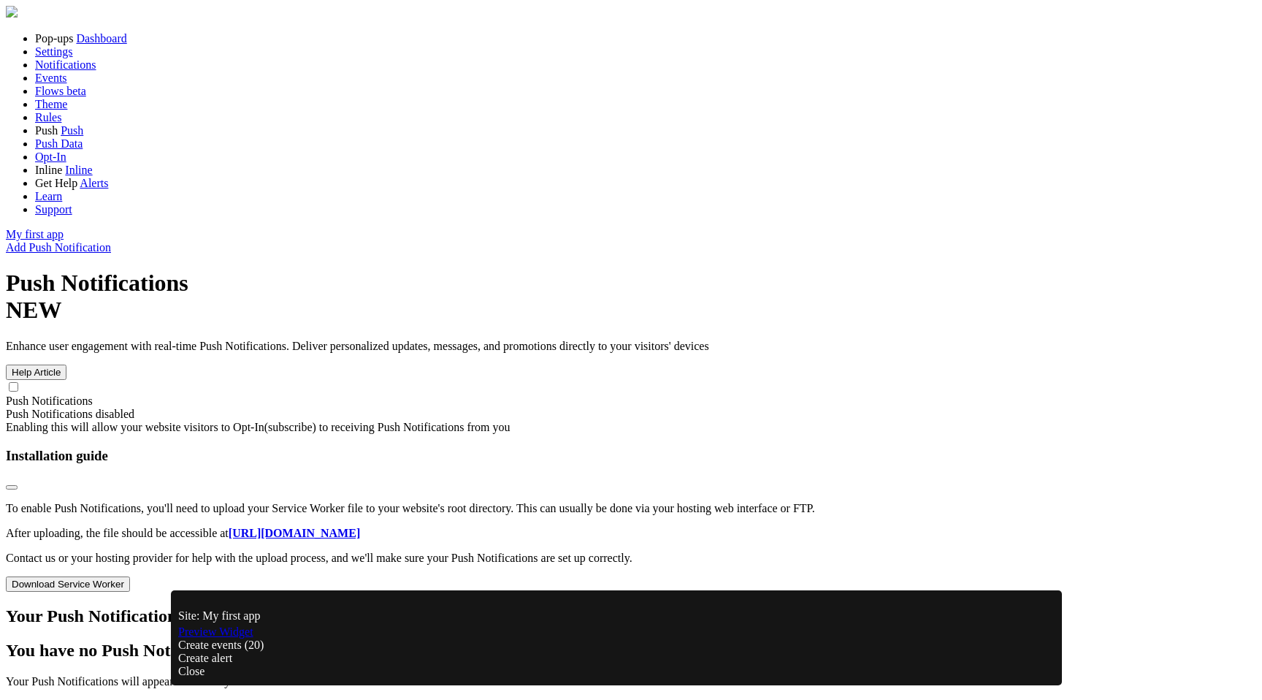
scroll to position [15, 0]
click at [607, 448] on div "Installation guide" at bounding box center [631, 469] width 1250 height 43
click at [12, 487] on span at bounding box center [12, 487] width 0 height 0
click at [45, 163] on span "Opt-In" at bounding box center [50, 156] width 31 height 12
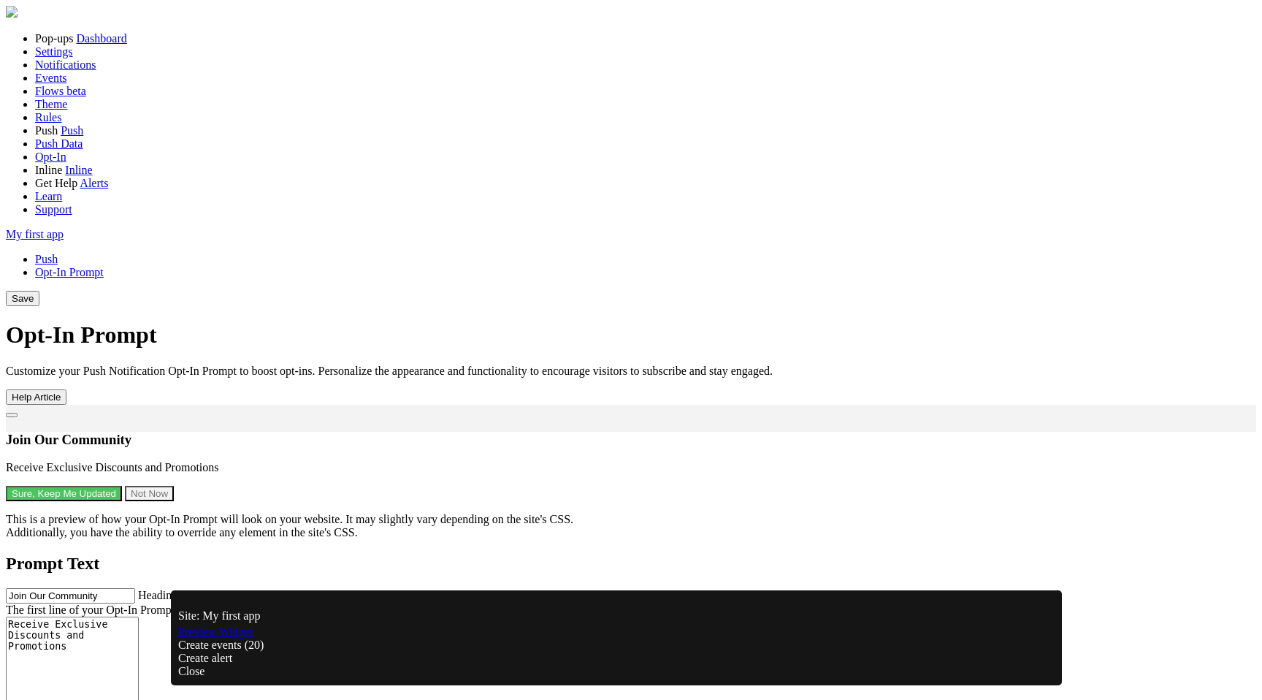
scroll to position [267, 0]
click at [61, 150] on link "Push Data" at bounding box center [58, 143] width 47 height 12
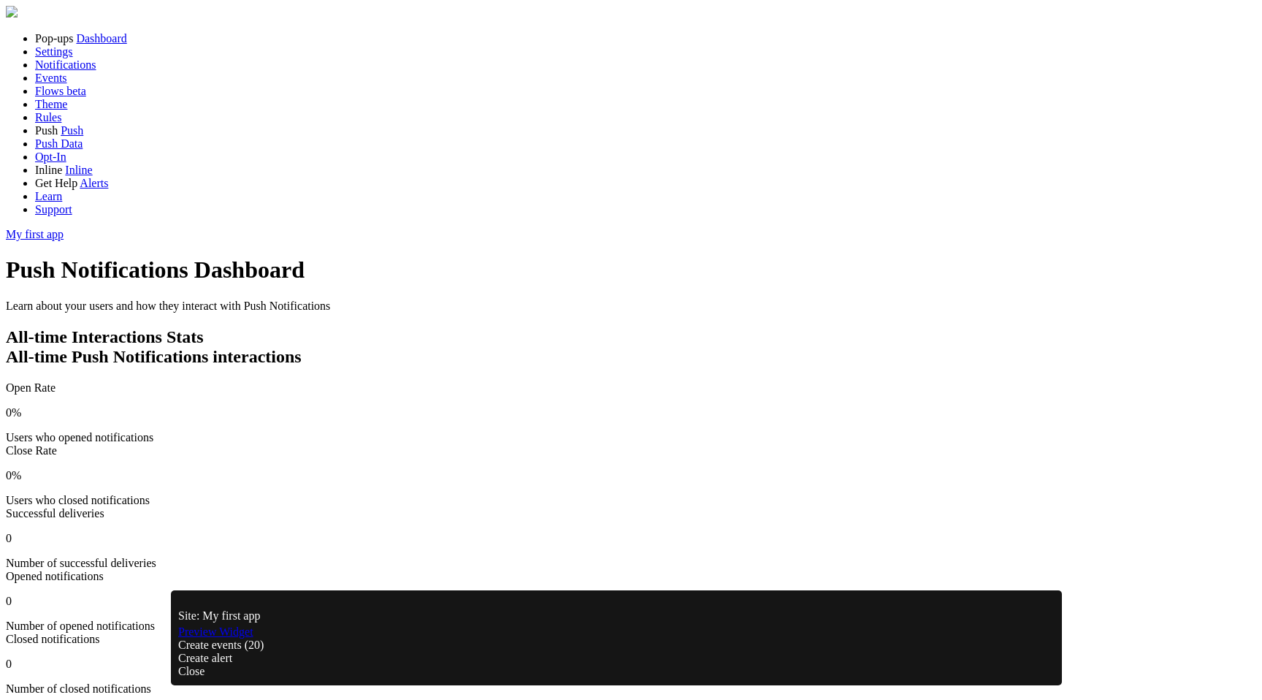
click at [78, 176] on link "Inline" at bounding box center [78, 170] width 27 height 12
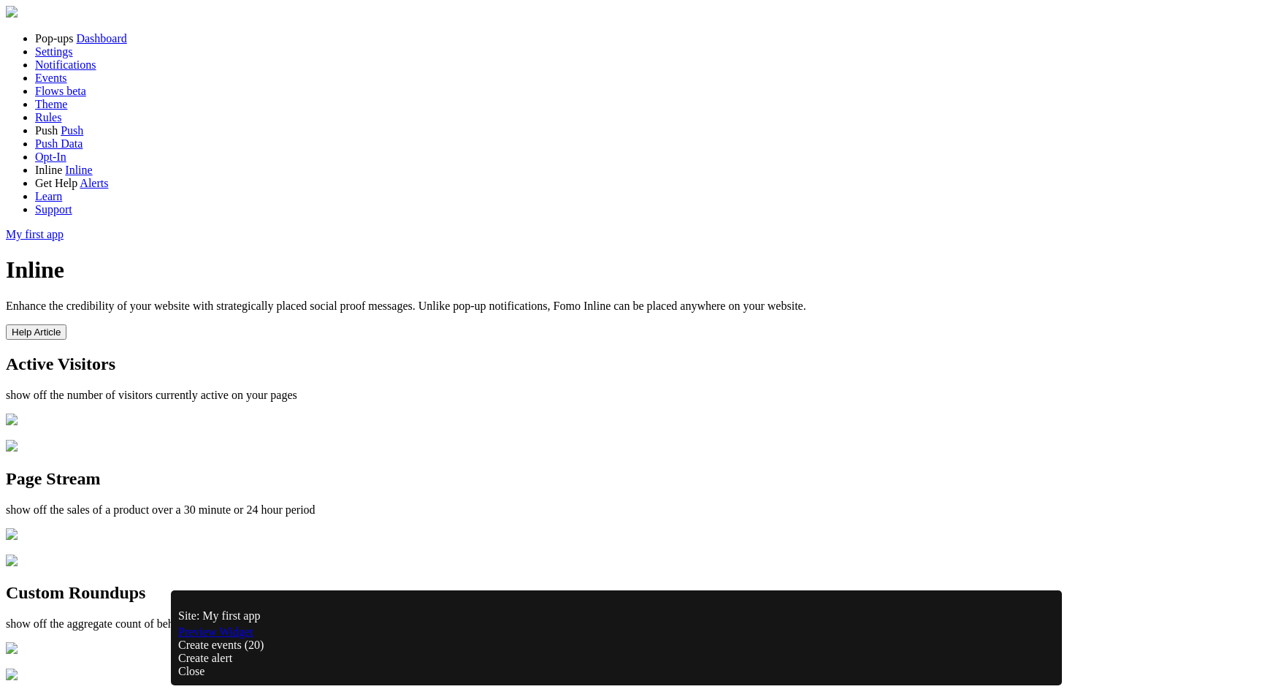
scroll to position [183, 0]
click at [437, 389] on p "show off the number of visitors currently active on your pages" at bounding box center [631, 395] width 1250 height 13
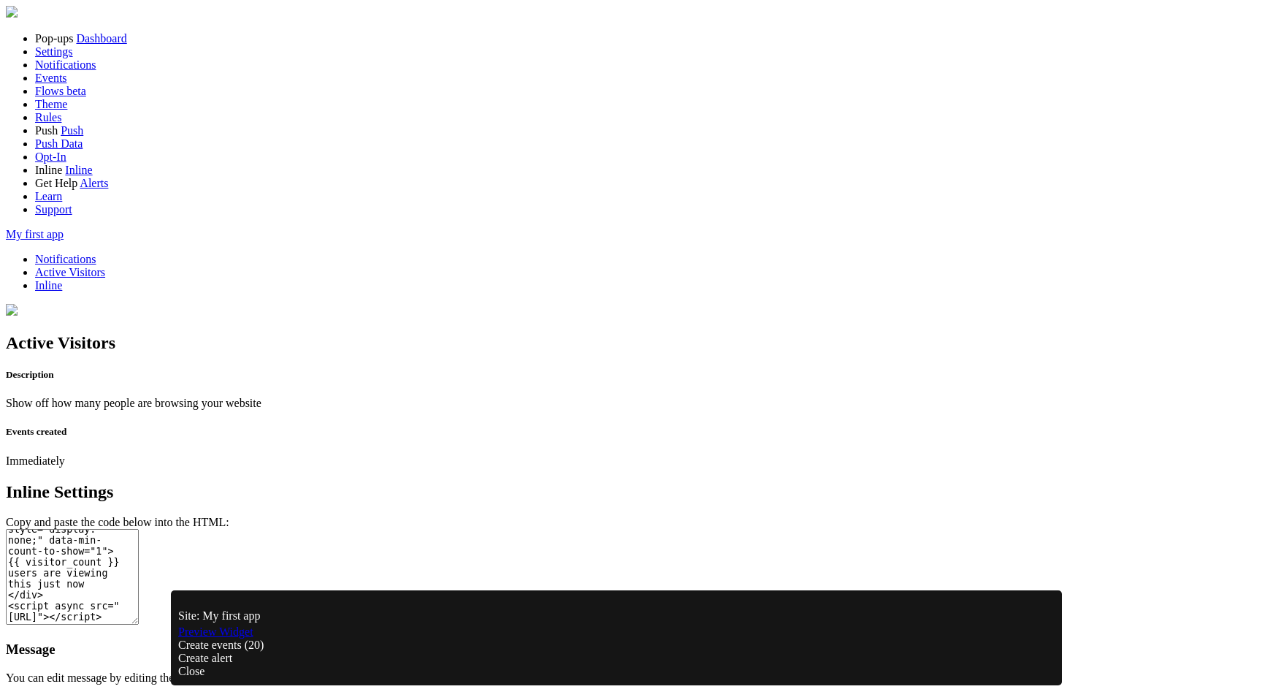
scroll to position [34, 0]
click at [253, 638] on link "Preview Widget" at bounding box center [215, 631] width 75 height 12
click at [139, 529] on textarea "<div class="fomo-inline" data-aid="8" style="display: none;" data-min-count-to-…" at bounding box center [72, 577] width 133 height 96
drag, startPoint x: 481, startPoint y: 222, endPoint x: 683, endPoint y: 223, distance: 202.3
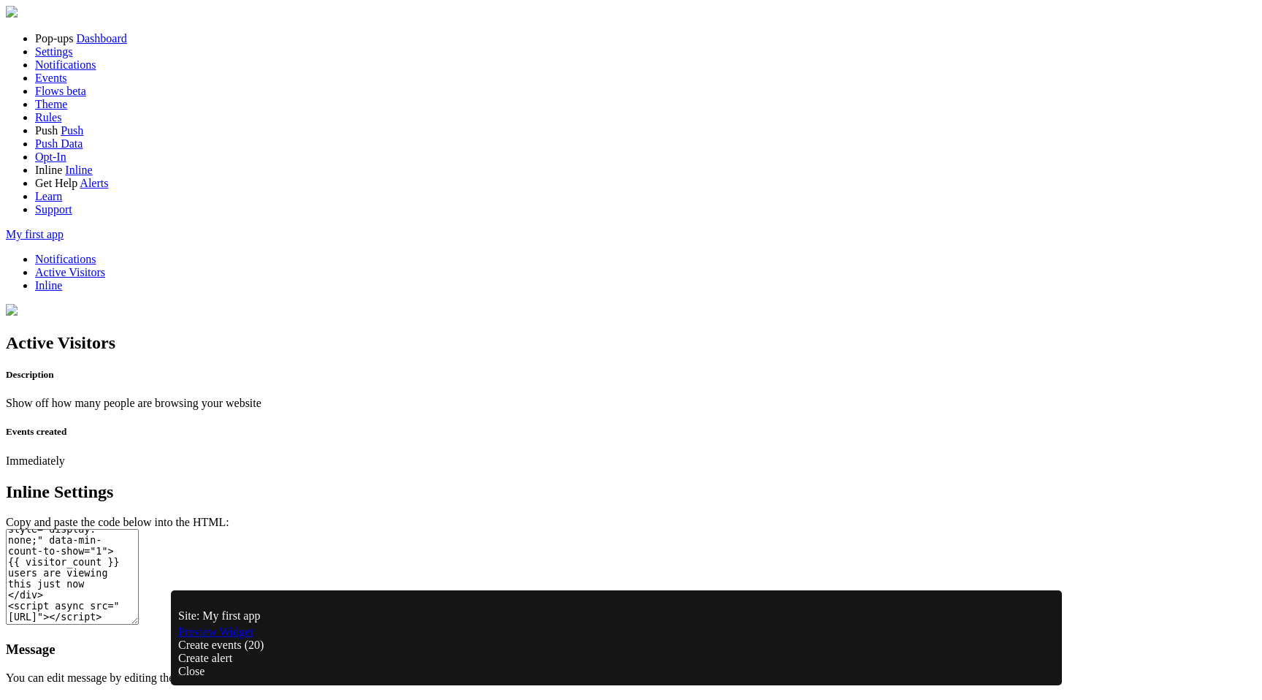
click at [139, 529] on textarea "<div class="fomo-inline" data-aid="8" style="display: none;" data-min-count-to-…" at bounding box center [72, 577] width 133 height 96
drag, startPoint x: 779, startPoint y: 222, endPoint x: 483, endPoint y: 222, distance: 295.8
click at [139, 529] on textarea "<div class="fomo-inline" data-aid="8" style="display: none;" data-min-count-to-…" at bounding box center [72, 577] width 133 height 96
click at [969, 482] on div "Inline Settings Copy and paste the code below into the HTML: <div class="fomo-i…" at bounding box center [631, 639] width 1250 height 315
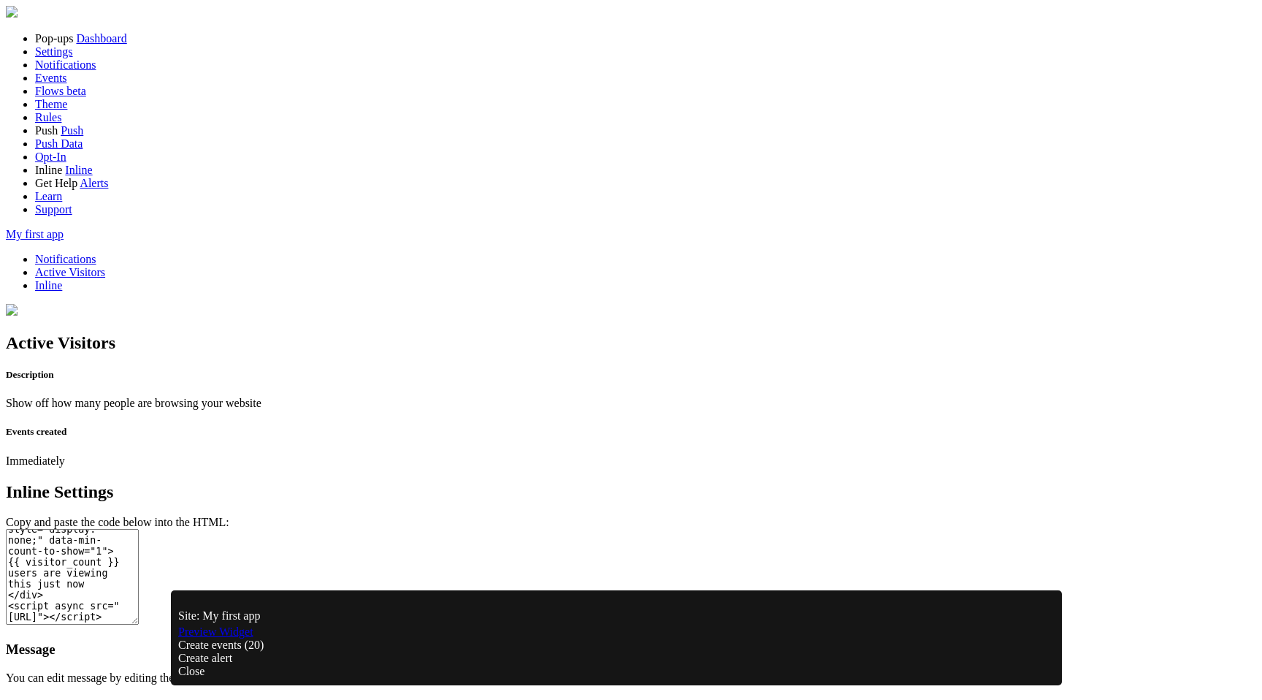
drag, startPoint x: 680, startPoint y: 222, endPoint x: 738, endPoint y: 216, distance: 58.0
click at [139, 529] on textarea "<div class="fomo-inline" data-aid="8" style="display: none;" data-min-count-to-…" at bounding box center [72, 577] width 133 height 96
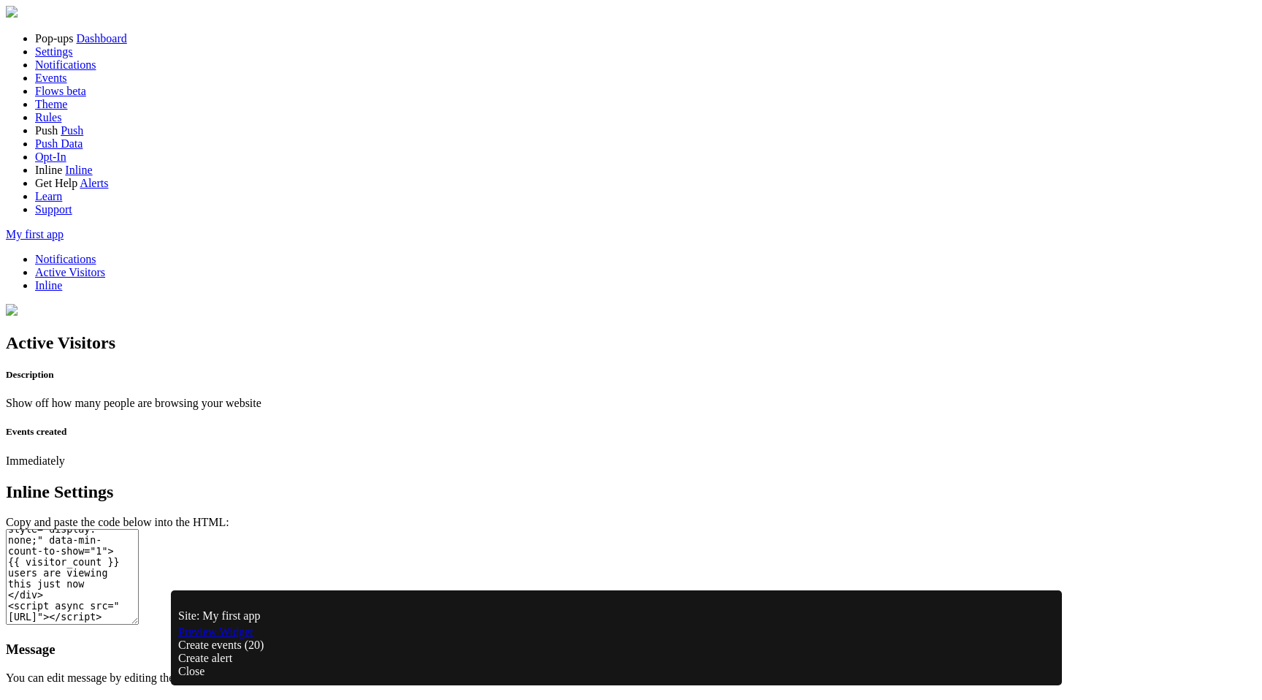
drag, startPoint x: 681, startPoint y: 223, endPoint x: 757, endPoint y: 218, distance: 76.1
click at [139, 529] on textarea "<div class="fomo-inline" data-aid="8" style="display: none;" data-min-count-to-…" at bounding box center [72, 577] width 133 height 96
click at [54, 84] on span "Events" at bounding box center [51, 78] width 32 height 12
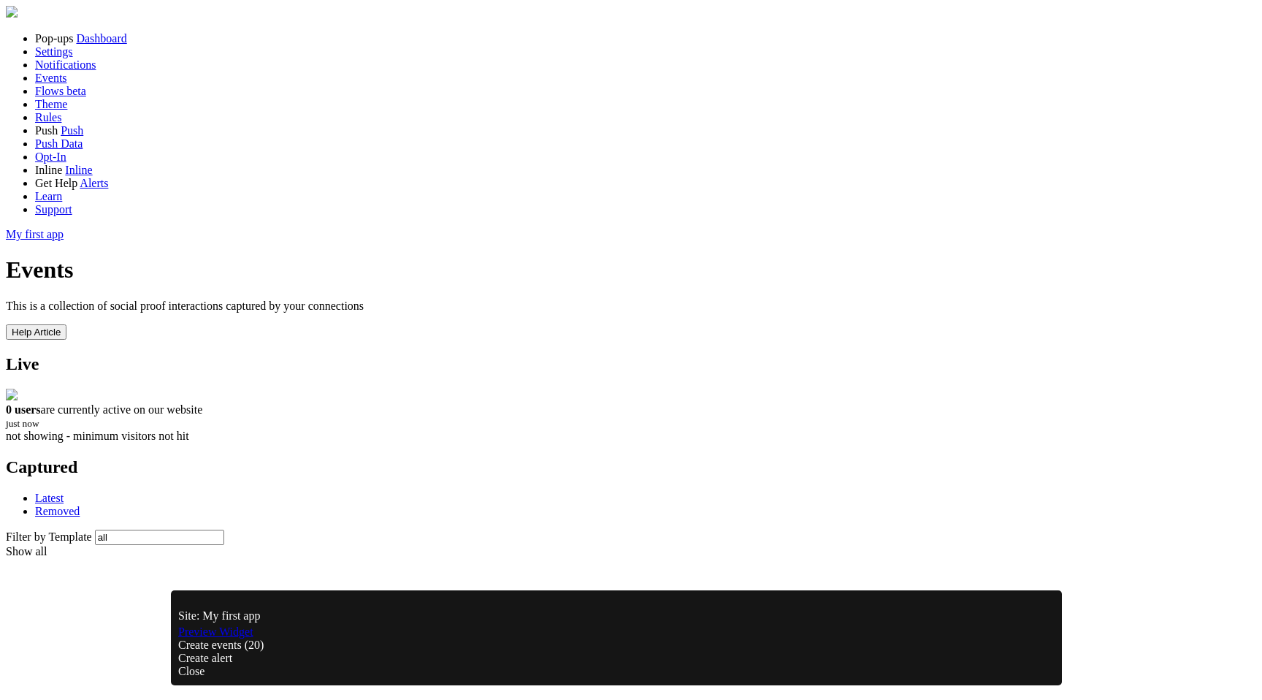
click at [59, 71] on span "Notifications" at bounding box center [65, 64] width 61 height 12
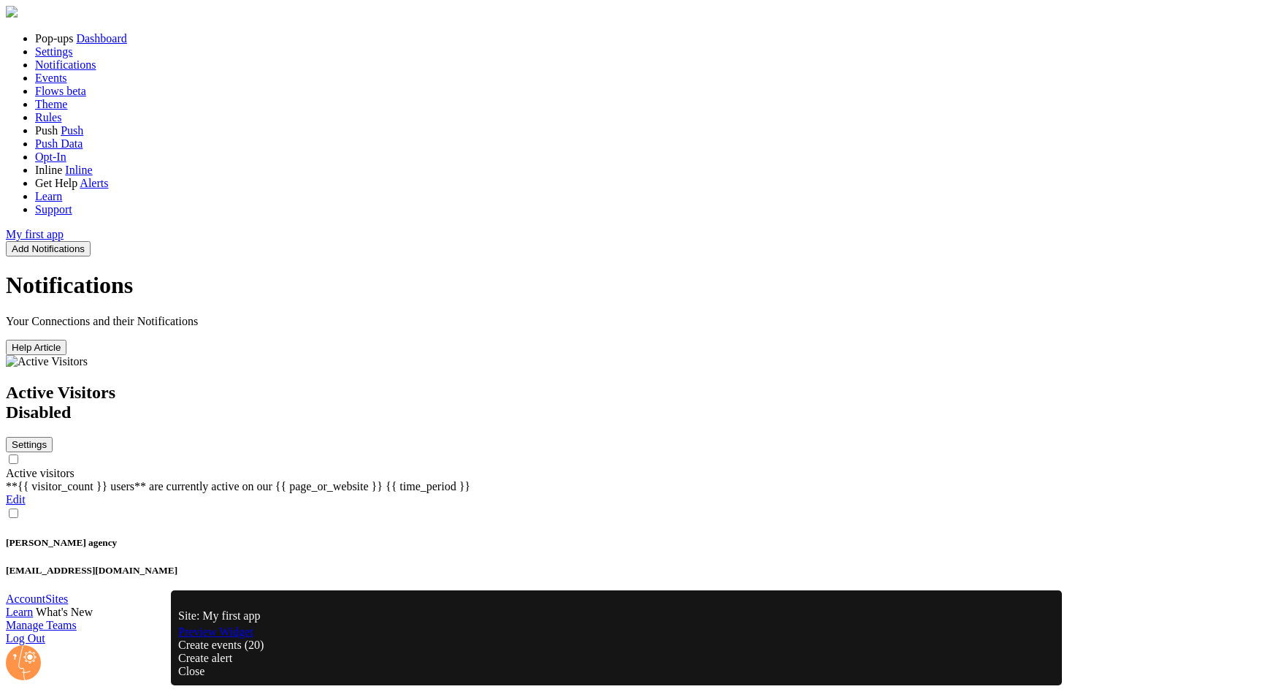
click at [58, 84] on span "Events" at bounding box center [51, 78] width 32 height 12
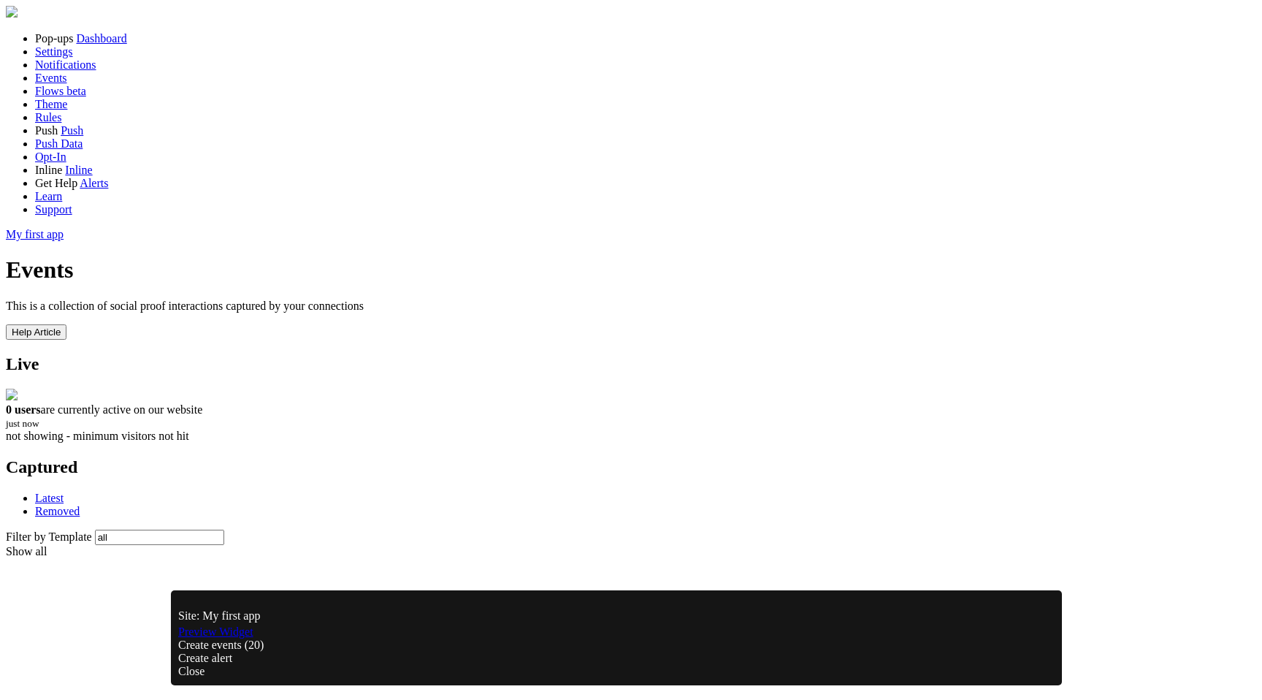
click at [76, 45] on link "Dashboard" at bounding box center [101, 38] width 50 height 12
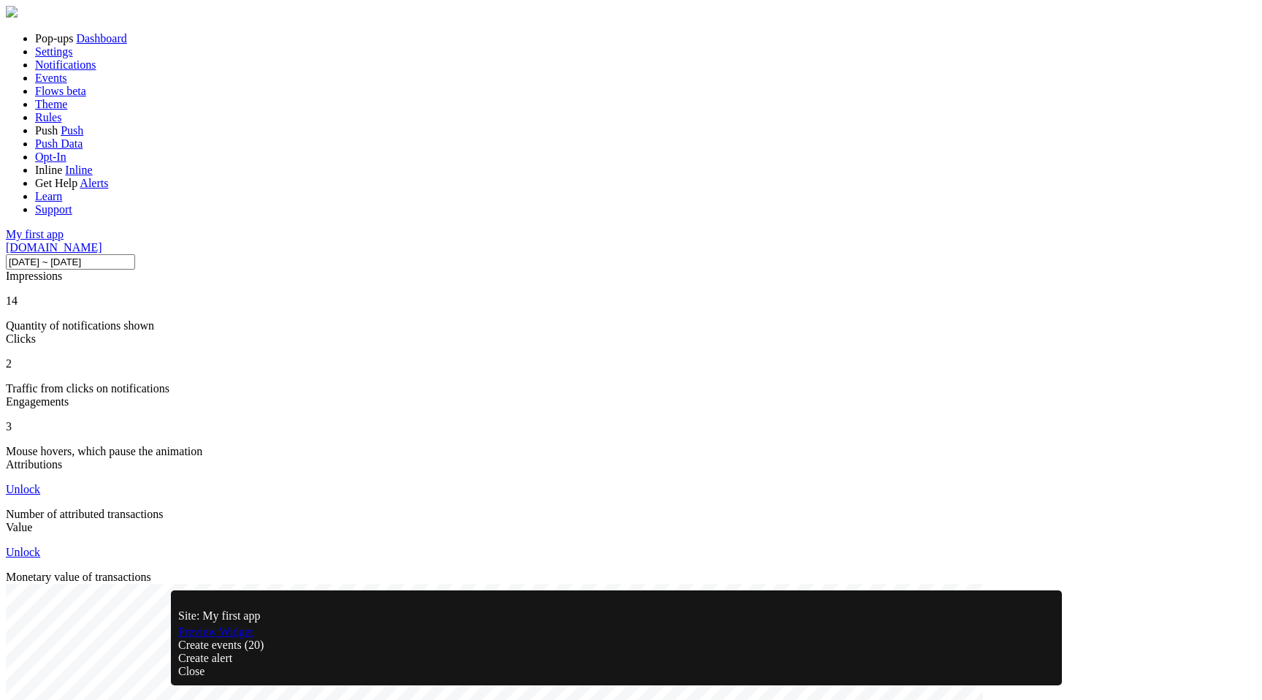
scroll to position [383, 1012]
click at [73, 58] on link "Settings" at bounding box center [54, 51] width 38 height 12
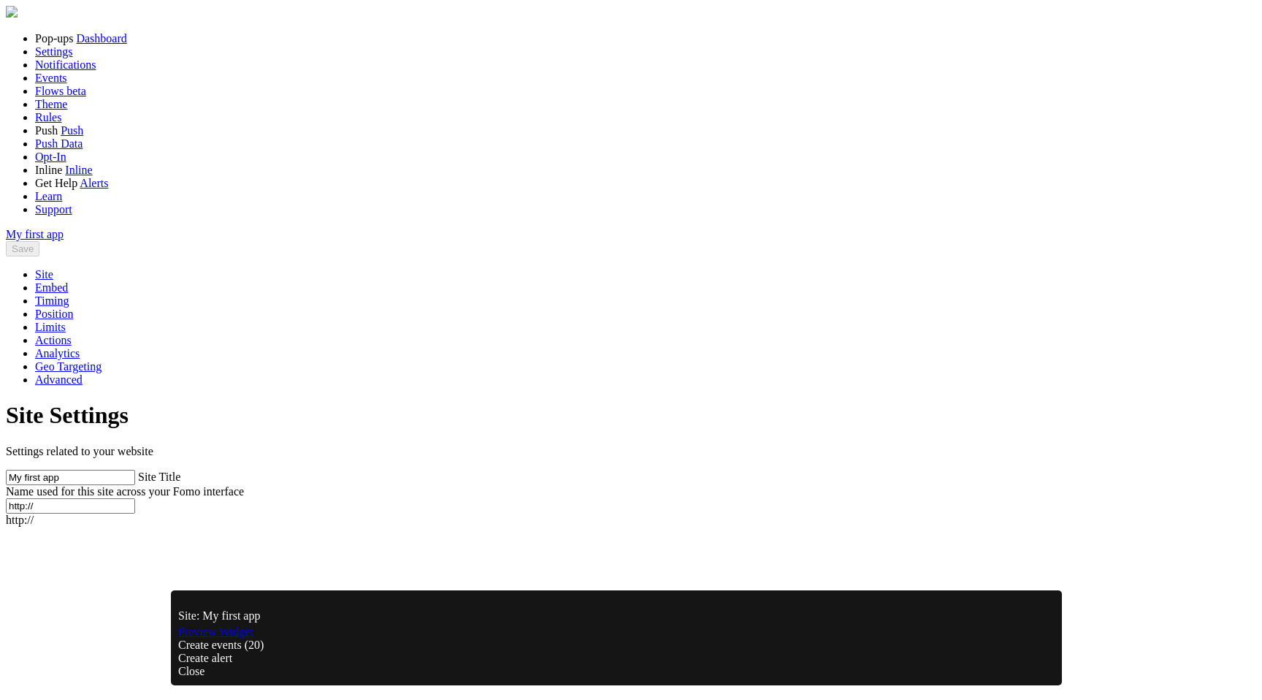
click at [79, 71] on span "Notifications" at bounding box center [65, 64] width 61 height 12
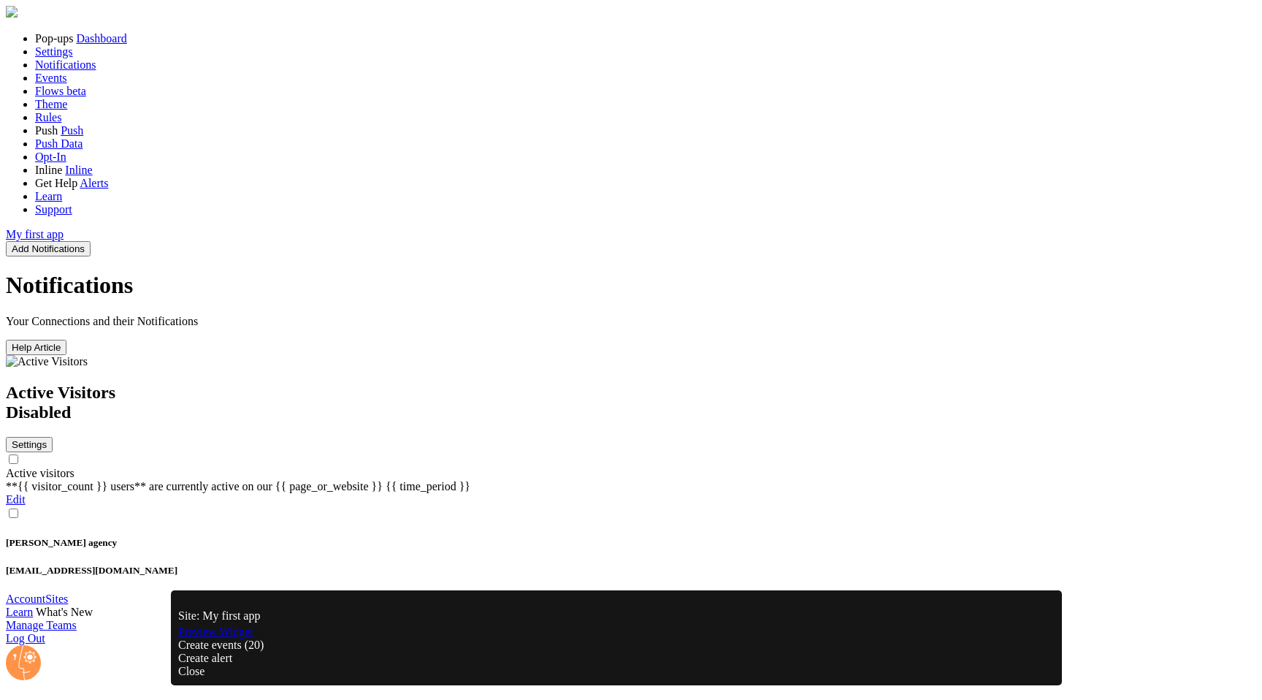
click at [18, 508] on input "checkbox" at bounding box center [13, 512] width 9 height 9
checkbox input "true"
click at [18, 454] on input "checkbox" at bounding box center [13, 458] width 9 height 9
checkbox input "true"
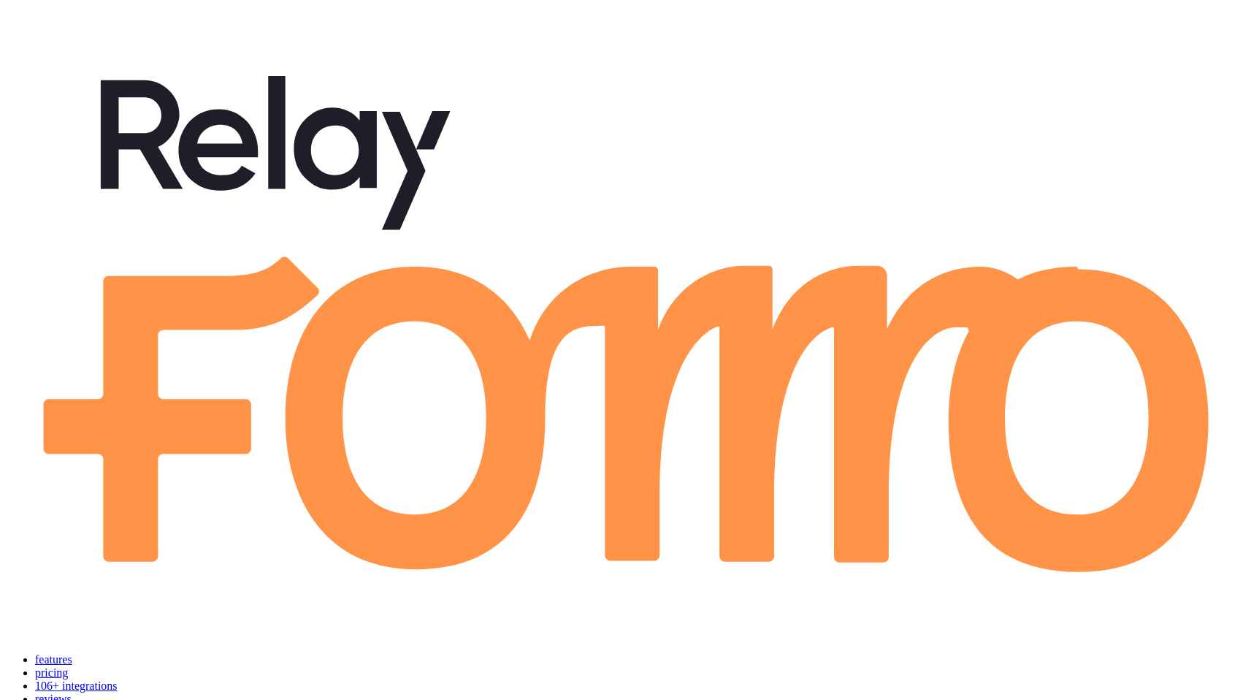
click at [68, 666] on link "pricing" at bounding box center [51, 672] width 33 height 12
click at [118, 679] on link "106+ integrations" at bounding box center [76, 685] width 83 height 12
click at [72, 692] on link "reviews" at bounding box center [53, 698] width 37 height 12
click at [750, 653] on ul "features pricing 106+ integrations reviews blog log in sign up" at bounding box center [625, 699] width 1239 height 92
click at [56, 699] on link "blog" at bounding box center [45, 711] width 20 height 12
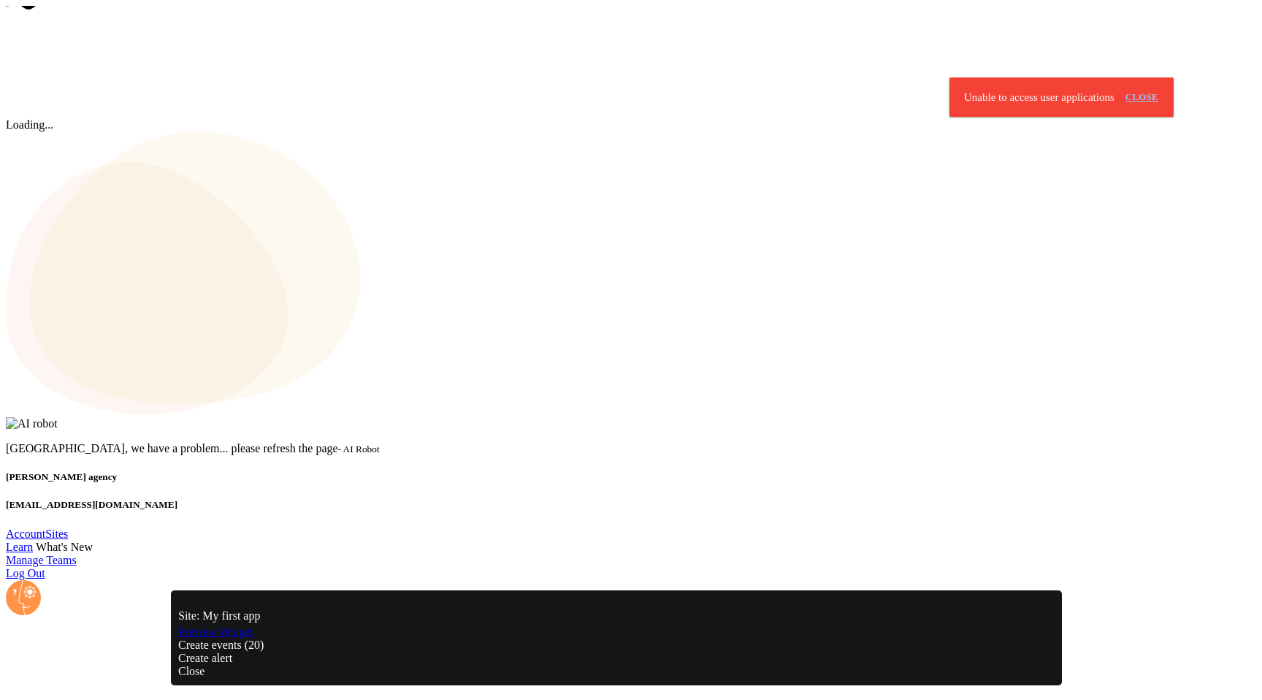
click at [1119, 85] on link "close" at bounding box center [1141, 97] width 45 height 24
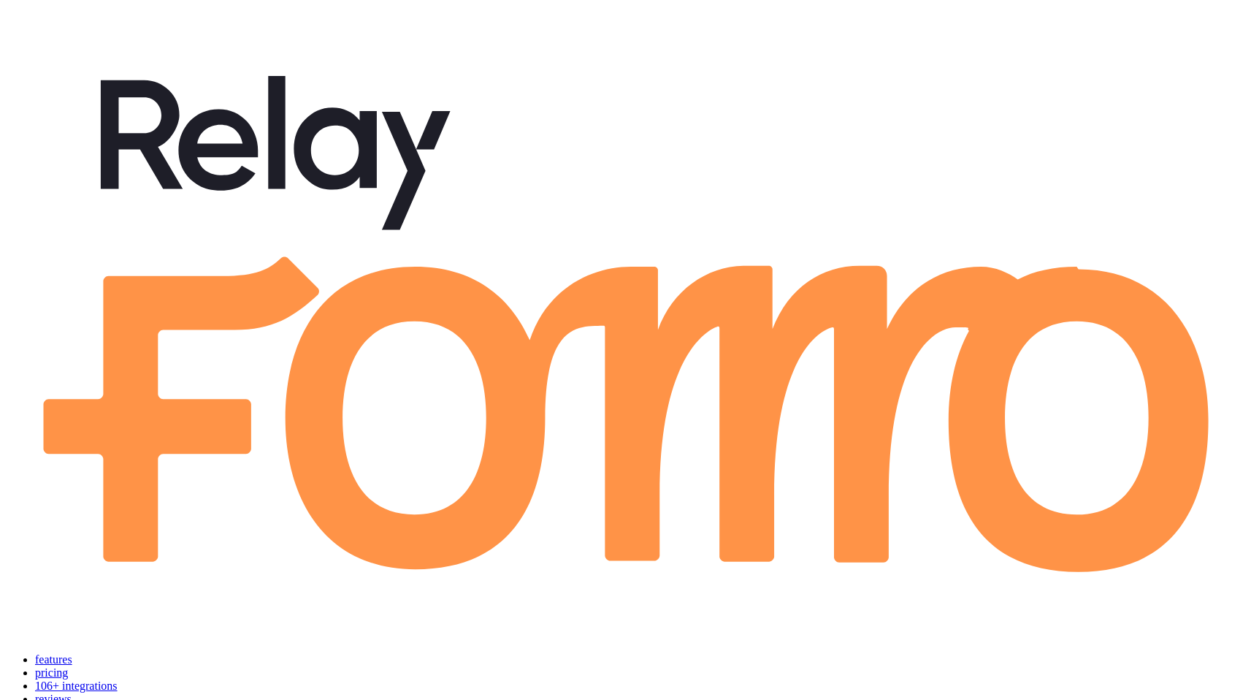
click at [68, 666] on link "pricing" at bounding box center [51, 672] width 33 height 12
click at [72, 653] on link "features" at bounding box center [53, 659] width 37 height 12
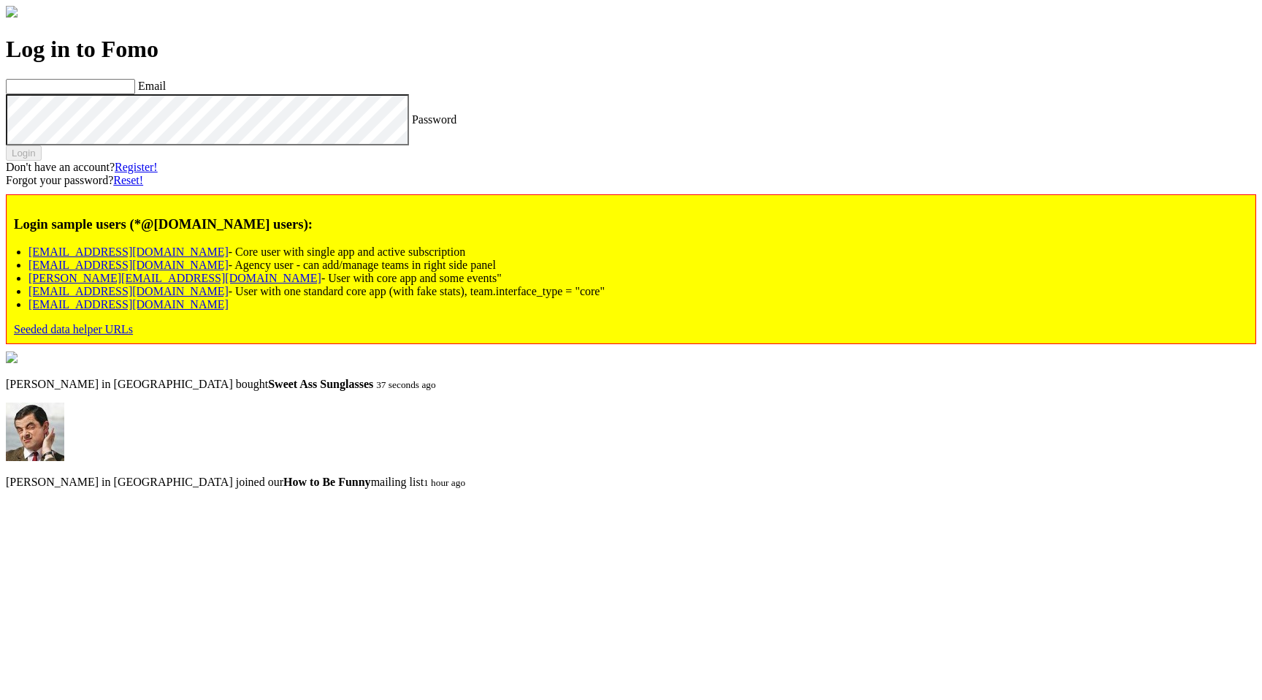
click at [176, 258] on link "[EMAIL_ADDRESS][DOMAIN_NAME]" at bounding box center [128, 251] width 200 height 12
type input "[EMAIL_ADDRESS][DOMAIN_NAME]"
click at [412, 125] on label "Password" at bounding box center [434, 118] width 45 height 12
click at [142, 161] on div "Login" at bounding box center [631, 152] width 1250 height 15
click at [42, 161] on button "Login" at bounding box center [24, 152] width 36 height 15
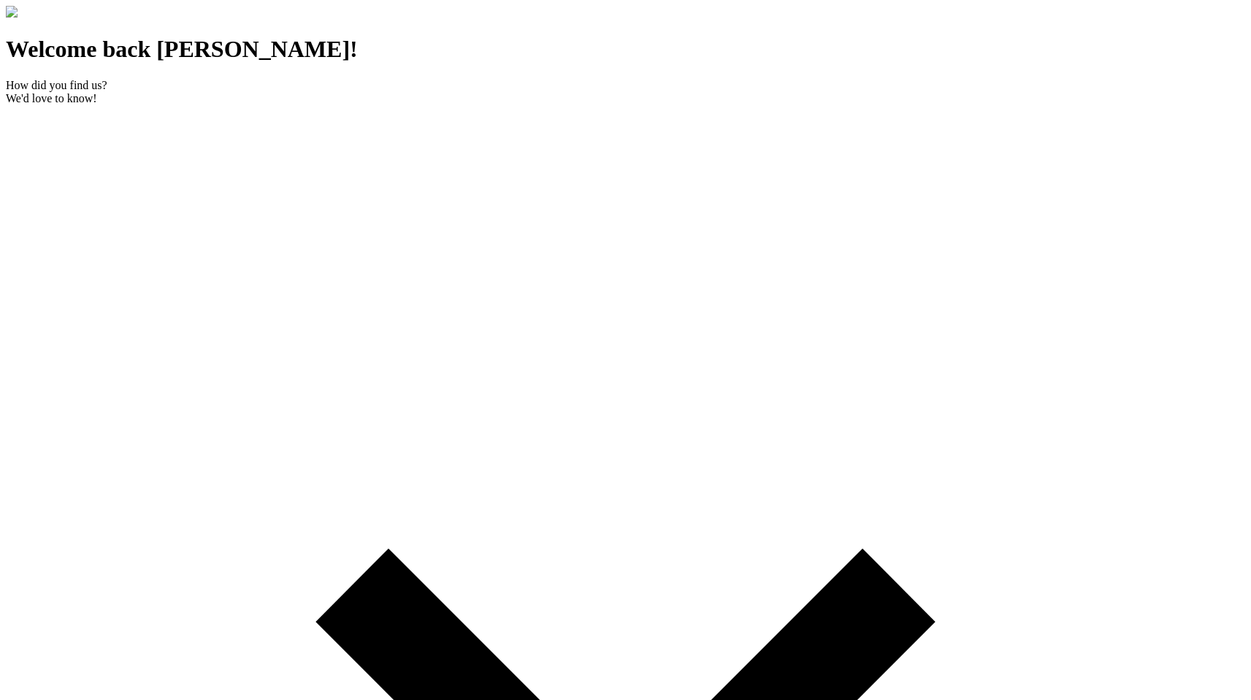
drag, startPoint x: 120, startPoint y: 190, endPoint x: 253, endPoint y: 190, distance: 133.6
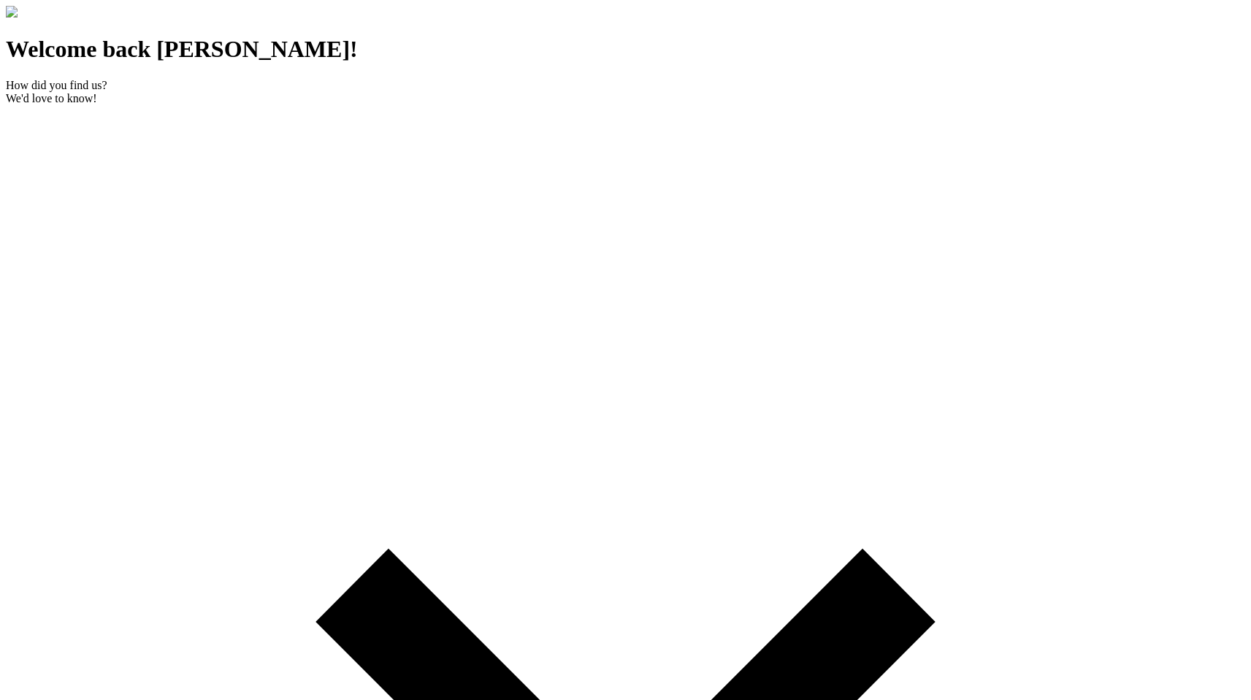
drag, startPoint x: 108, startPoint y: 443, endPoint x: 346, endPoint y: 442, distance: 238.1
copy p "Your 14-day trial begins [DATE], no credit card needed!"
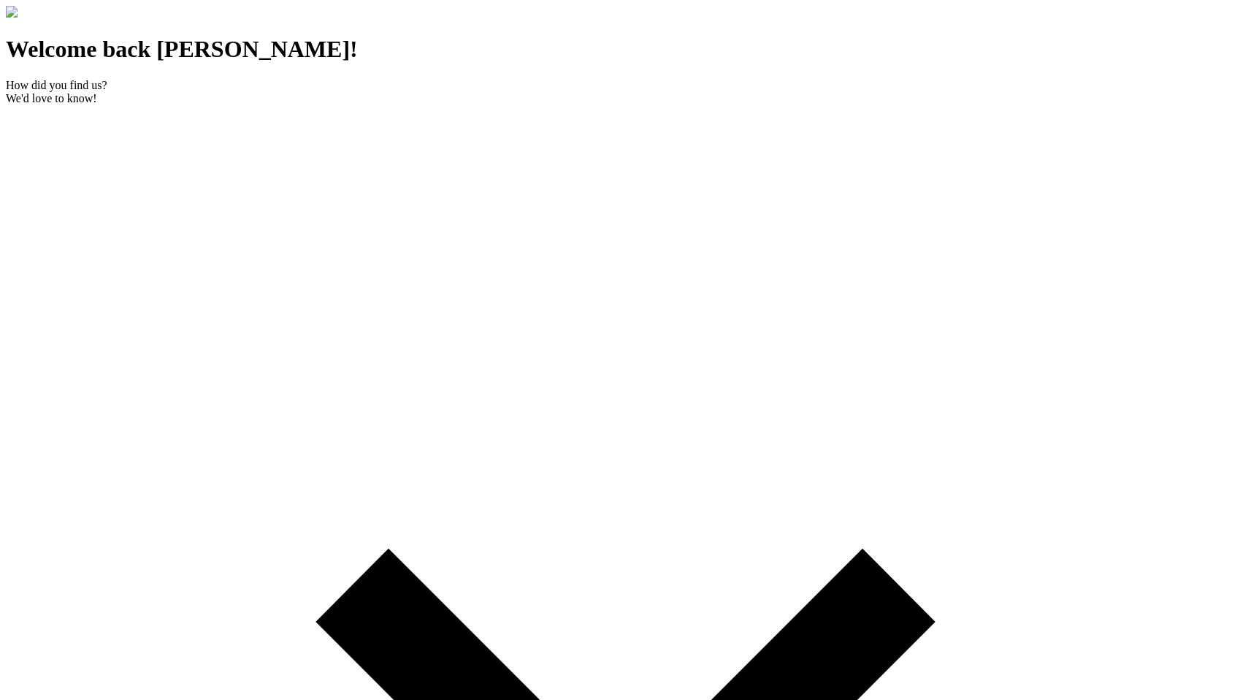
drag, startPoint x: 112, startPoint y: 443, endPoint x: 355, endPoint y: 445, distance: 242.5
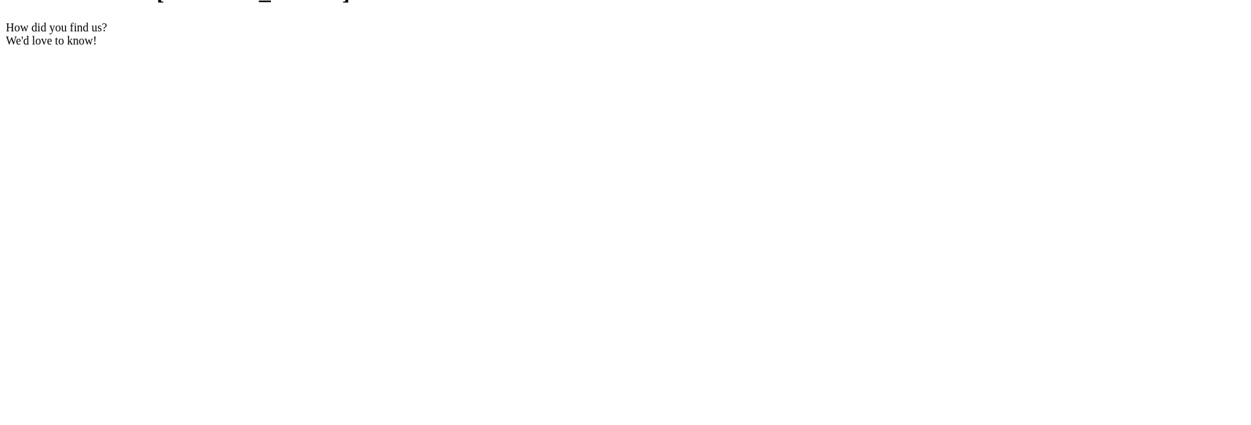
scroll to position [57, 0]
drag, startPoint x: 567, startPoint y: 79, endPoint x: 521, endPoint y: 78, distance: 46.0
click at [422, 37] on div "How did you find us?" at bounding box center [625, 29] width 1239 height 13
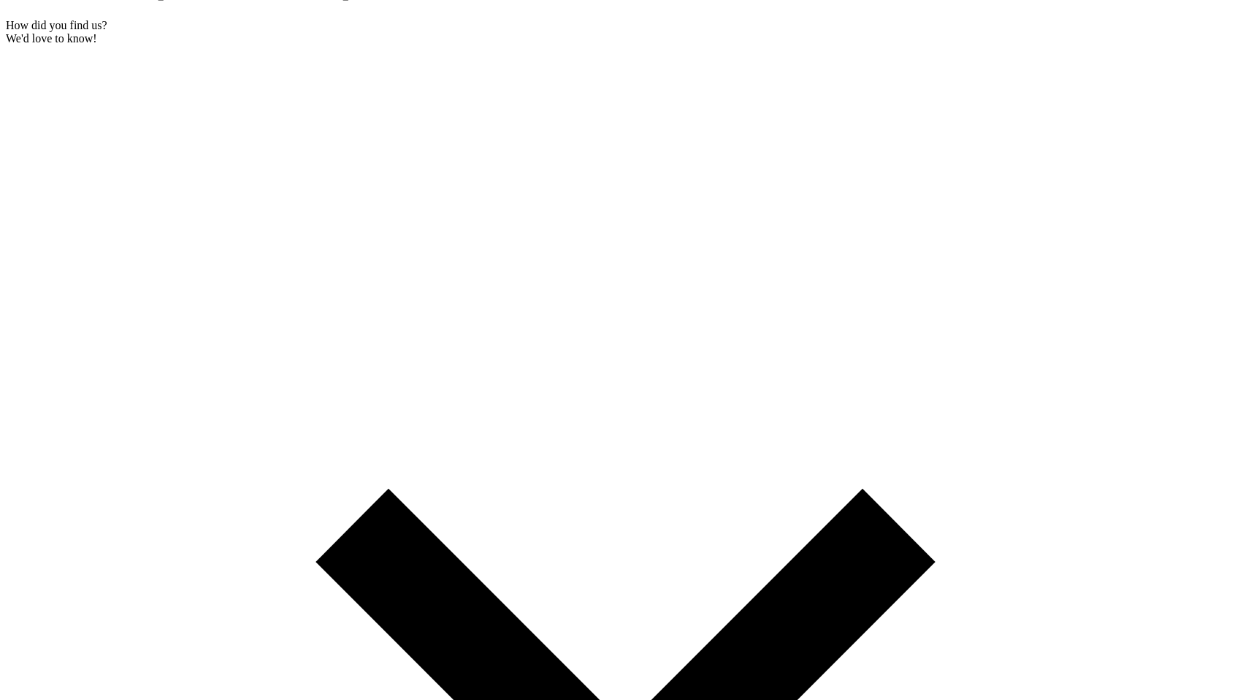
scroll to position [58, 0]
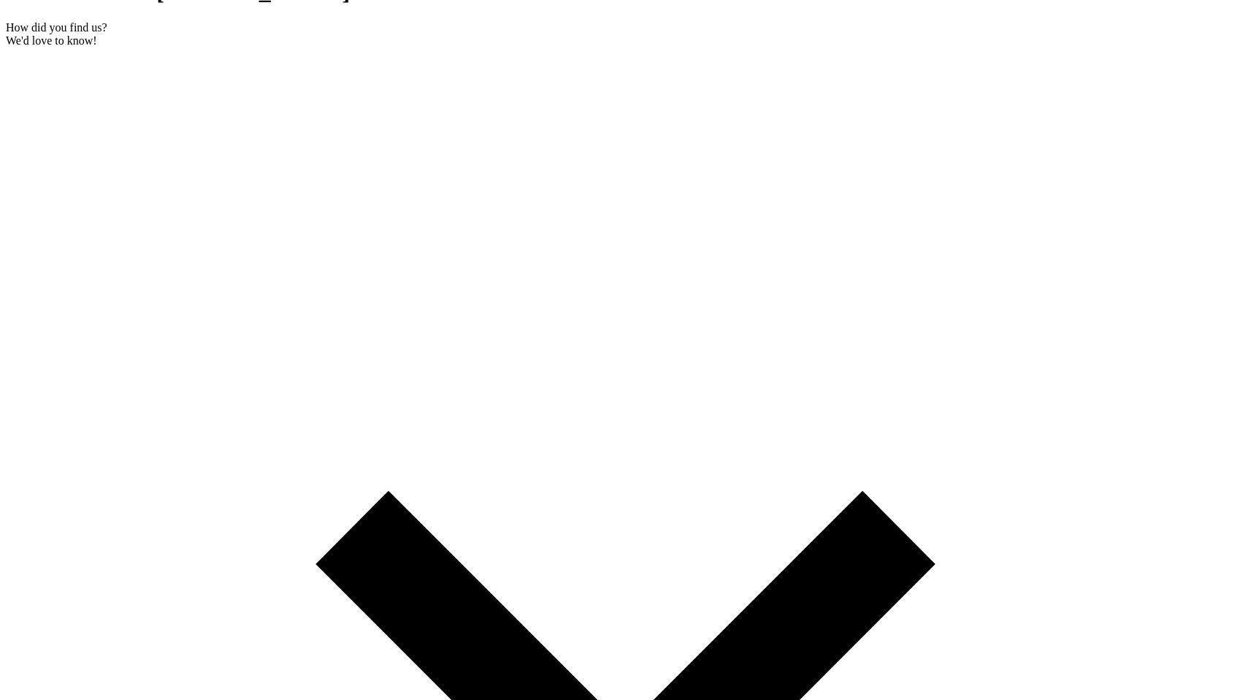
scroll to position [52, 0]
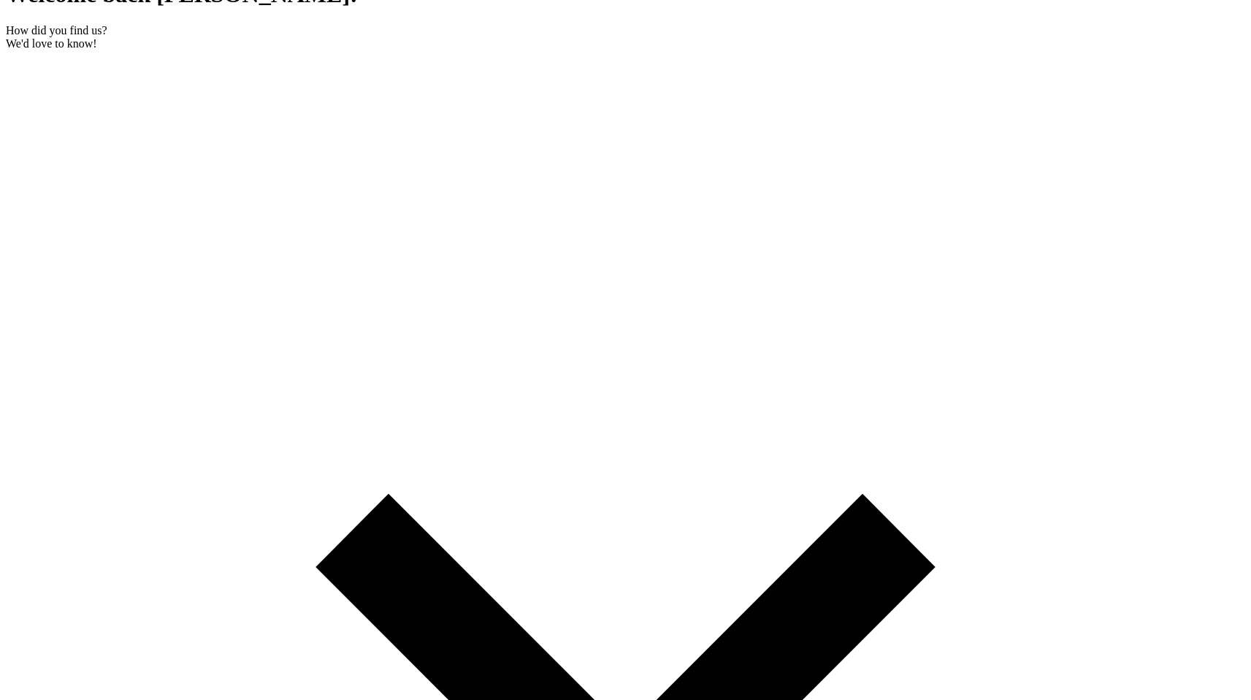
click at [268, 37] on div "How did you find us?" at bounding box center [625, 30] width 1239 height 13
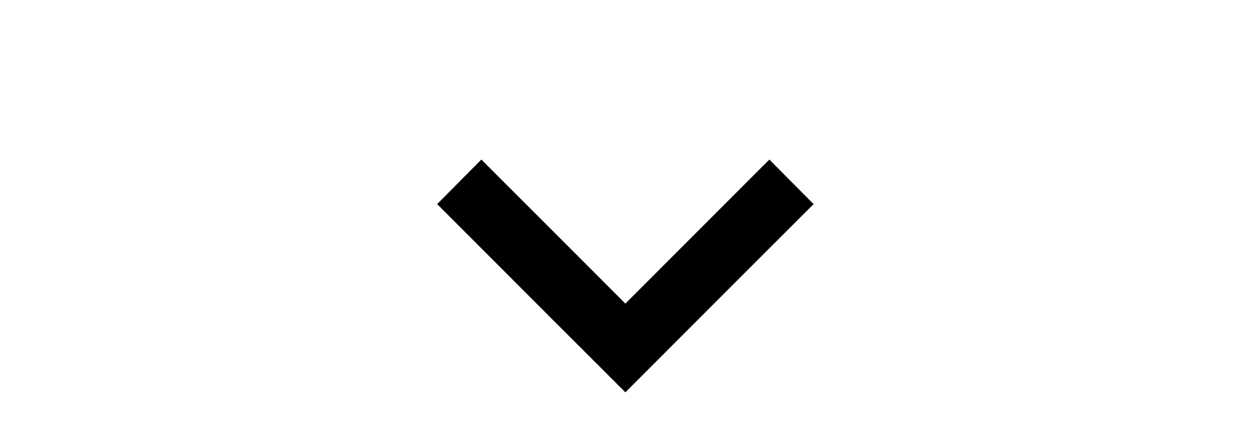
scroll to position [280, 0]
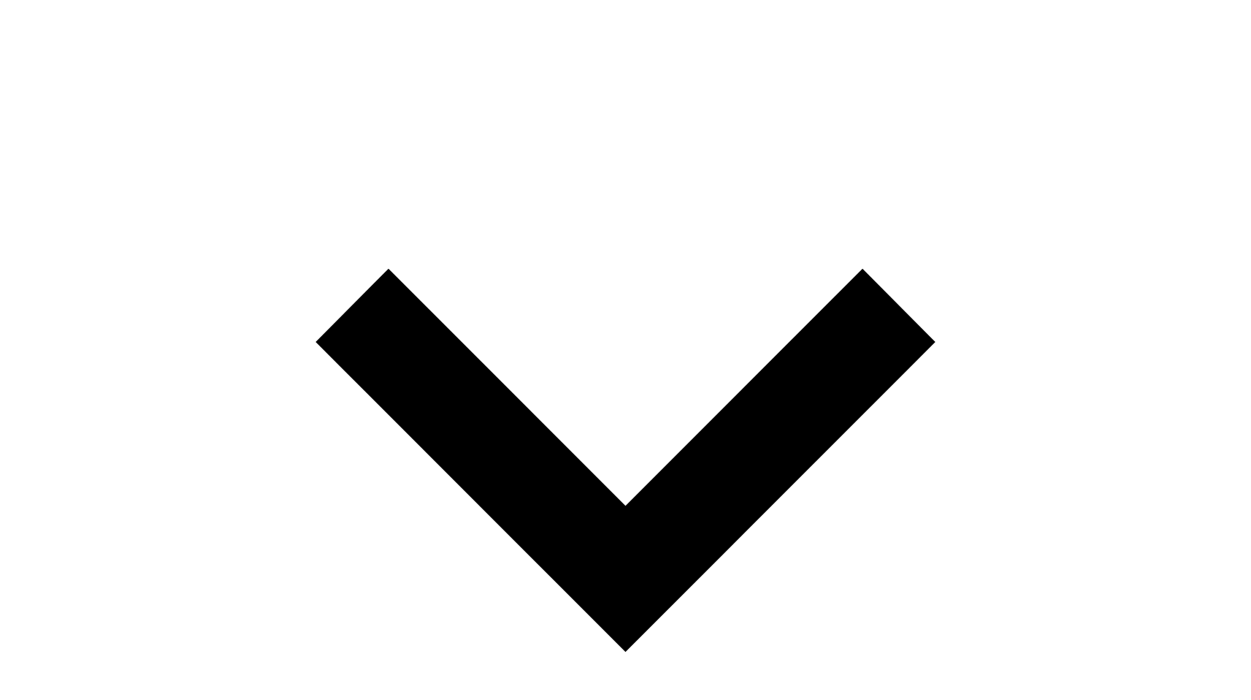
drag, startPoint x: 351, startPoint y: 396, endPoint x: 399, endPoint y: 462, distance: 82.5
